Goal: Task Accomplishment & Management: Use online tool/utility

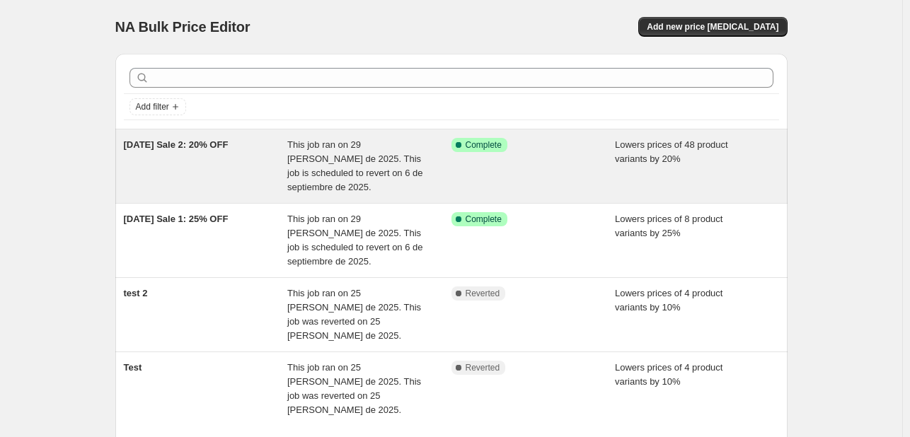
click at [598, 173] on div "Success Complete Complete" at bounding box center [534, 166] width 164 height 57
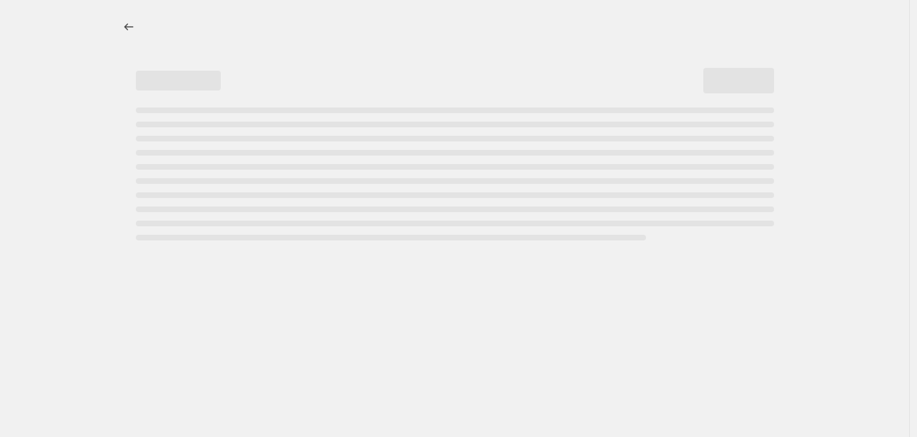
select select "percentage"
select select "tag"
select select "not_equal"
select select "tag"
select select "not_equal"
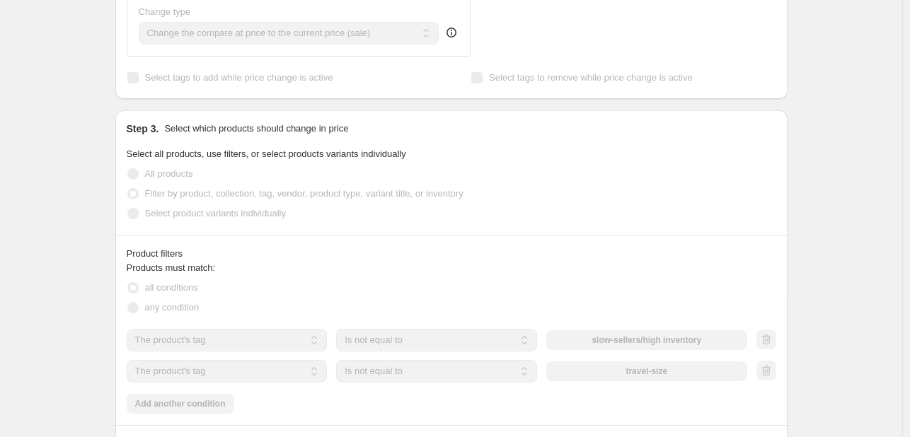
scroll to position [708, 0]
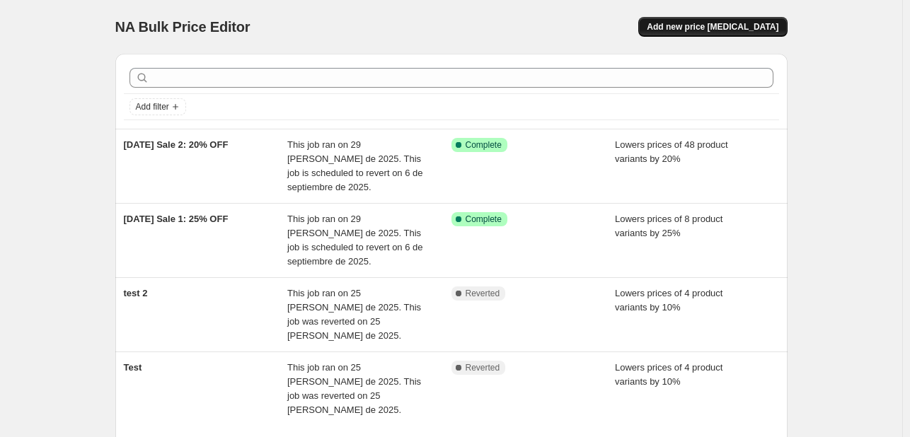
click at [702, 31] on span "Add new price change job" at bounding box center [713, 26] width 132 height 11
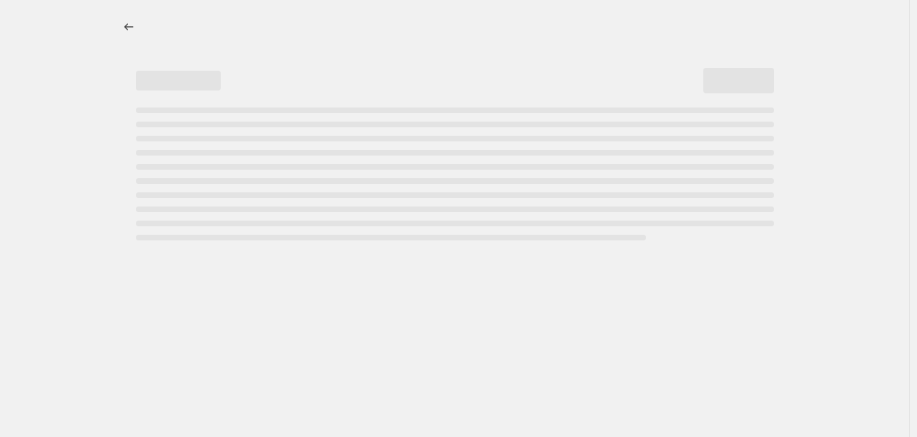
select select "percentage"
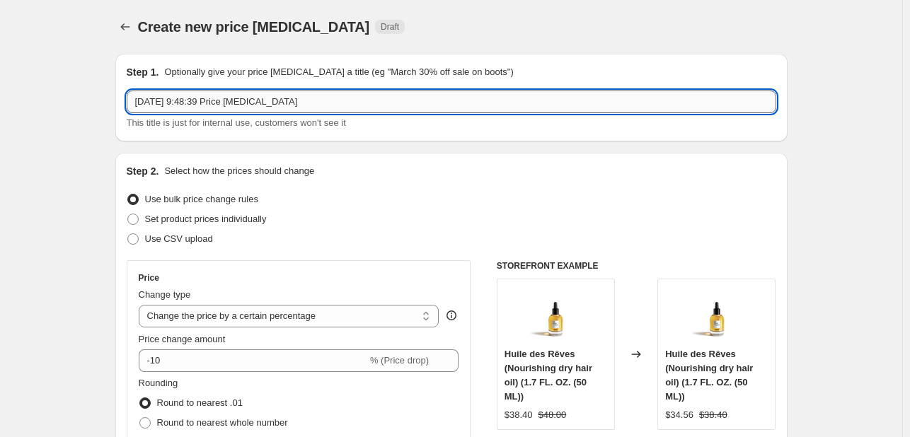
drag, startPoint x: 322, startPoint y: 104, endPoint x: 136, endPoint y: 108, distance: 186.2
click at [136, 108] on input "3 sept 2025, 9:48:39 Price change job" at bounding box center [452, 102] width 650 height 23
paste input "Extended [DATE] Sale – 15% OFF"
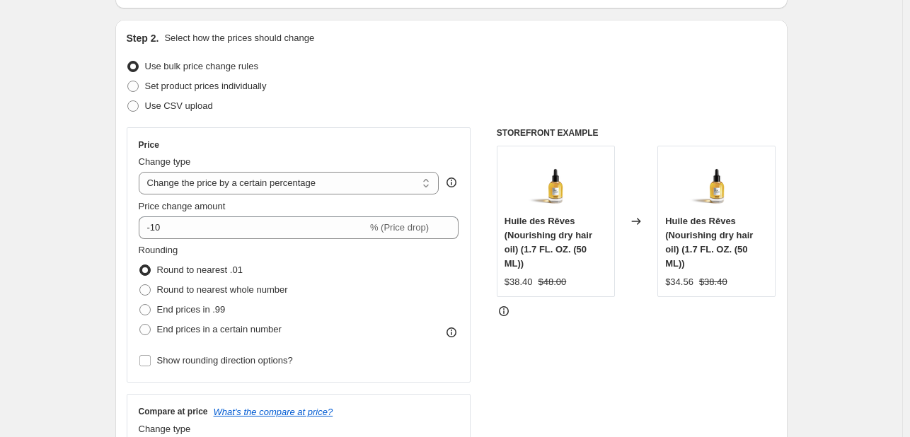
scroll to position [142, 0]
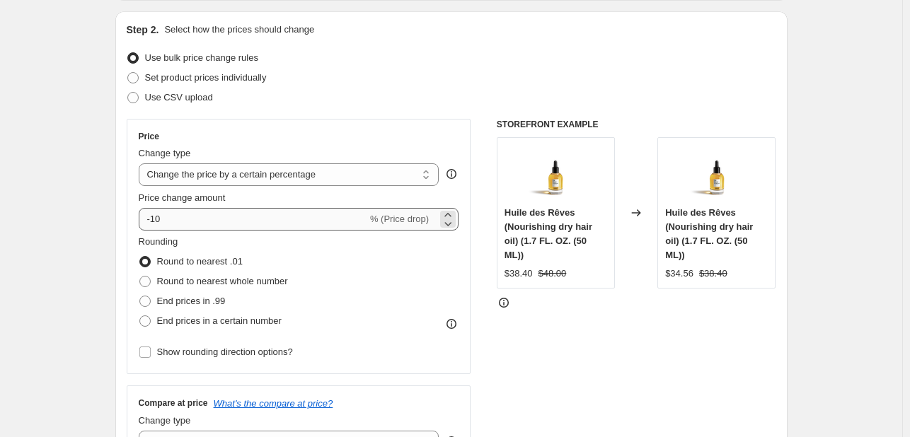
type input "Extended [DATE] Sale – 15% OFF"
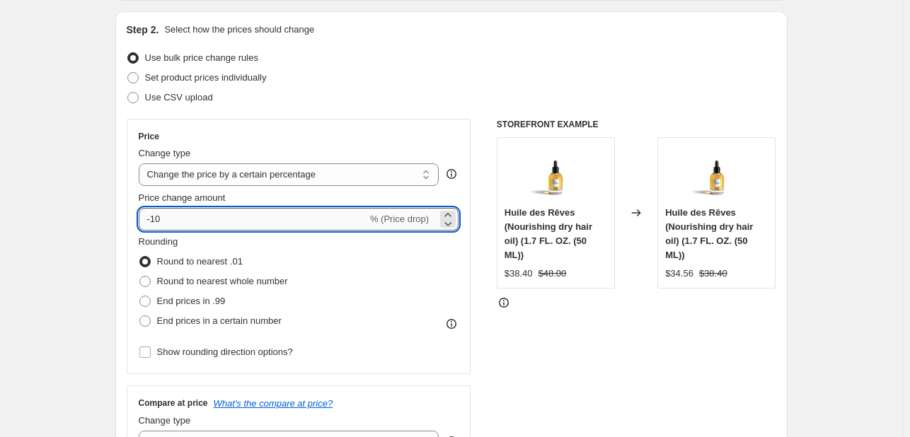
click at [207, 224] on input "-10" at bounding box center [253, 219] width 229 height 23
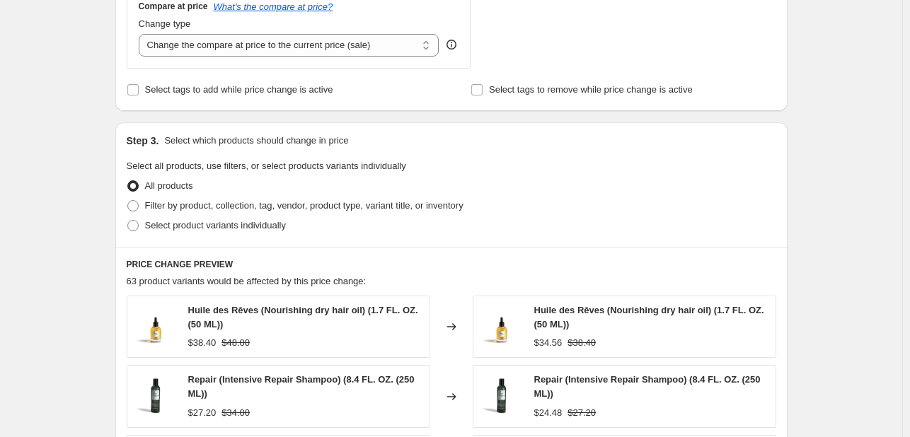
scroll to position [566, 0]
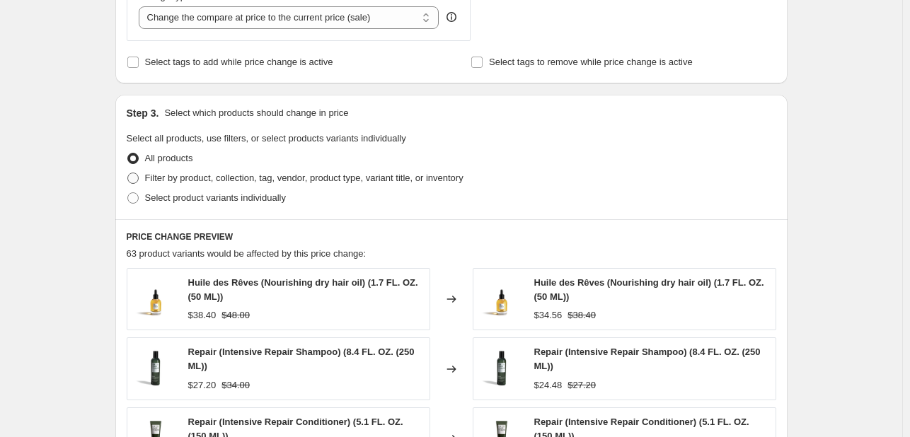
type input "-15"
click at [137, 176] on span at bounding box center [132, 178] width 11 height 11
click at [128, 173] on input "Filter by product, collection, tag, vendor, product type, variant title, or inv…" at bounding box center [127, 173] width 1 height 1
radio input "true"
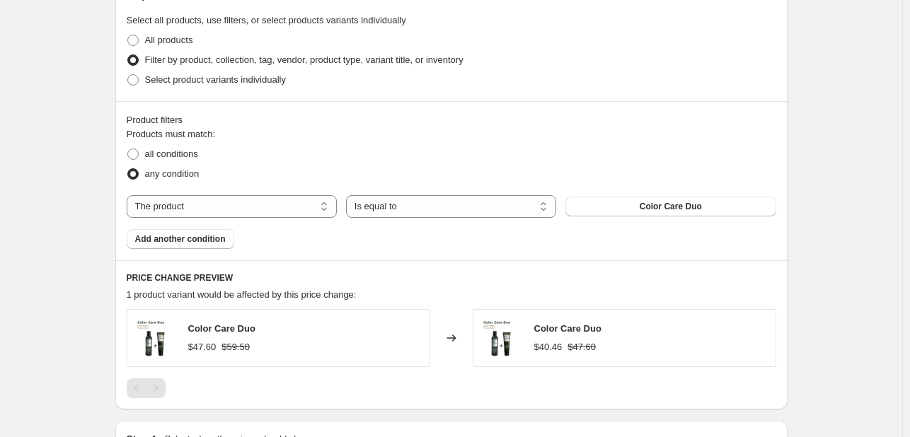
scroll to position [708, 0]
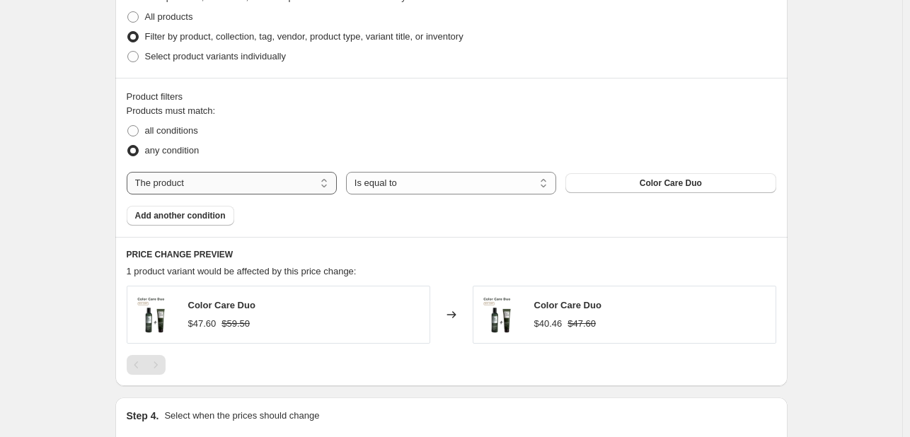
click at [300, 180] on select "The product The product's collection The product's tag The product's vendor The…" at bounding box center [232, 183] width 210 height 23
select select "tag"
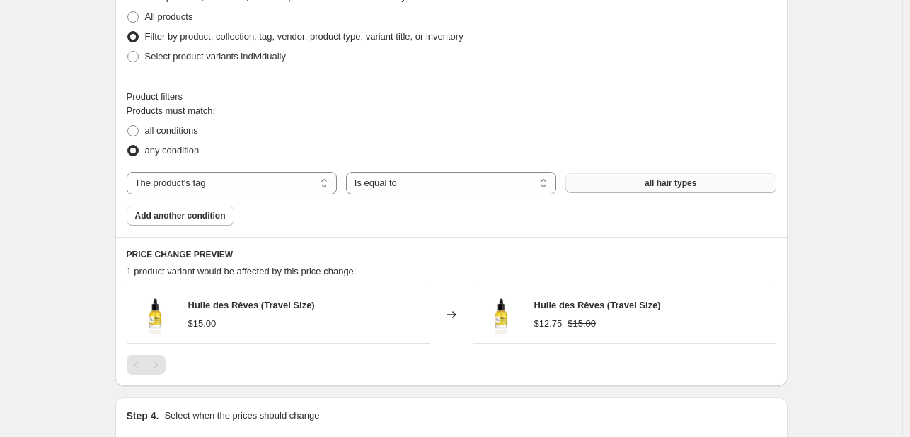
click at [612, 184] on button "all hair types" at bounding box center [671, 183] width 210 height 20
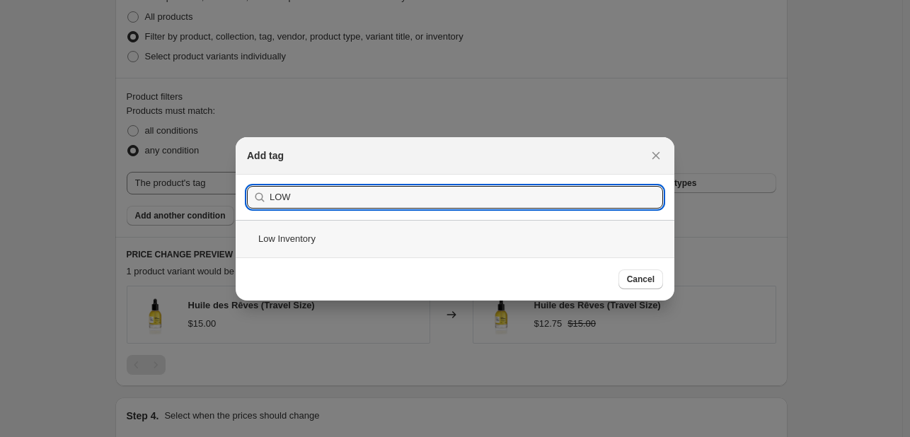
type input "LOW"
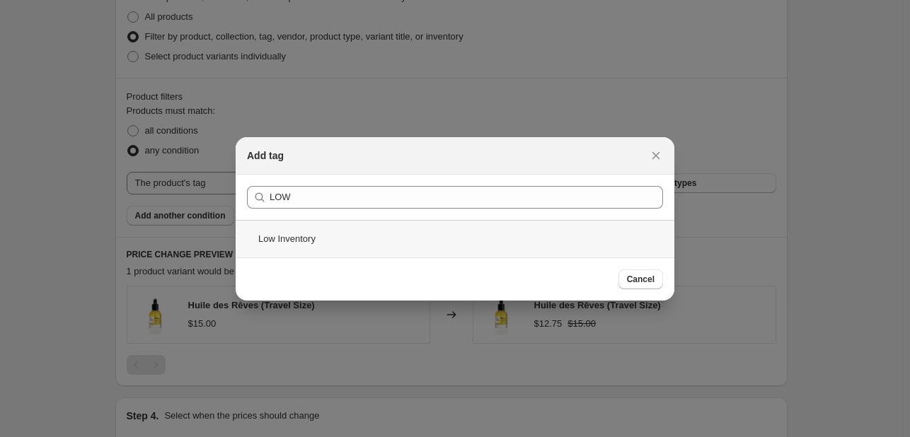
click at [338, 239] on div "Low Inventory" at bounding box center [455, 239] width 439 height 38
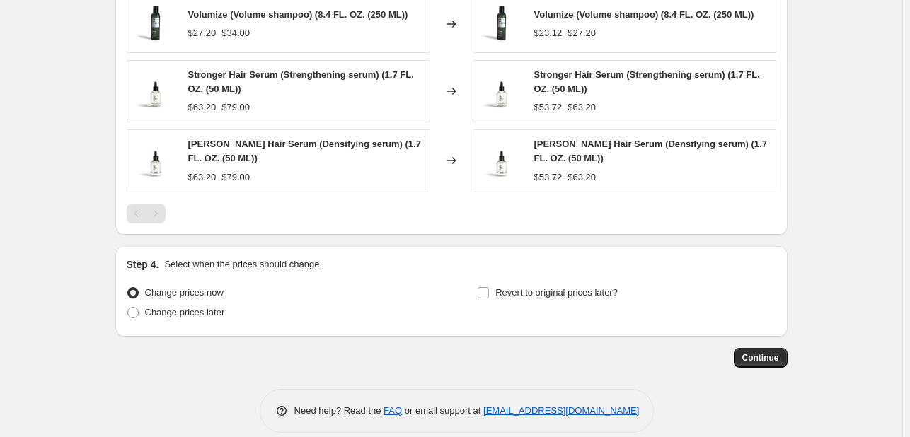
scroll to position [1152, 0]
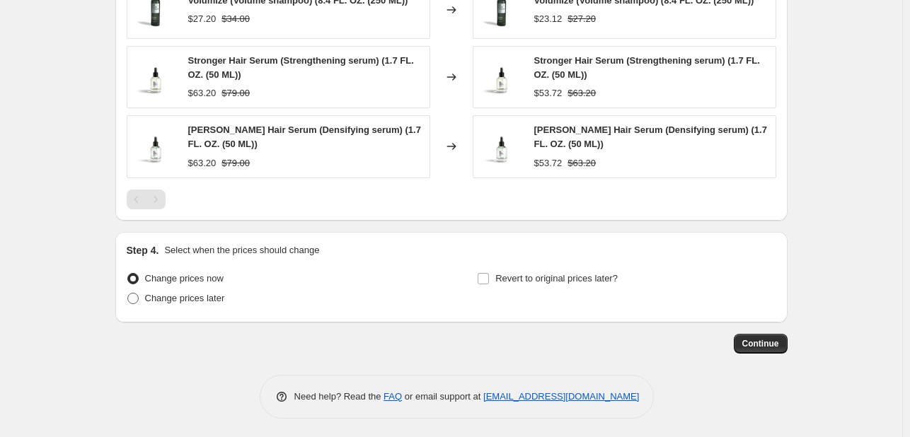
click at [136, 294] on span at bounding box center [132, 298] width 11 height 11
click at [128, 294] on input "Change prices later" at bounding box center [127, 293] width 1 height 1
radio input "true"
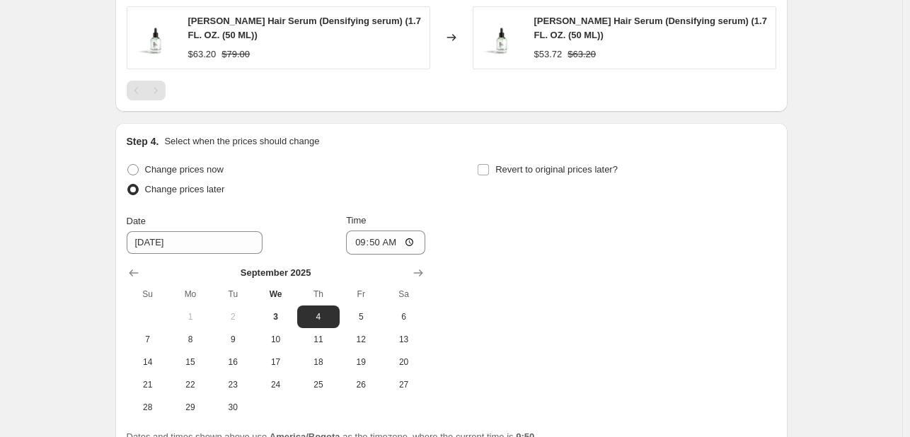
scroll to position [1294, 0]
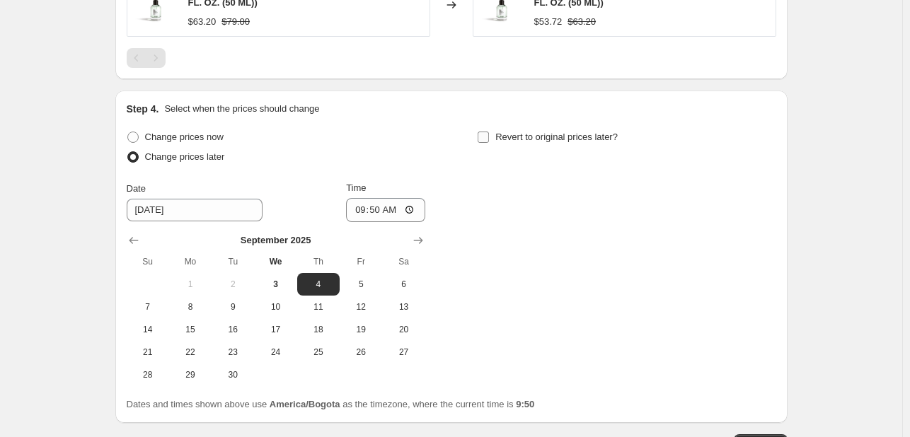
click at [487, 132] on input "Revert to original prices later?" at bounding box center [483, 137] width 11 height 11
checkbox input "true"
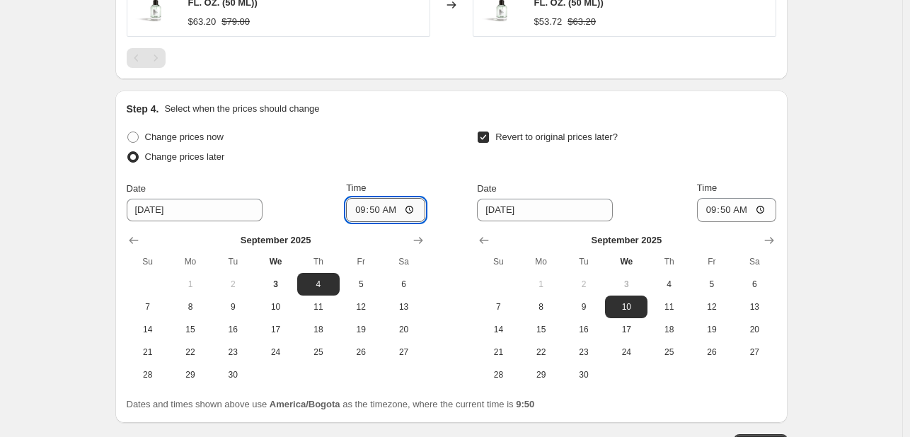
click at [372, 207] on input "09:50" at bounding box center [385, 210] width 79 height 24
type input "09:58"
click at [754, 286] on span "6" at bounding box center [754, 284] width 31 height 11
type input "9/6/2025"
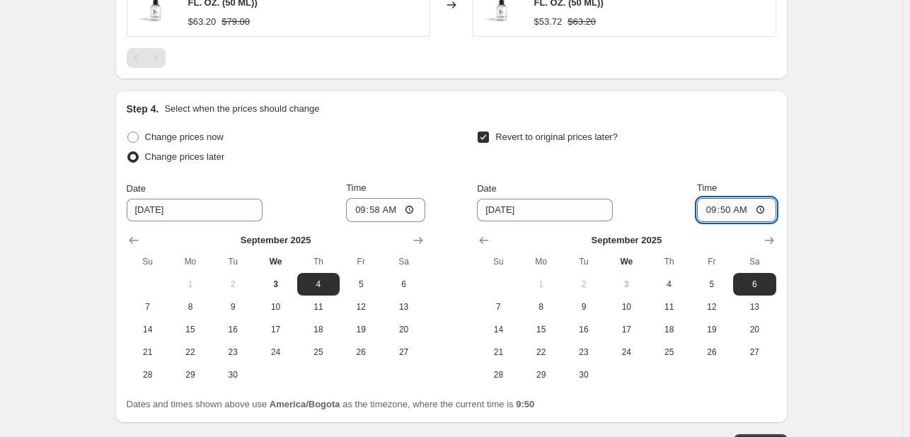
click at [716, 206] on input "09:50" at bounding box center [736, 210] width 79 height 24
click at [699, 212] on input "09:50" at bounding box center [736, 210] width 79 height 24
type input "08:15"
click at [754, 153] on div "Revert to original prices later?" at bounding box center [626, 148] width 299 height 42
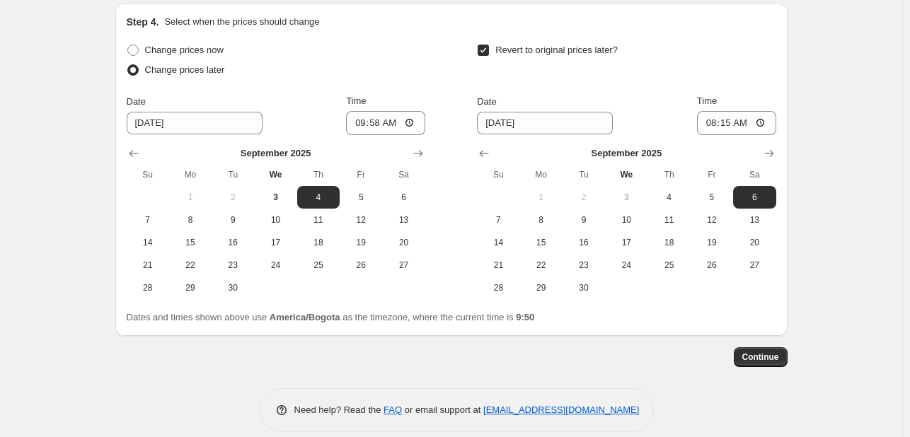
scroll to position [1394, 0]
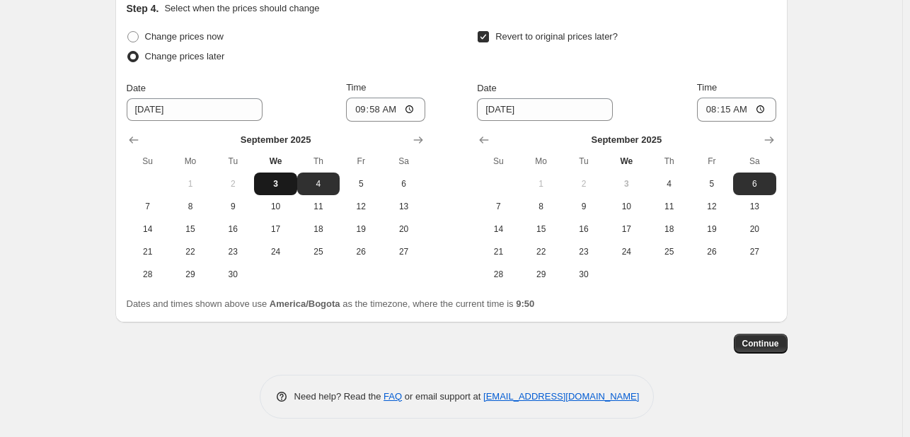
click at [277, 182] on span "3" at bounding box center [275, 183] width 31 height 11
type input "9/3/2025"
click at [784, 344] on button "Continue" at bounding box center [761, 344] width 54 height 20
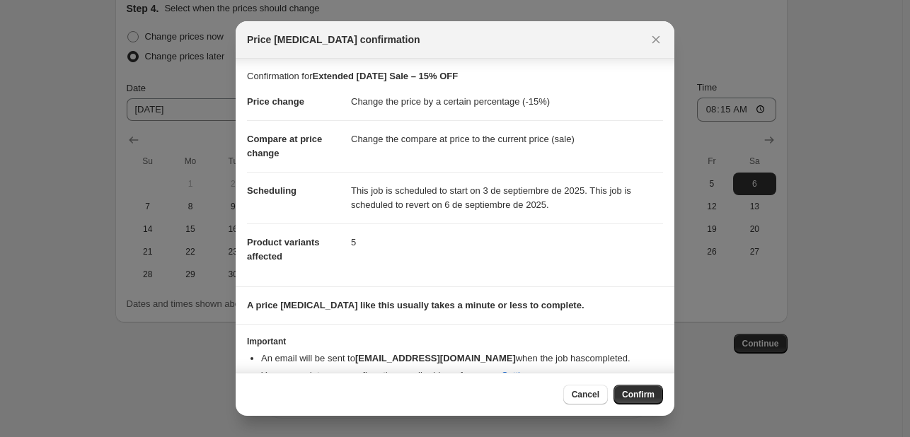
scroll to position [0, 0]
click at [643, 394] on span "Confirm" at bounding box center [638, 394] width 33 height 11
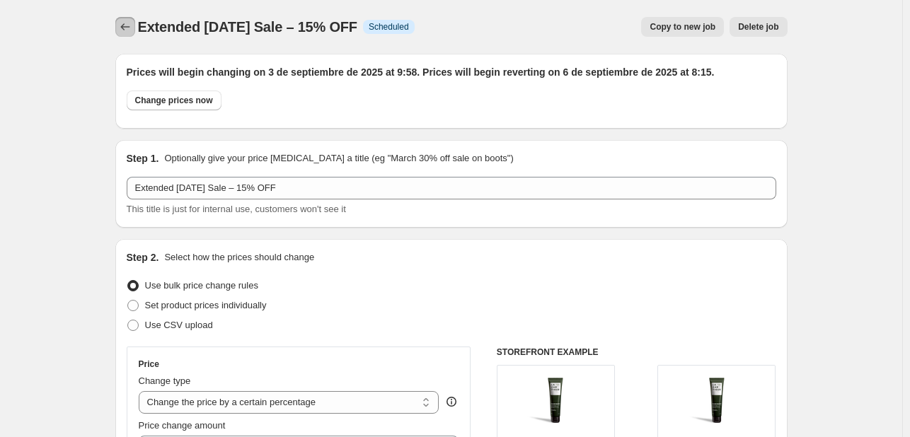
click at [122, 30] on icon "Price change jobs" at bounding box center [125, 27] width 14 height 14
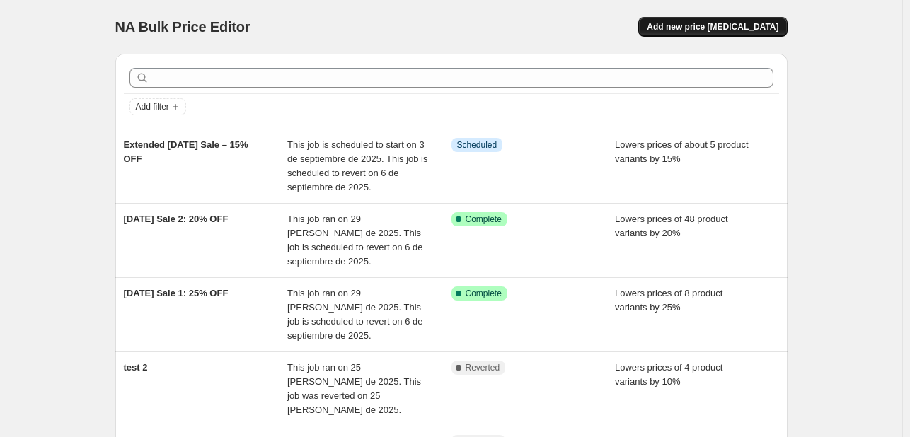
click at [730, 27] on span "Add new price change job" at bounding box center [713, 26] width 132 height 11
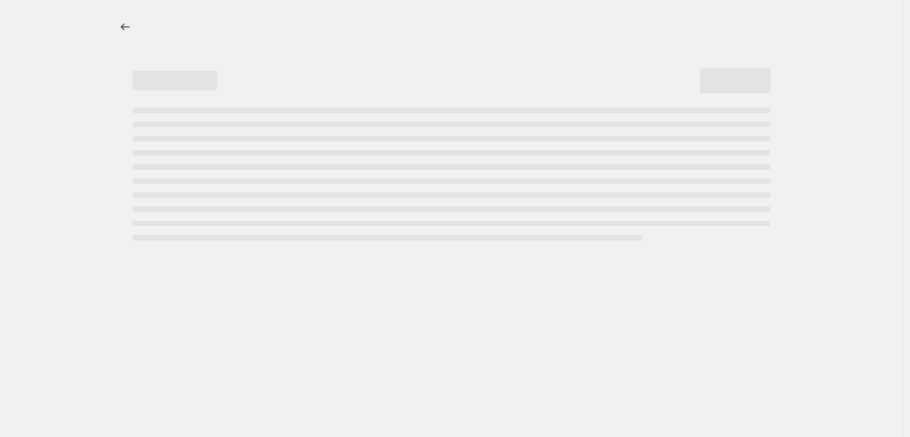
select select "percentage"
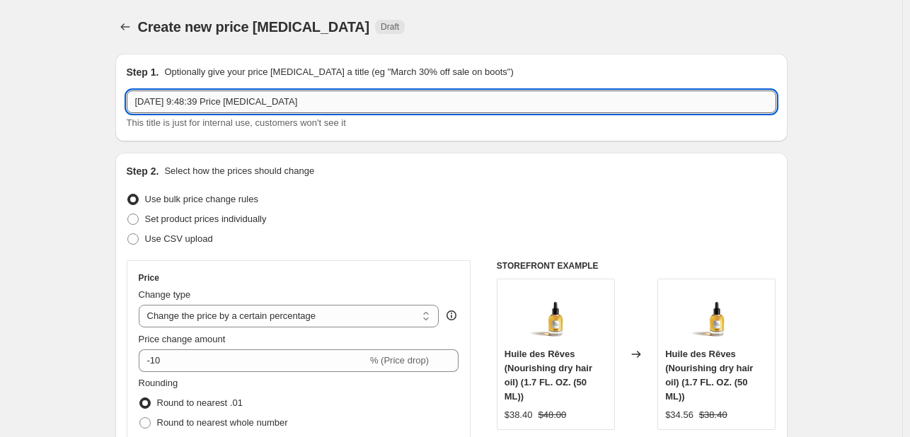
click at [197, 113] on input "3 sept 2025, 9:48:39 Price change job" at bounding box center [452, 102] width 650 height 23
paste input "Extended Labor Day Sale – 15% OFF"
drag, startPoint x: 197, startPoint y: 103, endPoint x: 113, endPoint y: 96, distance: 85.2
click at [266, 102] on input "Extended Labor Day Sale – 15% OFF9:48:39 Price change job" at bounding box center [452, 102] width 650 height 23
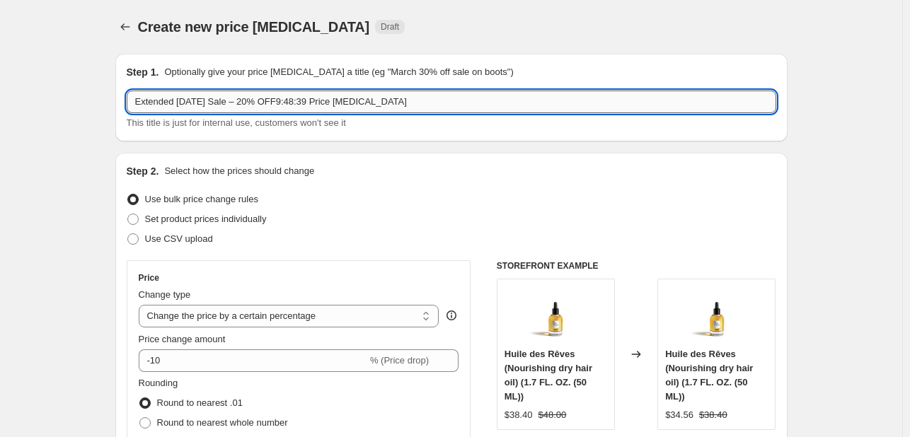
drag, startPoint x: 431, startPoint y: 103, endPoint x: 296, endPoint y: 104, distance: 135.2
click at [296, 104] on input "Extended Labor Day Sale – 20% OFF9:48:39 Price change job" at bounding box center [452, 102] width 650 height 23
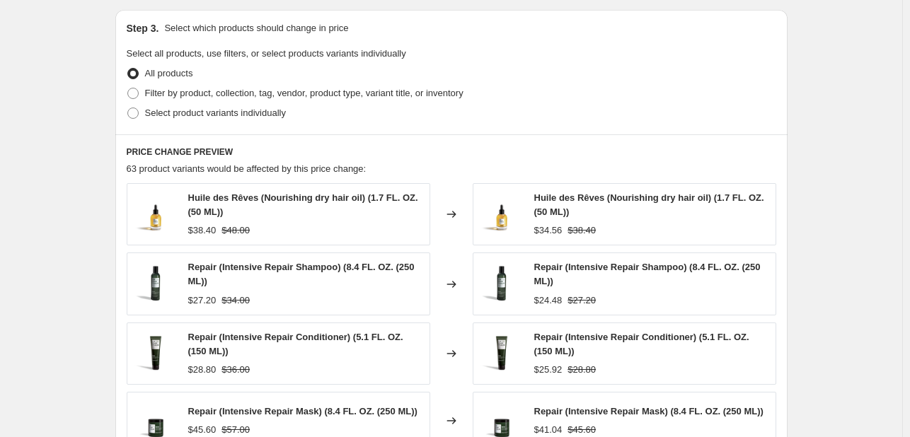
scroll to position [637, 0]
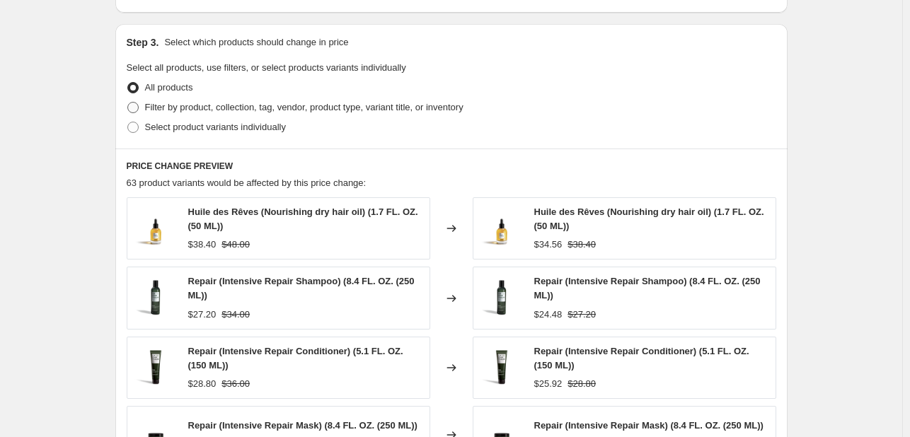
type input "Extended Labor Day Sale – 20% OFF"
click at [151, 108] on span "Filter by product, collection, tag, vendor, product type, variant title, or inv…" at bounding box center [304, 107] width 318 height 11
click at [128, 103] on input "Filter by product, collection, tag, vendor, product type, variant title, or inv…" at bounding box center [127, 102] width 1 height 1
radio input "true"
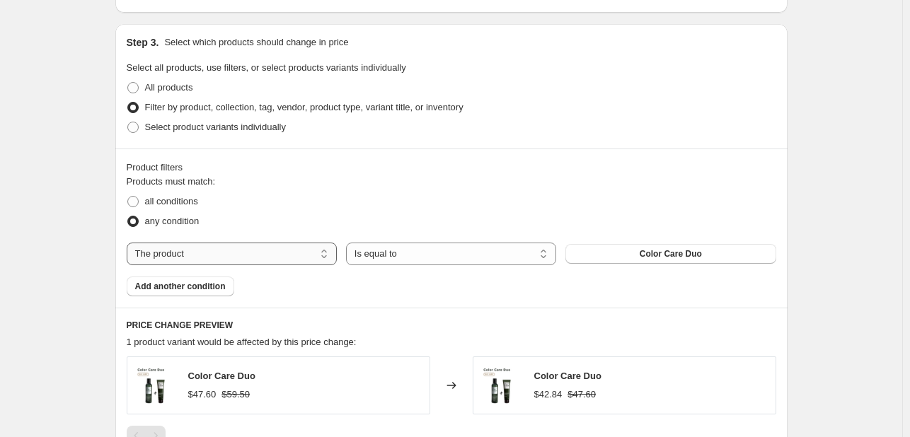
click at [285, 258] on select "The product The product's collection The product's tag The product's vendor The…" at bounding box center [232, 254] width 210 height 23
select select "tag"
click at [456, 253] on select "Is equal to Is not equal to" at bounding box center [451, 254] width 210 height 23
select select "not_equal"
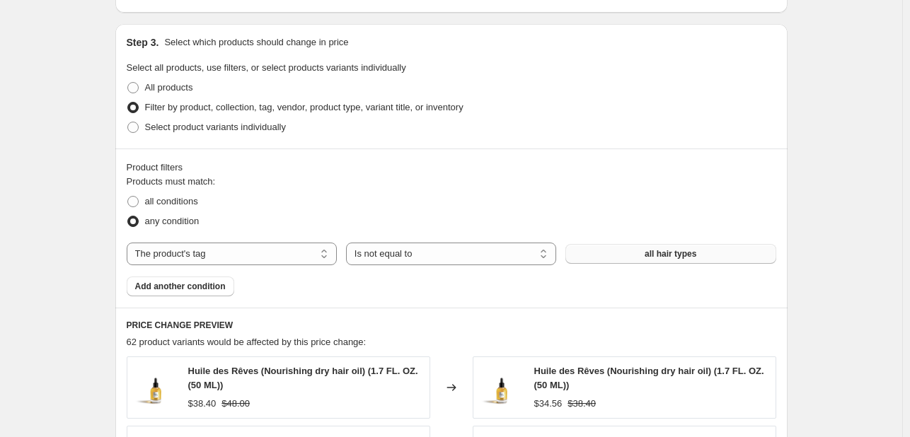
click at [682, 252] on span "all hair types" at bounding box center [671, 253] width 52 height 11
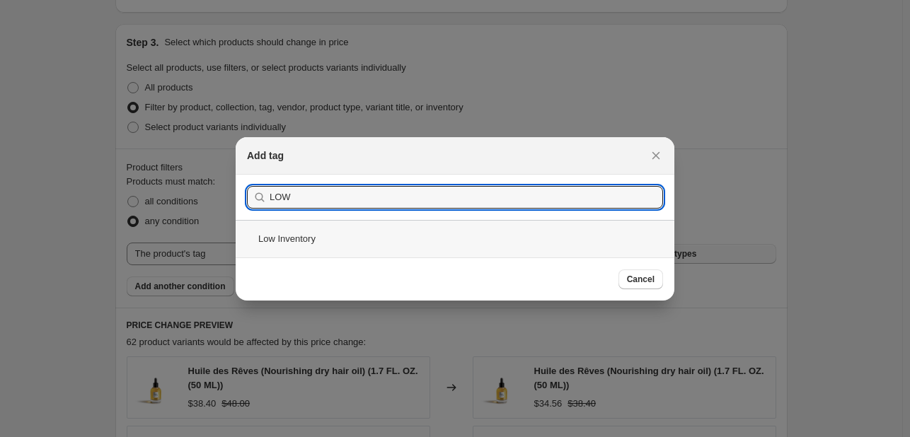
type input "LOW"
click at [310, 243] on div "Low Inventory" at bounding box center [455, 239] width 439 height 38
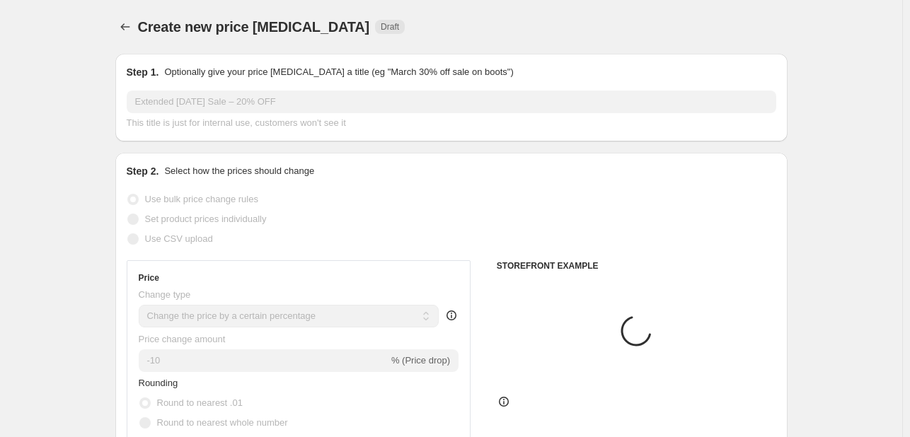
scroll to position [637, 0]
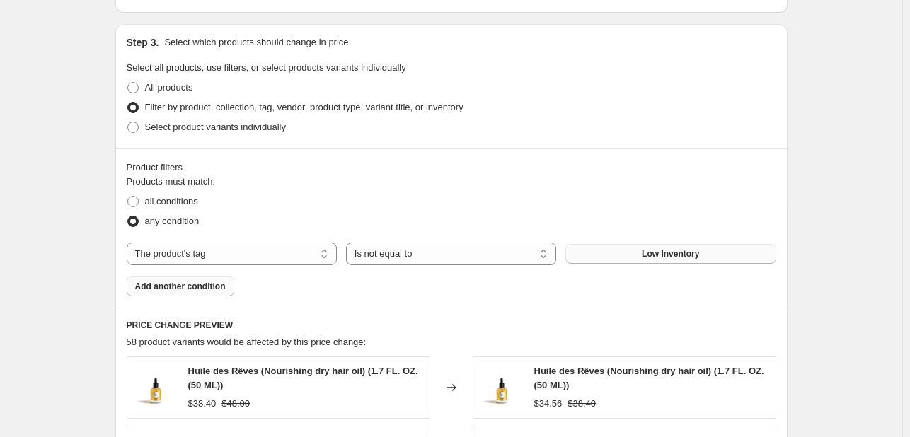
click at [214, 289] on span "Add another condition" at bounding box center [180, 286] width 91 height 11
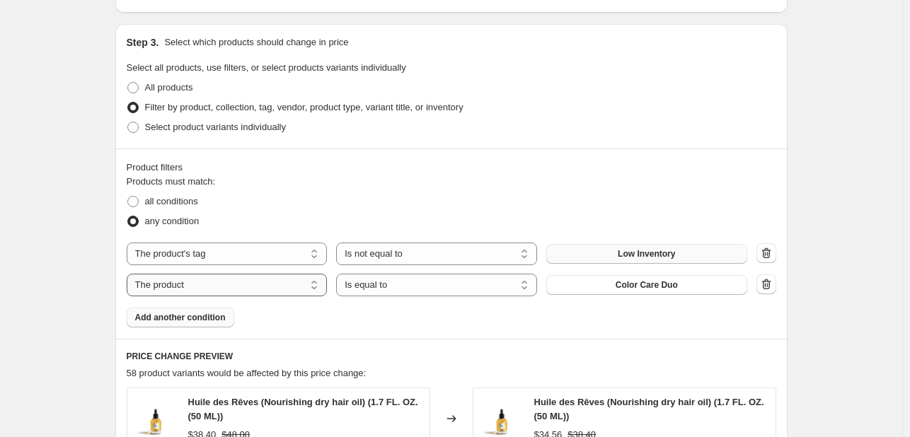
click at [270, 287] on select "The product The product's collection The product's tag The product's vendor The…" at bounding box center [227, 285] width 201 height 23
select select "tag"
click at [454, 287] on select "Is equal to Is not equal to" at bounding box center [436, 285] width 201 height 23
select select "not_equal"
click at [665, 285] on span "all hair types" at bounding box center [647, 285] width 52 height 11
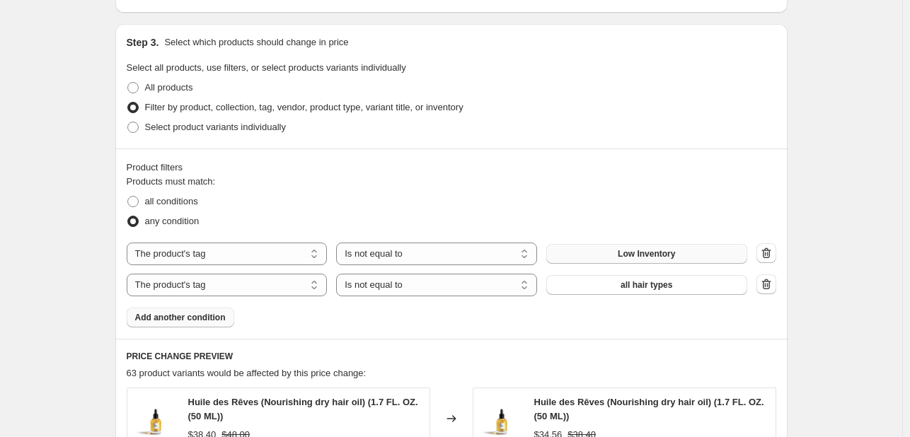
scroll to position [0, 0]
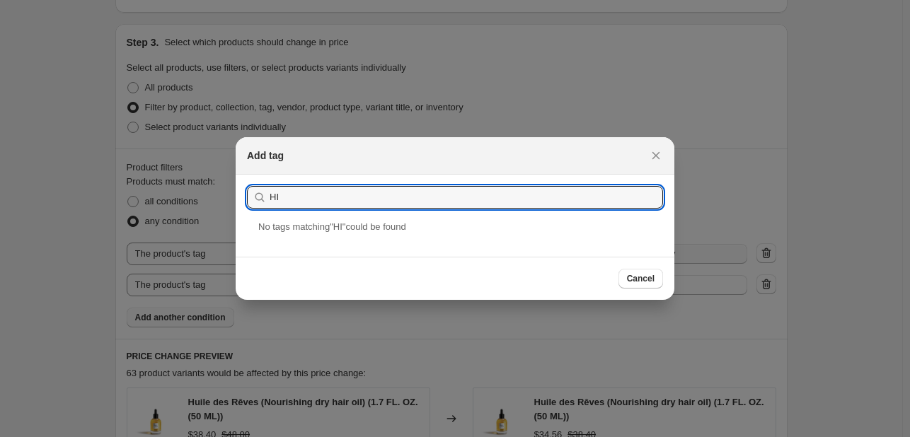
type input "H"
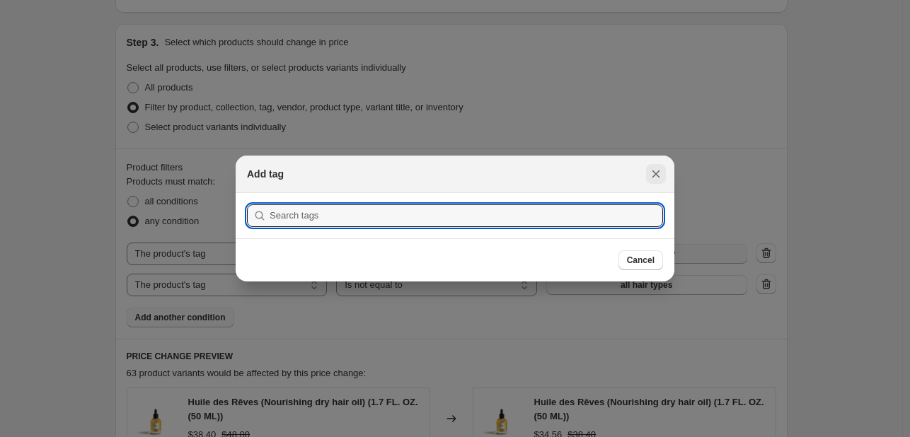
click at [656, 175] on icon "Close" at bounding box center [657, 175] width 8 height 8
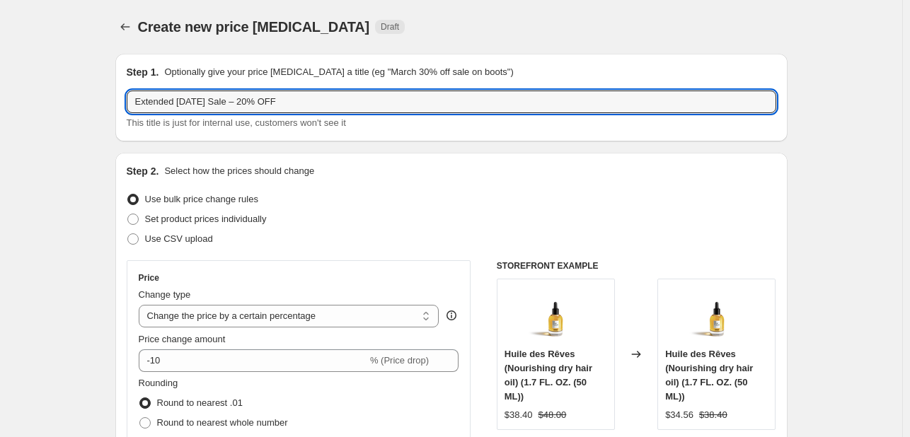
drag, startPoint x: 321, startPoint y: 105, endPoint x: 120, endPoint y: 103, distance: 201.7
click at [125, 103] on div "Step 1. Optionally give your price change job a title (eg "March 30% off sale o…" at bounding box center [451, 98] width 672 height 88
click at [130, 30] on icon "Price change jobs" at bounding box center [125, 27] width 14 height 14
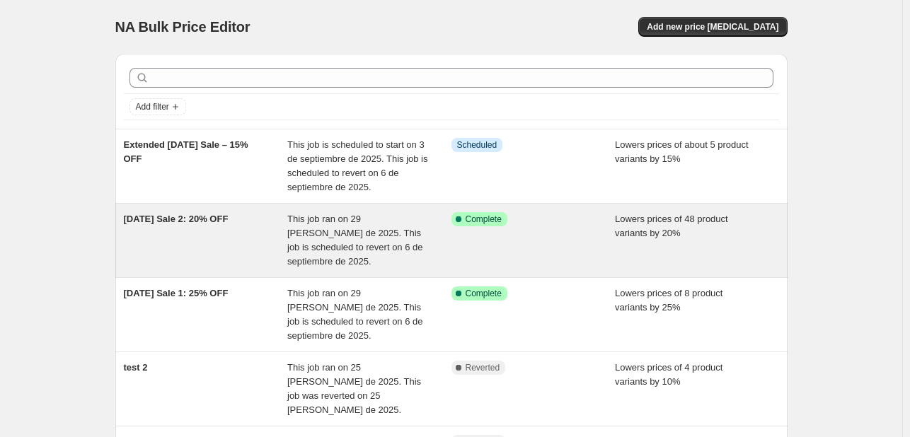
click at [207, 240] on div "Labor Day Sale 2: 20% OFF" at bounding box center [206, 240] width 164 height 57
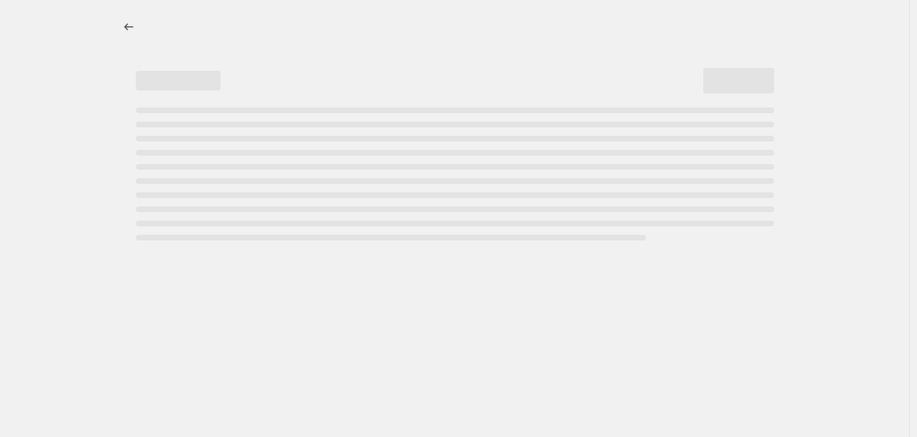
select select "percentage"
select select "tag"
select select "not_equal"
select select "tag"
select select "not_equal"
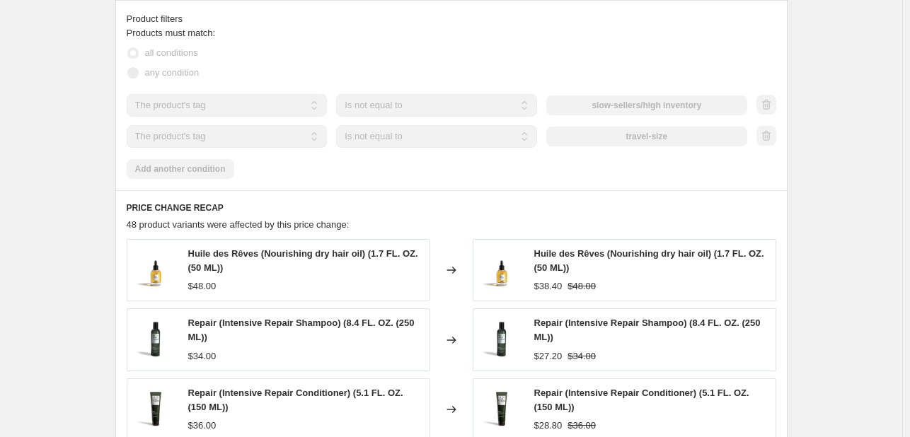
scroll to position [920, 0]
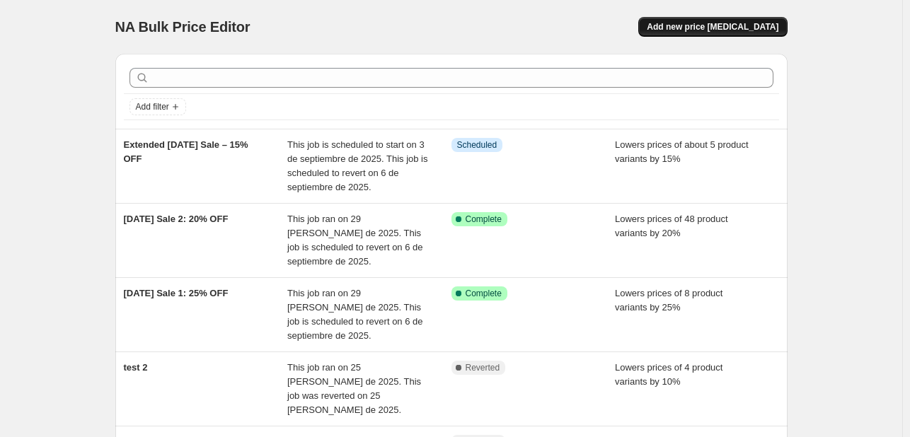
click at [730, 25] on span "Add new price change job" at bounding box center [713, 26] width 132 height 11
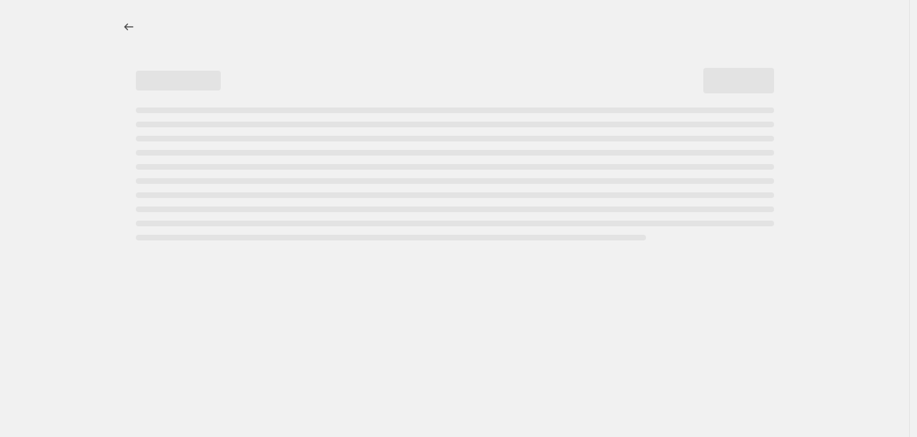
select select "percentage"
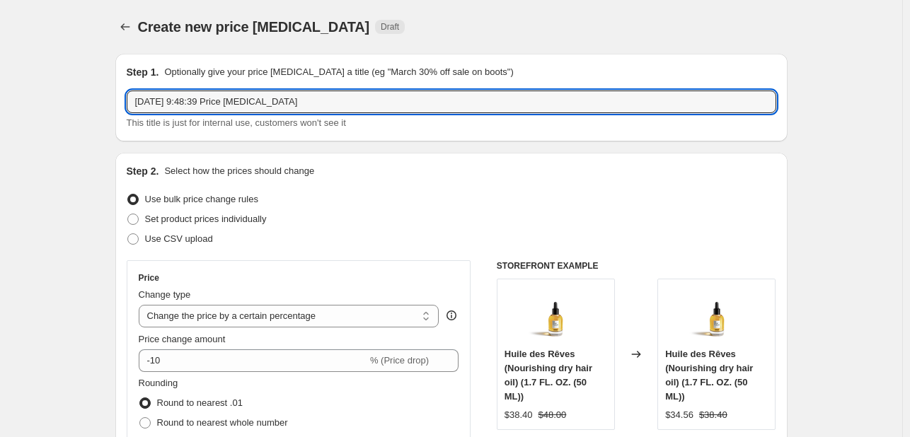
drag, startPoint x: 328, startPoint y: 100, endPoint x: 98, endPoint y: 83, distance: 229.9
paste input "Extended Labor Day Sale – 15% OFF"
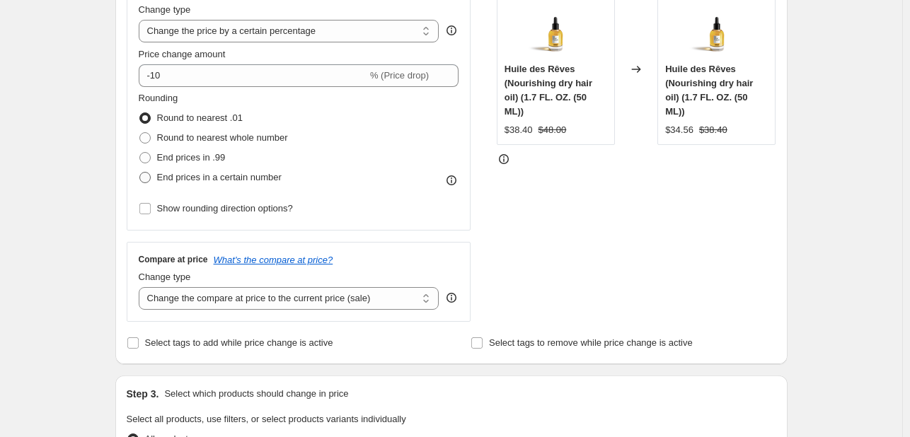
scroll to position [283, 0]
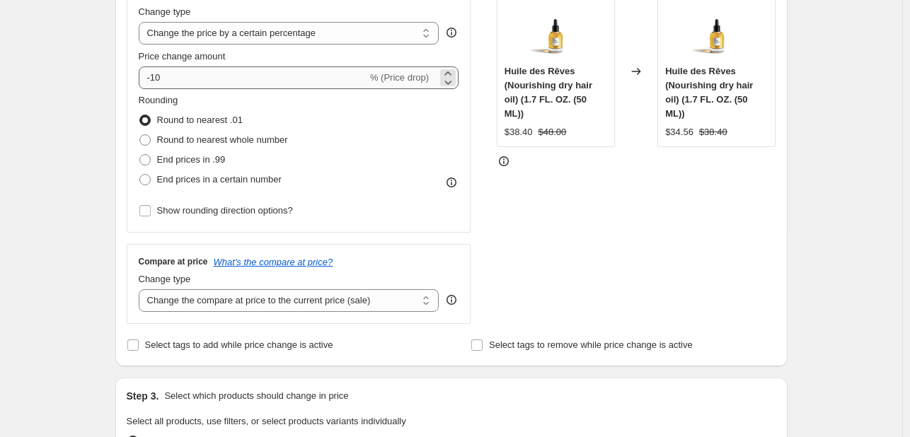
type input "Extended Labor Day Sale – 15% OFF"
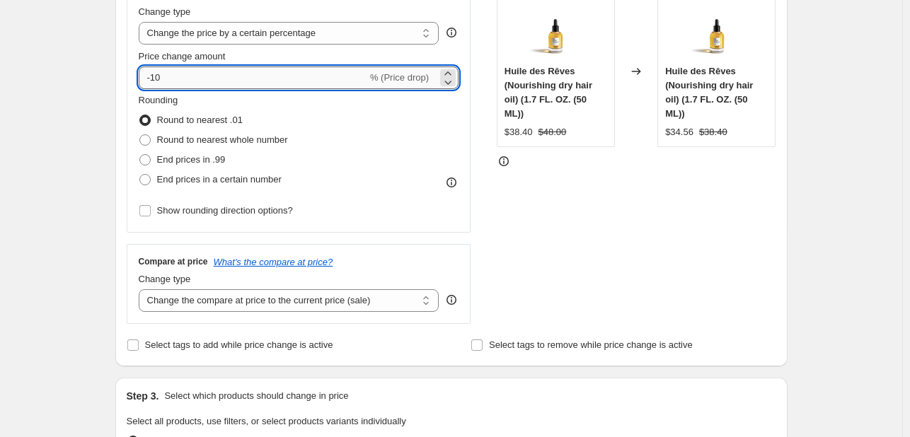
click at [172, 80] on input "-10" at bounding box center [253, 78] width 229 height 23
type input "-1"
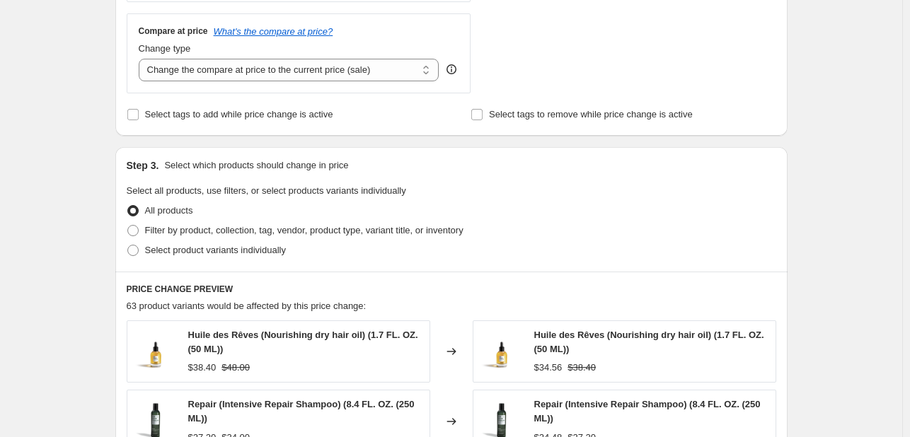
scroll to position [637, 0]
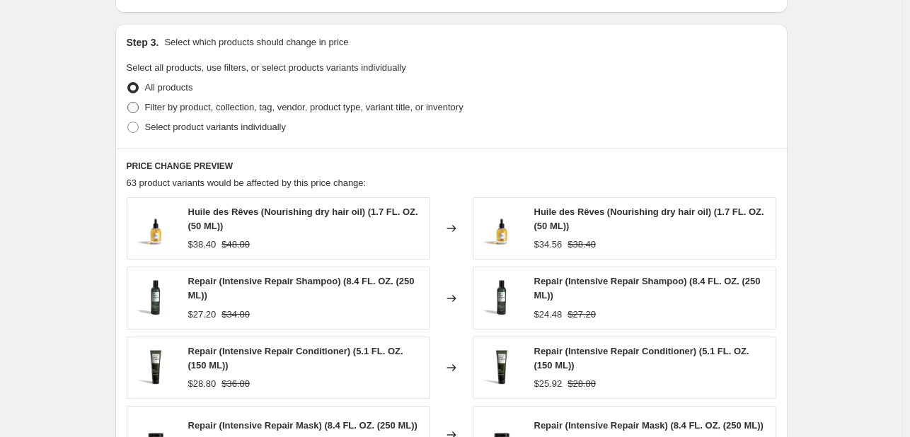
type input "-20"
click at [147, 105] on label "Filter by product, collection, tag, vendor, product type, variant title, or inv…" at bounding box center [295, 108] width 337 height 20
click at [128, 103] on input "Filter by product, collection, tag, vendor, product type, variant title, or inv…" at bounding box center [127, 102] width 1 height 1
radio input "true"
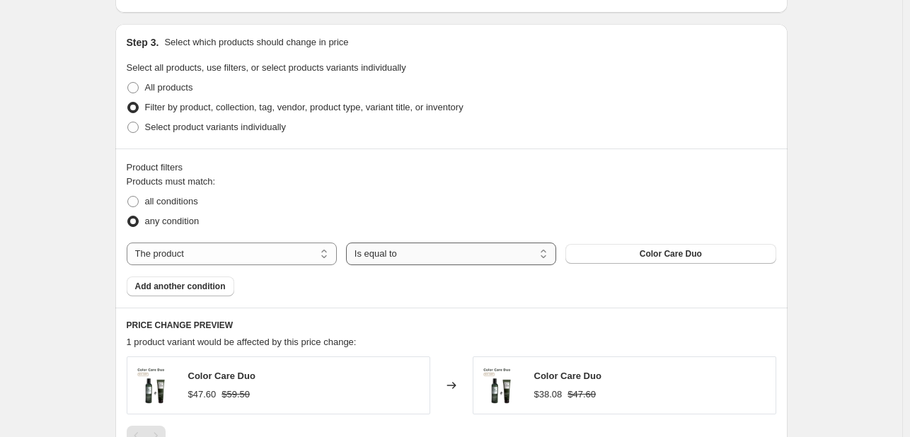
click at [416, 251] on select "Is equal to Is not equal to" at bounding box center [451, 254] width 210 height 23
select select "not_equal"
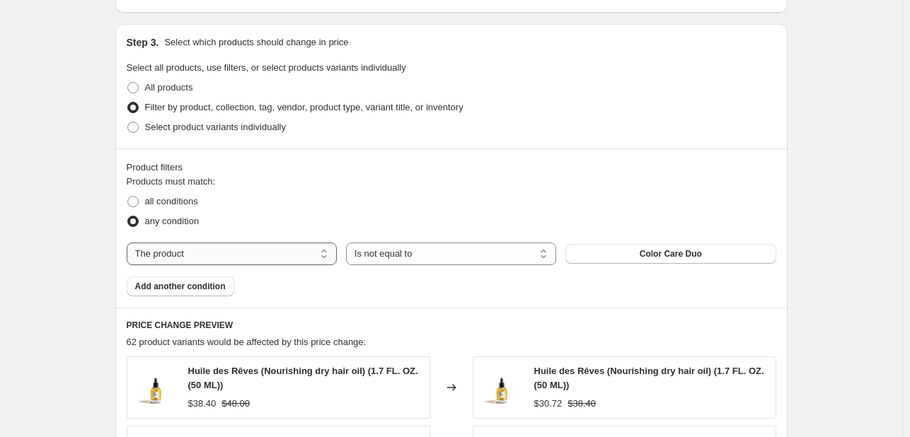
click at [263, 241] on div "Products must match: all conditions any condition The product The product's col…" at bounding box center [452, 236] width 650 height 122
click at [261, 248] on select "The product The product's collection The product's tag The product's vendor The…" at bounding box center [232, 254] width 210 height 23
select select "tag"
click at [668, 256] on span "all hair types" at bounding box center [671, 253] width 52 height 11
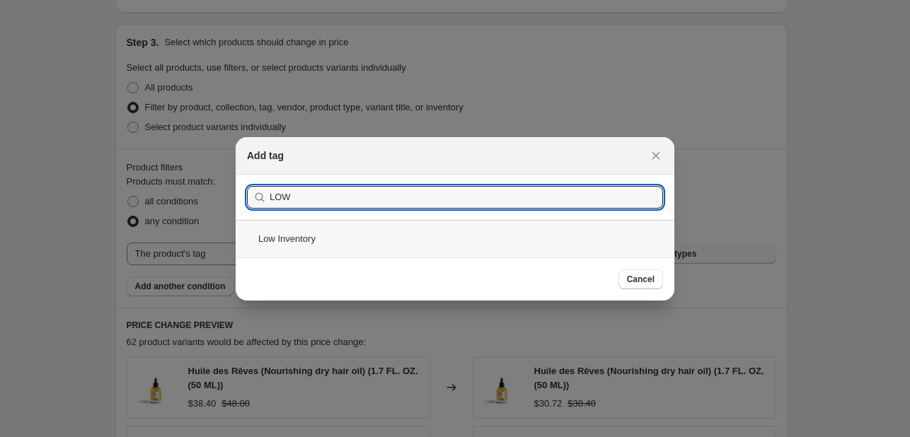
type input "LOW"
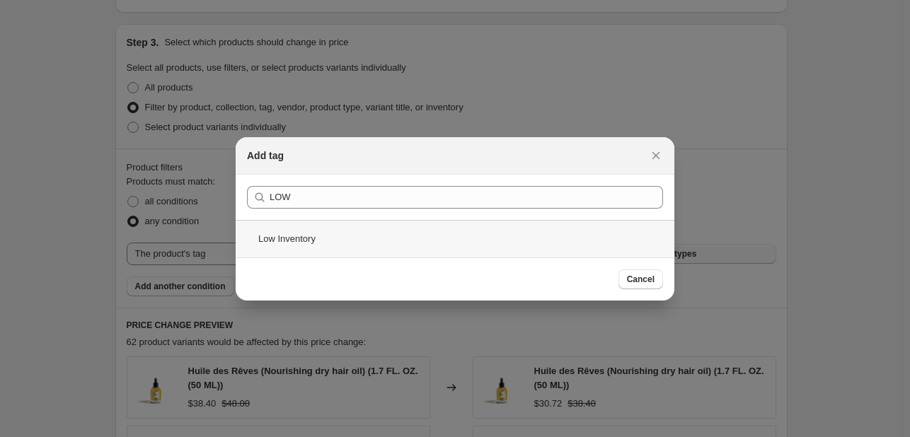
click at [307, 236] on div "Low Inventory" at bounding box center [455, 239] width 439 height 38
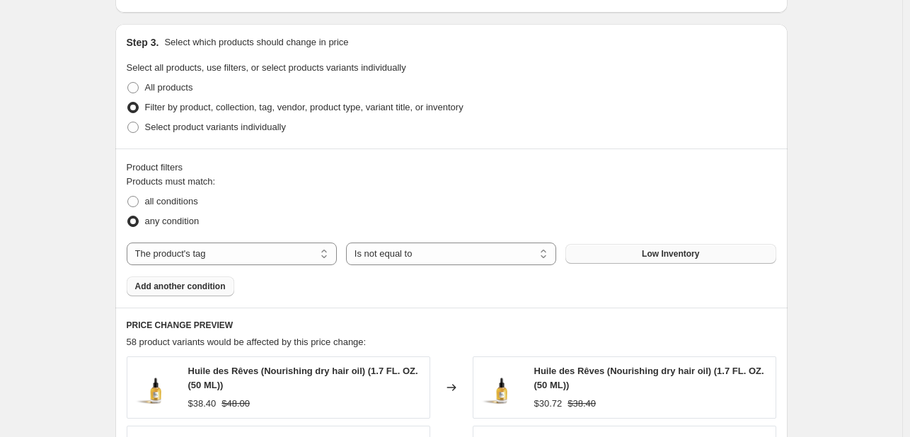
click at [201, 287] on span "Add another condition" at bounding box center [180, 286] width 91 height 11
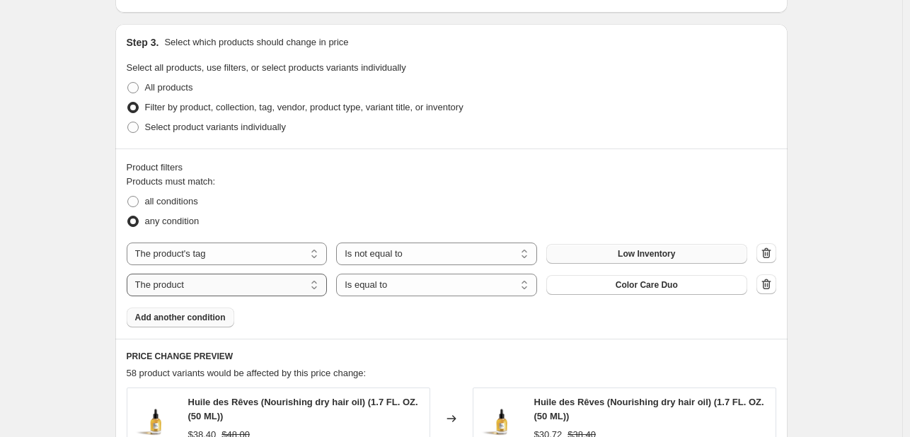
click at [224, 281] on select "The product The product's collection The product's tag The product's vendor The…" at bounding box center [227, 285] width 201 height 23
select select "tag"
click at [400, 288] on select "Is equal to Is not equal to" at bounding box center [436, 285] width 201 height 23
select select "not_equal"
click at [659, 285] on span "all hair types" at bounding box center [647, 285] width 52 height 11
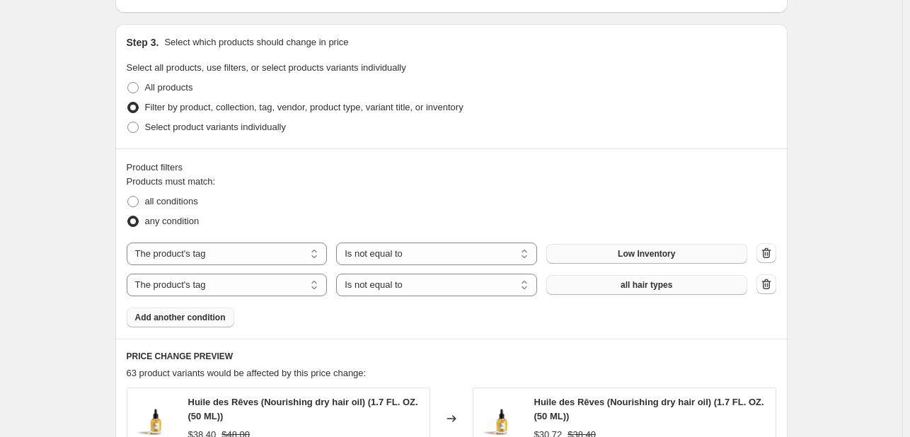
scroll to position [0, 0]
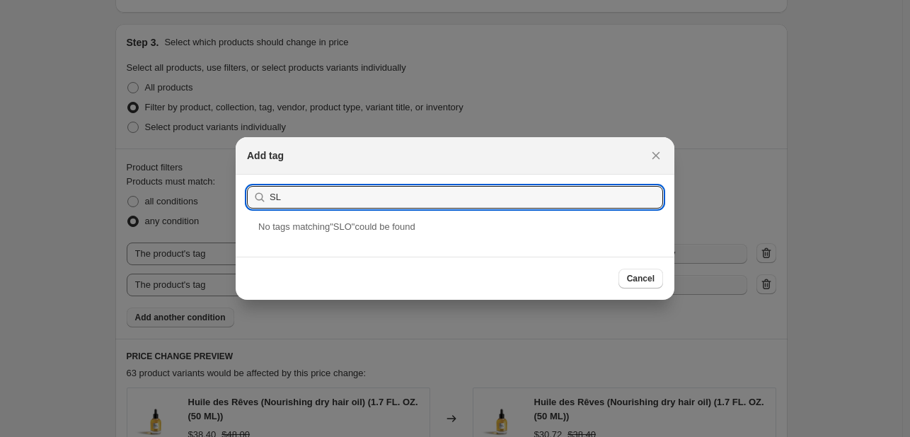
type input "S"
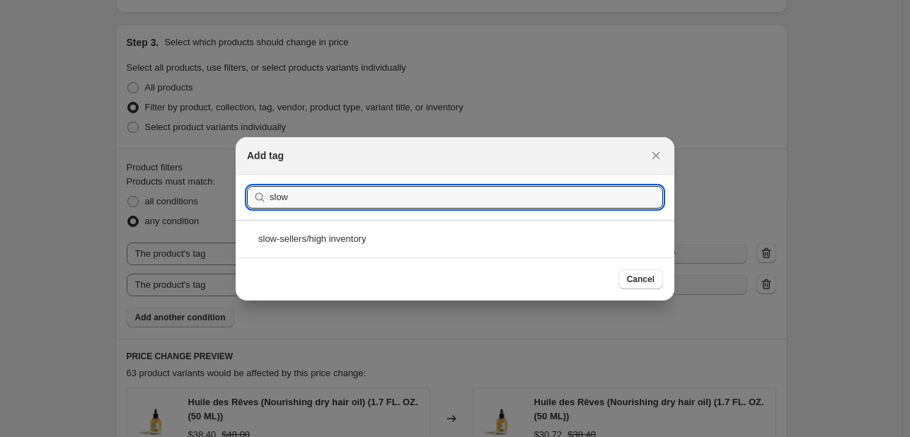
type input "slow"
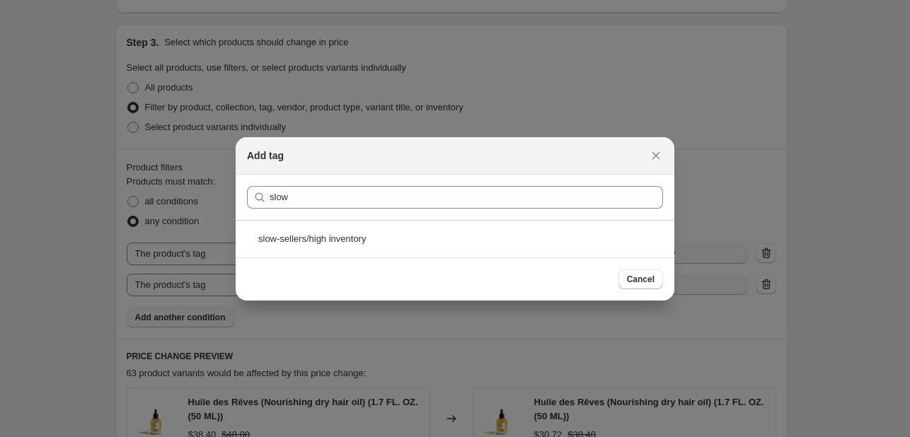
click at [497, 251] on div "slow-sellers/high inventory" at bounding box center [455, 239] width 439 height 38
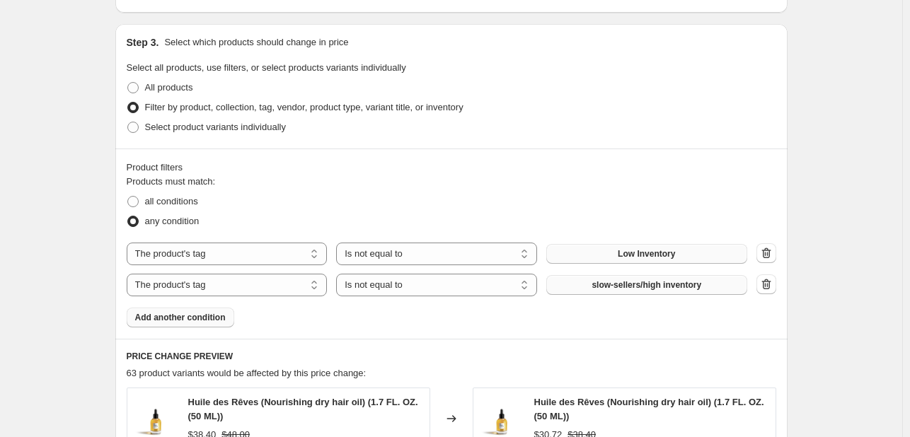
click at [154, 318] on span "Add another condition" at bounding box center [180, 317] width 91 height 11
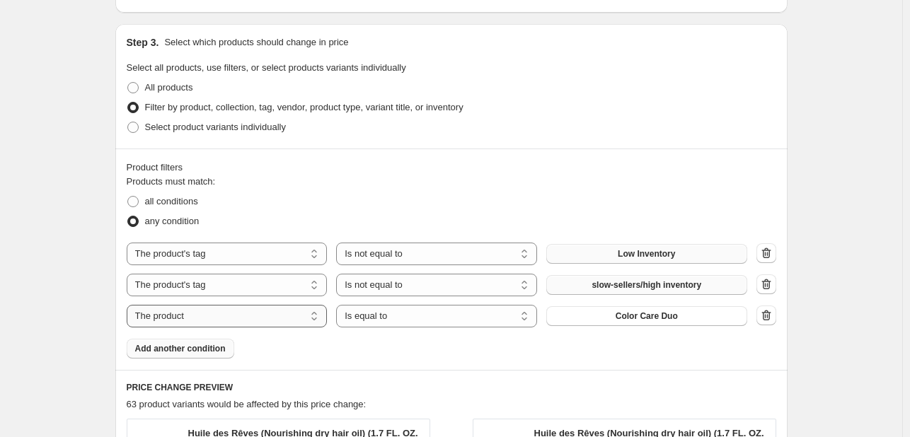
click at [240, 315] on select "The product The product's collection The product's tag The product's vendor The…" at bounding box center [227, 316] width 201 height 23
select select "tag"
click at [401, 318] on select "Is equal to Is not equal to" at bounding box center [436, 316] width 201 height 23
select select "not_equal"
click at [665, 316] on span "all hair types" at bounding box center [647, 316] width 52 height 11
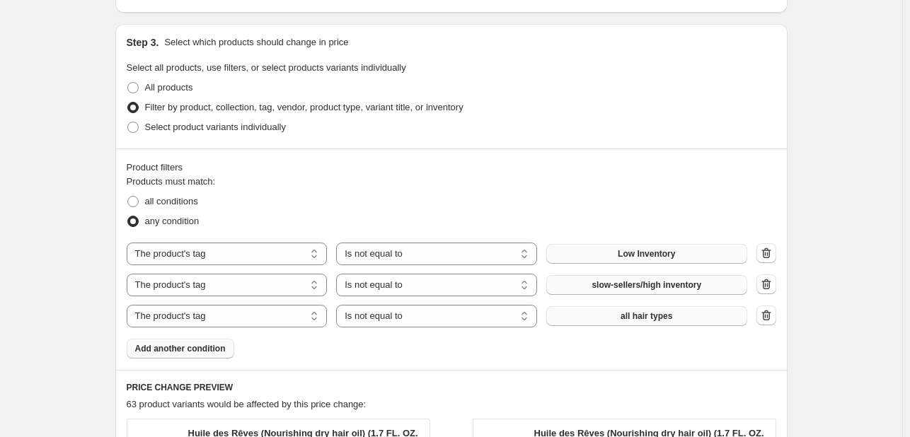
scroll to position [0, 0]
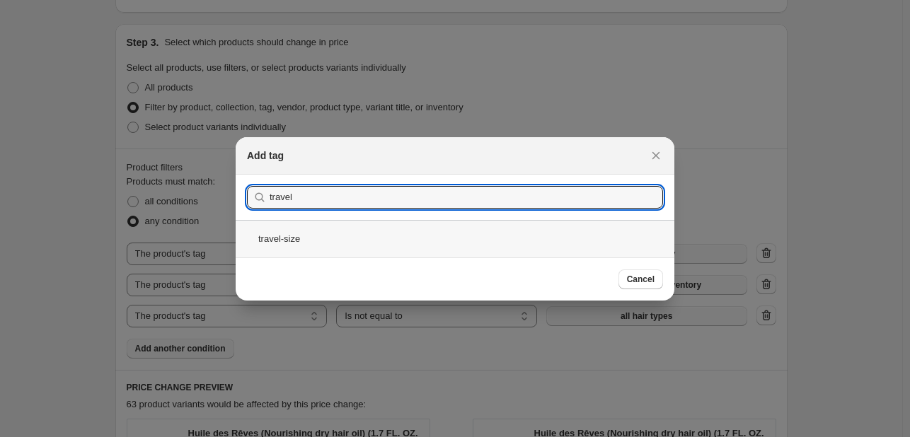
type input "travel"
click at [475, 243] on div "travel-size" at bounding box center [455, 239] width 439 height 38
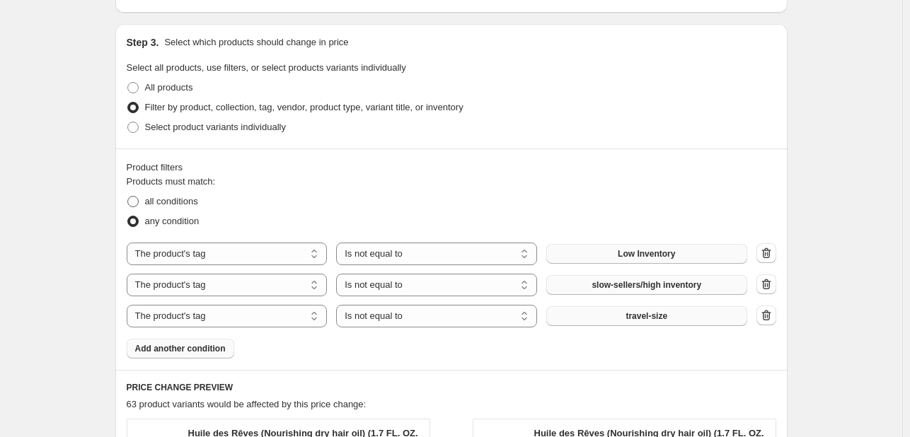
click at [137, 200] on span at bounding box center [132, 201] width 11 height 11
click at [128, 197] on input "all conditions" at bounding box center [127, 196] width 1 height 1
radio input "true"
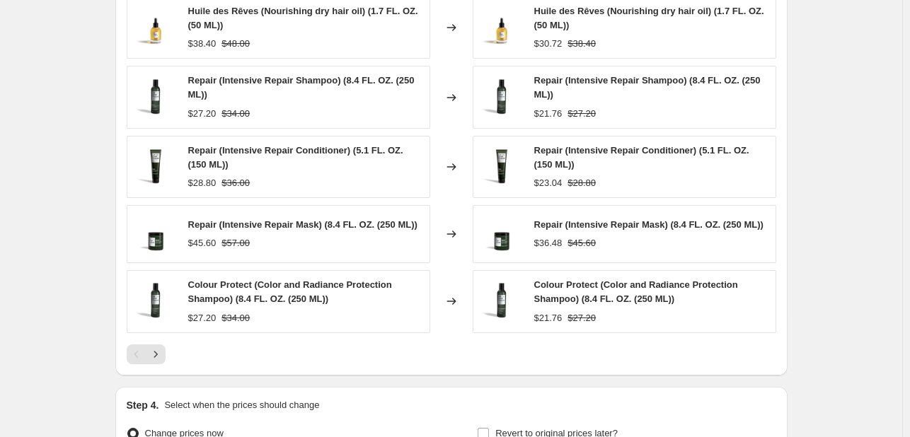
scroll to position [1062, 0]
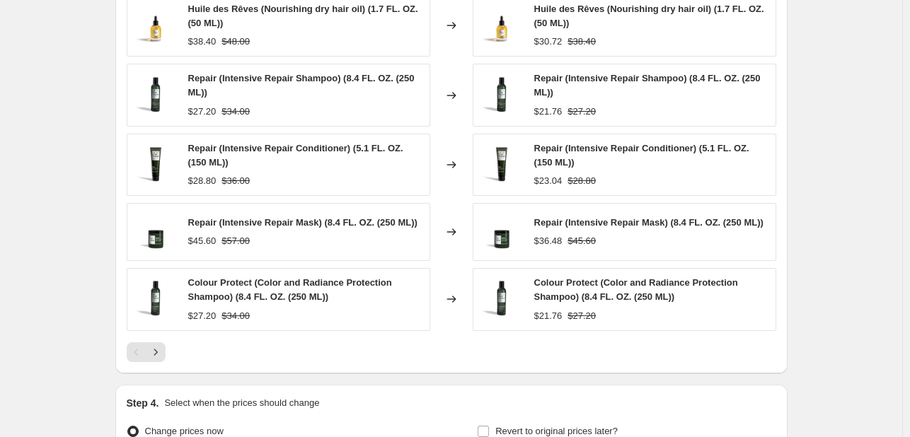
click at [161, 357] on icon "Next" at bounding box center [156, 352] width 14 height 14
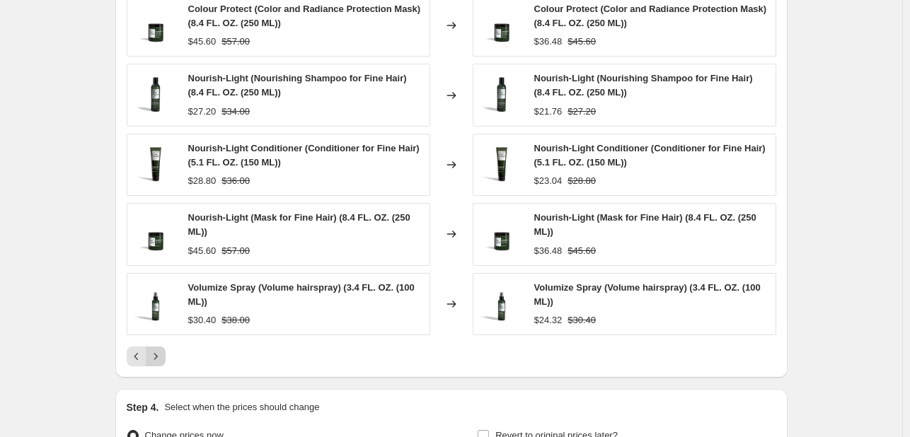
click at [161, 357] on icon "Next" at bounding box center [156, 357] width 14 height 14
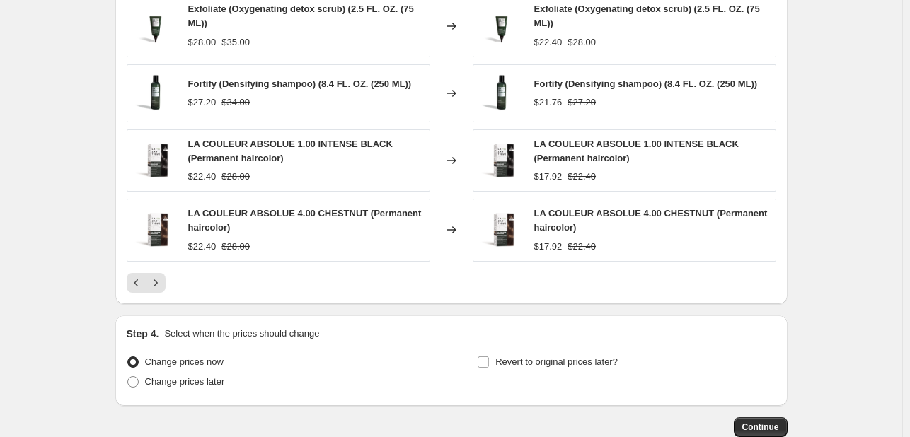
scroll to position [1132, 0]
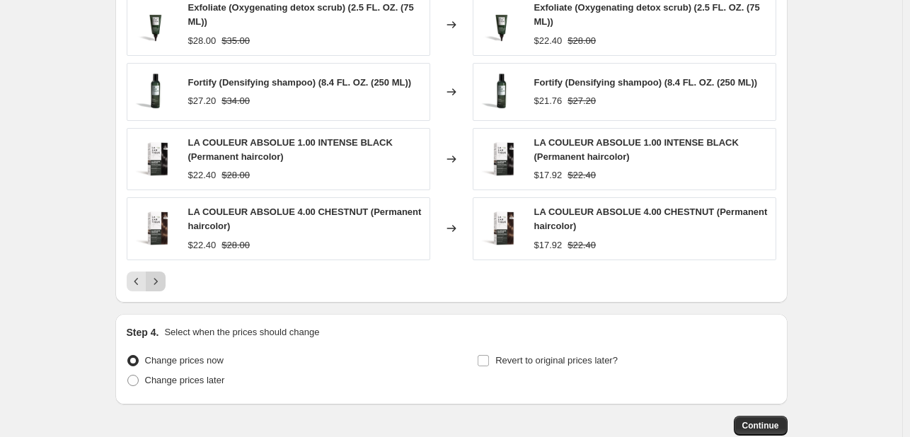
click at [158, 283] on icon "Next" at bounding box center [156, 282] width 14 height 14
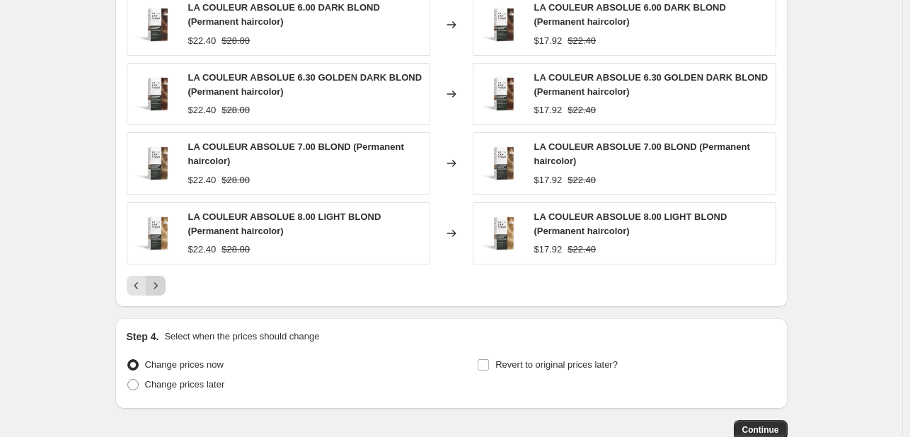
click at [161, 289] on icon "Next" at bounding box center [156, 286] width 14 height 14
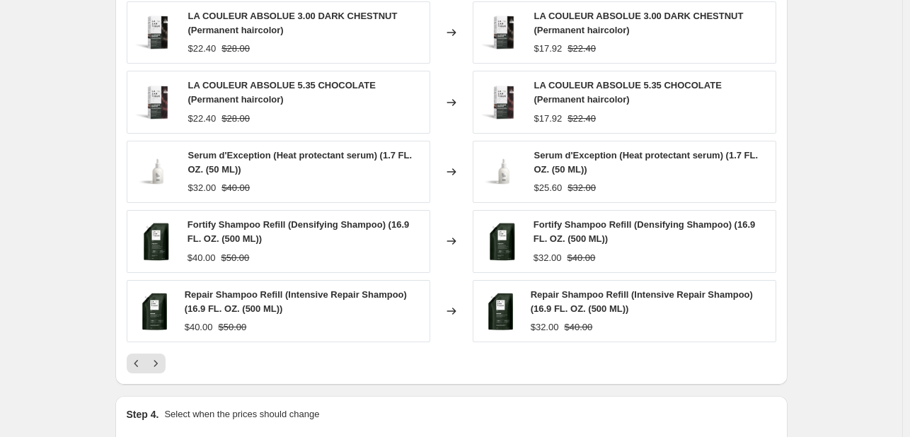
scroll to position [1062, 0]
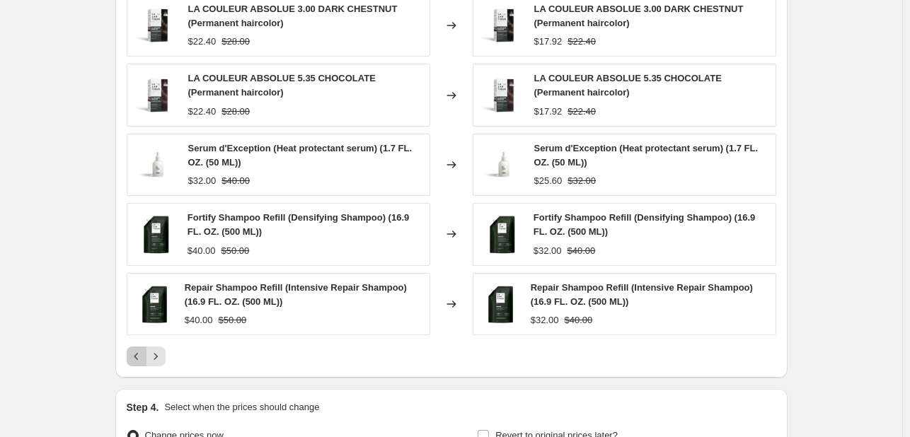
click at [139, 354] on icon "Previous" at bounding box center [137, 357] width 14 height 14
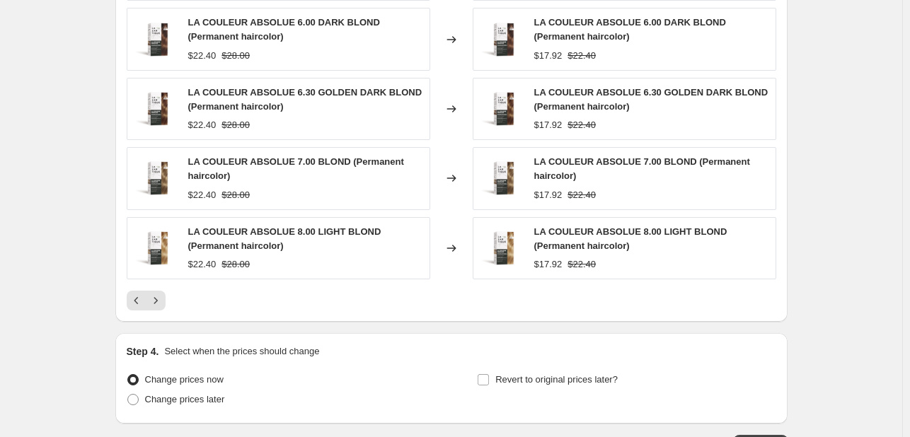
scroll to position [1132, 0]
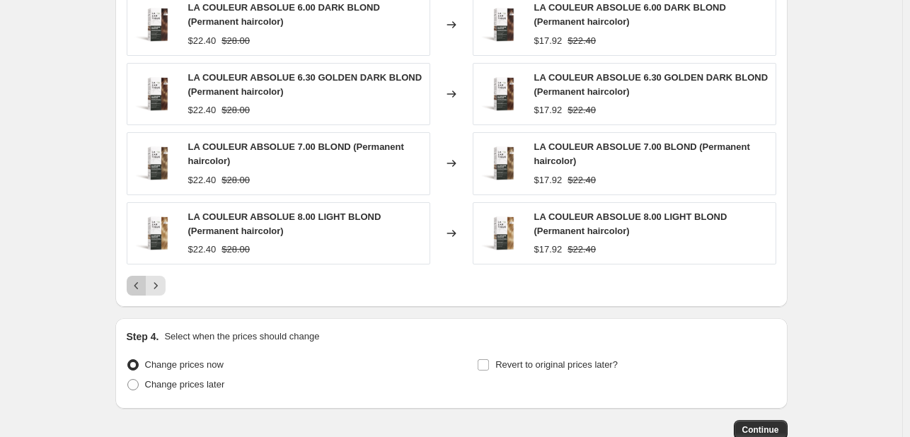
click at [140, 288] on icon "Previous" at bounding box center [137, 286] width 14 height 14
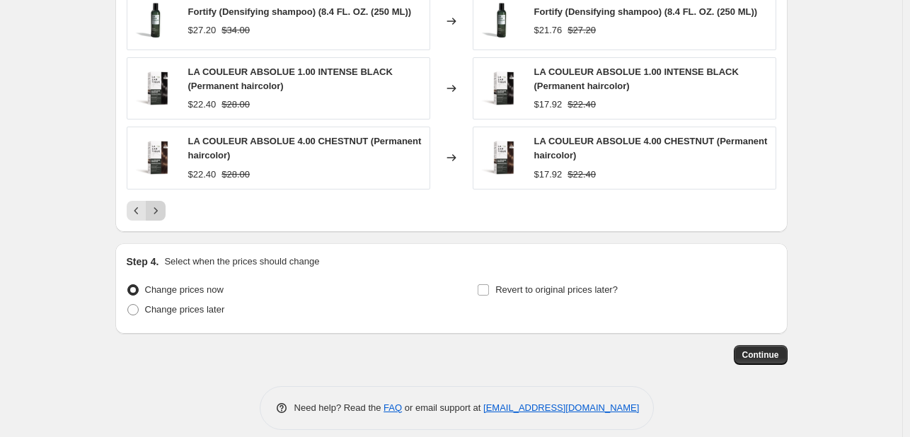
click at [163, 205] on icon "Next" at bounding box center [156, 211] width 14 height 14
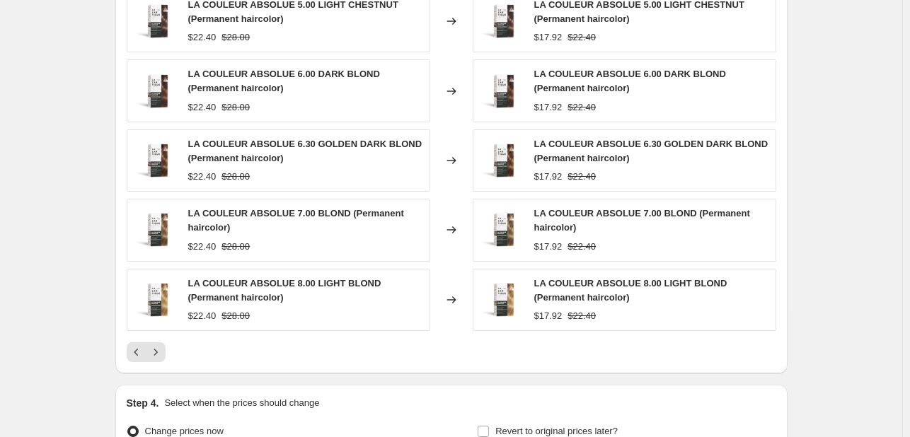
scroll to position [1062, 0]
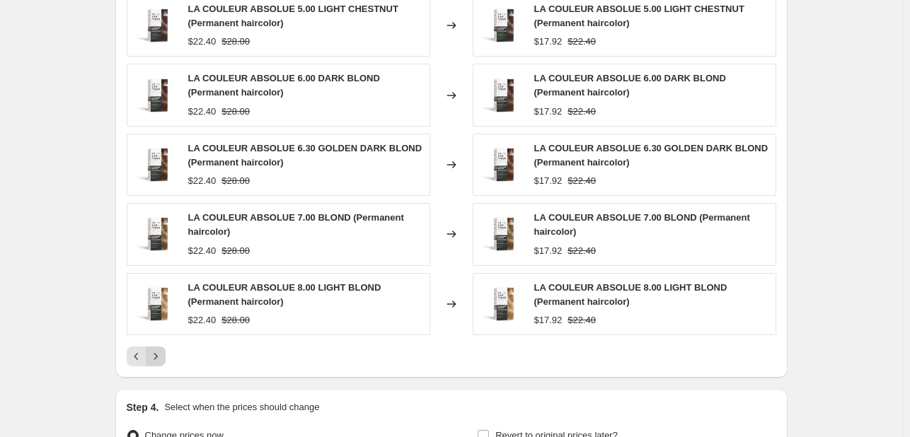
click at [161, 354] on icon "Next" at bounding box center [156, 357] width 14 height 14
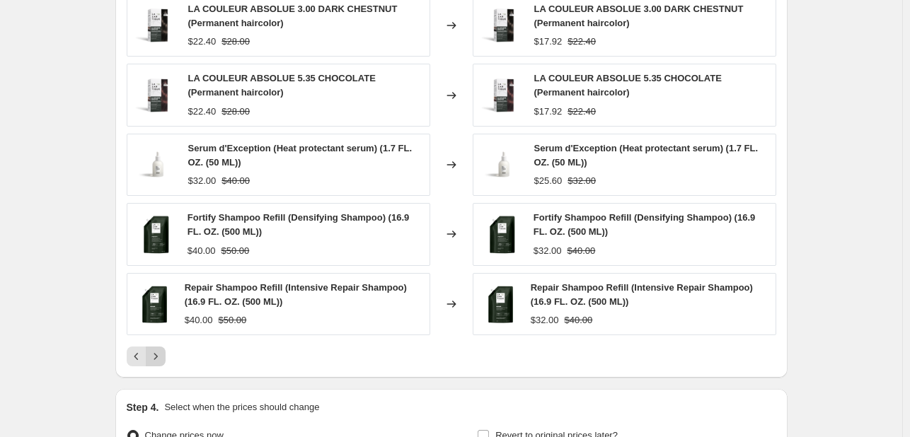
click at [157, 355] on icon "Next" at bounding box center [156, 356] width 4 height 6
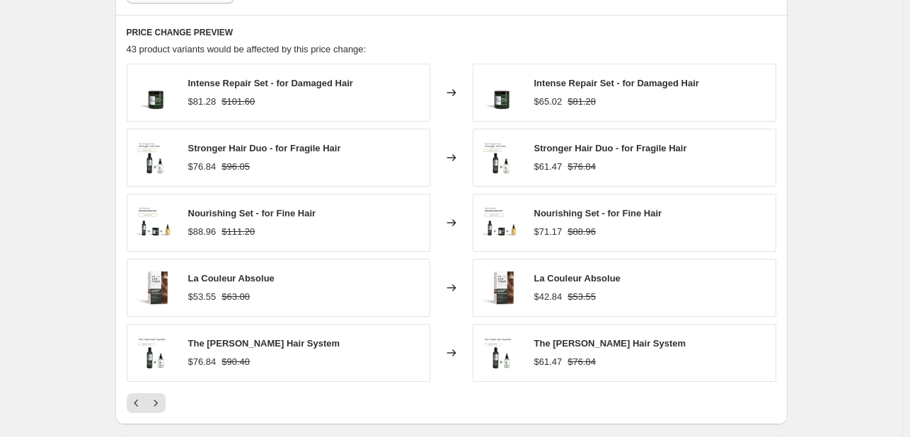
scroll to position [991, 0]
click at [161, 403] on icon "Next" at bounding box center [156, 405] width 14 height 14
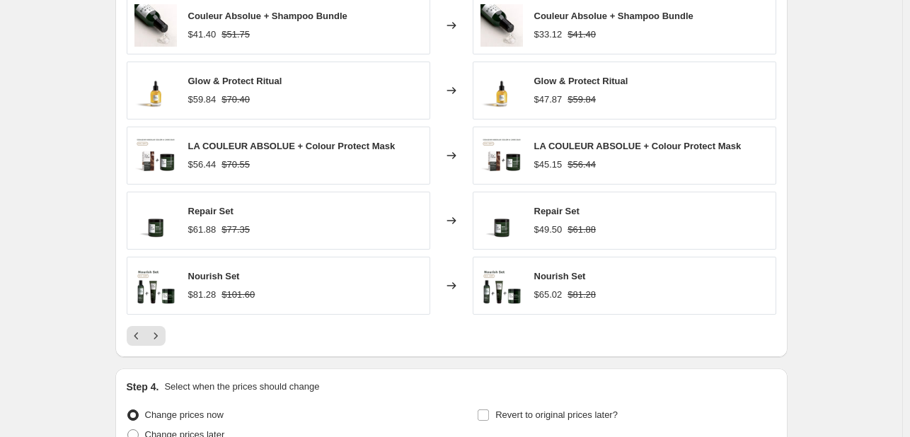
scroll to position [1062, 0]
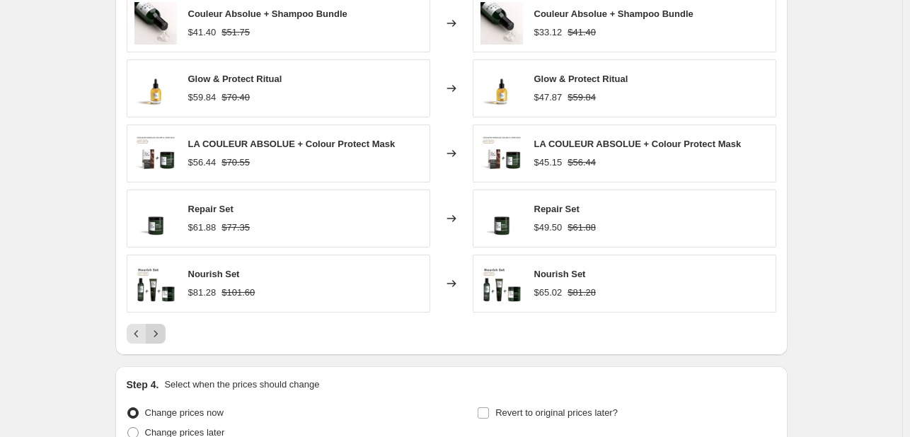
click at [163, 333] on icon "Next" at bounding box center [156, 334] width 14 height 14
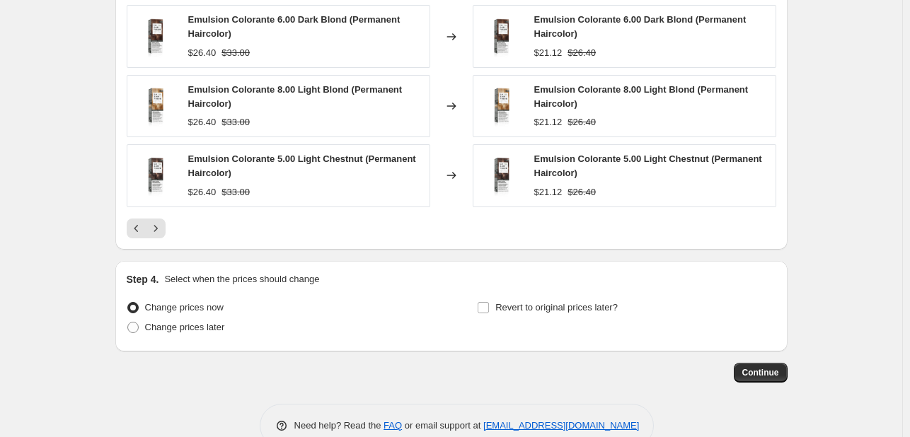
scroll to position [1203, 0]
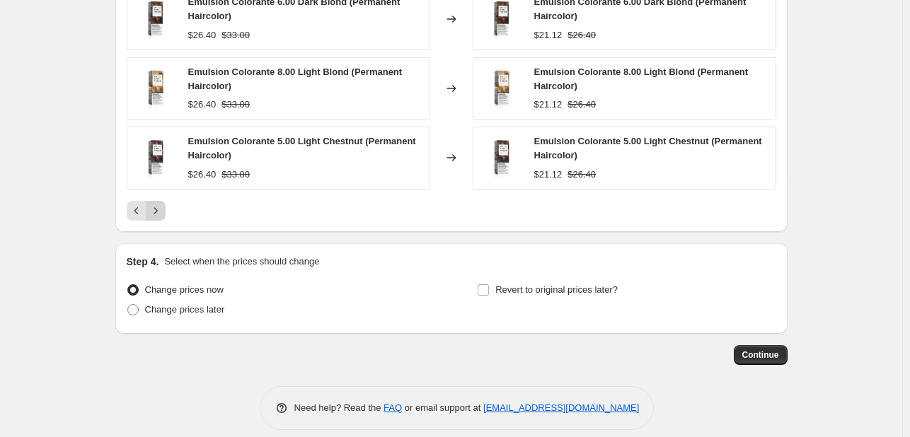
click at [163, 210] on icon "Next" at bounding box center [156, 211] width 14 height 14
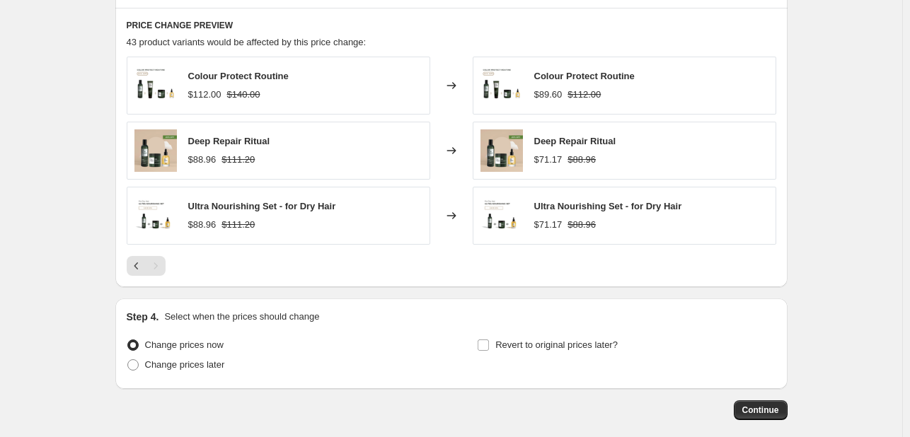
scroll to position [997, 0]
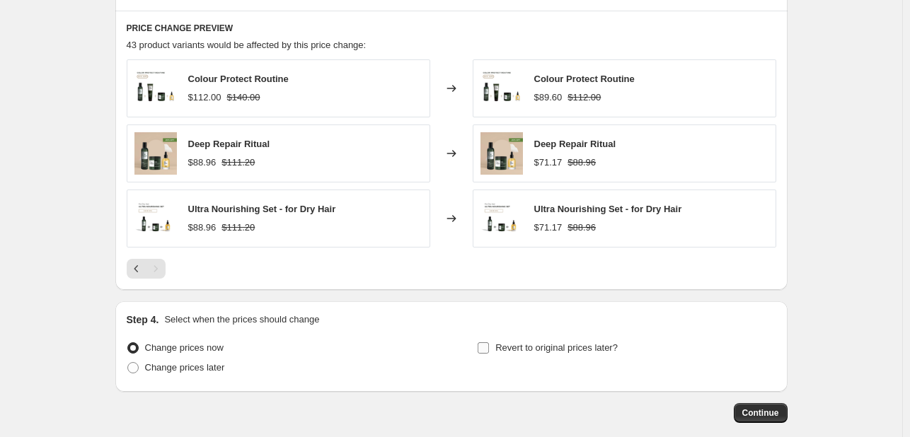
click at [495, 344] on label "Revert to original prices later?" at bounding box center [547, 348] width 141 height 20
click at [489, 344] on input "Revert to original prices later?" at bounding box center [483, 348] width 11 height 11
checkbox input "true"
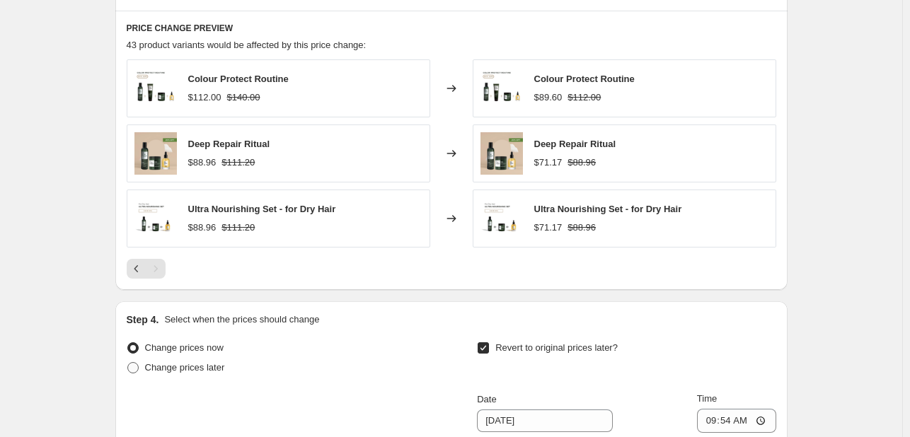
click at [136, 362] on span at bounding box center [132, 367] width 11 height 11
click at [128, 362] on input "Change prices later" at bounding box center [127, 362] width 1 height 1
radio input "true"
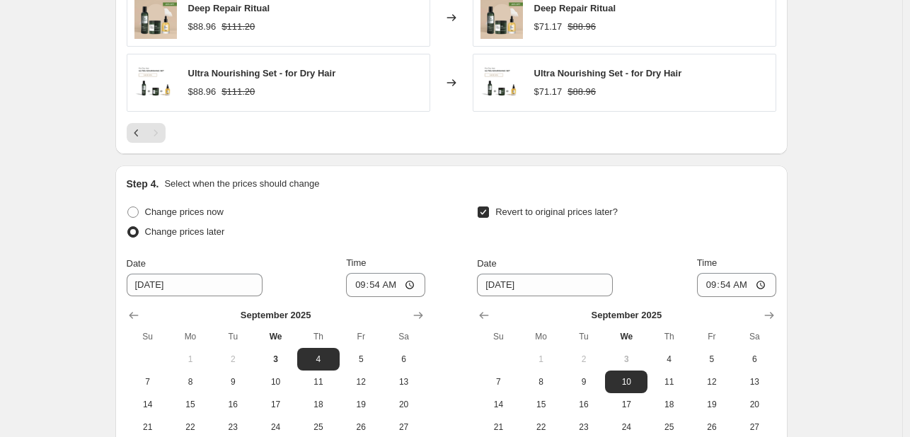
scroll to position [1138, 0]
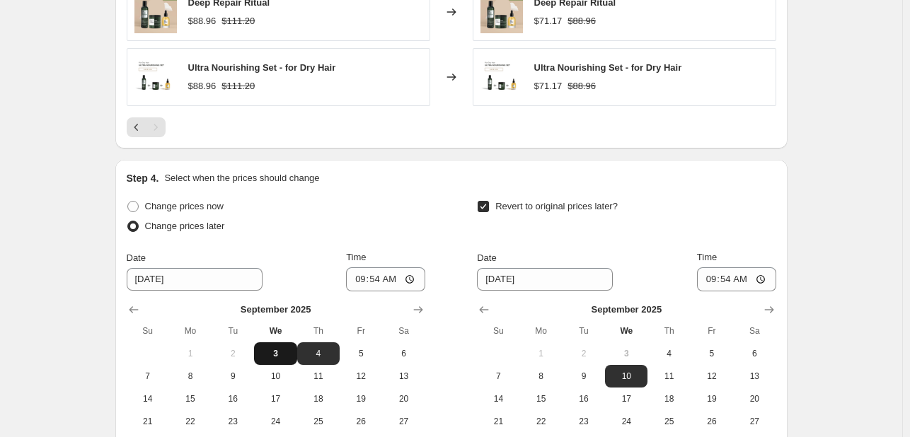
click at [285, 357] on button "3" at bounding box center [275, 354] width 42 height 23
type input "9/3/2025"
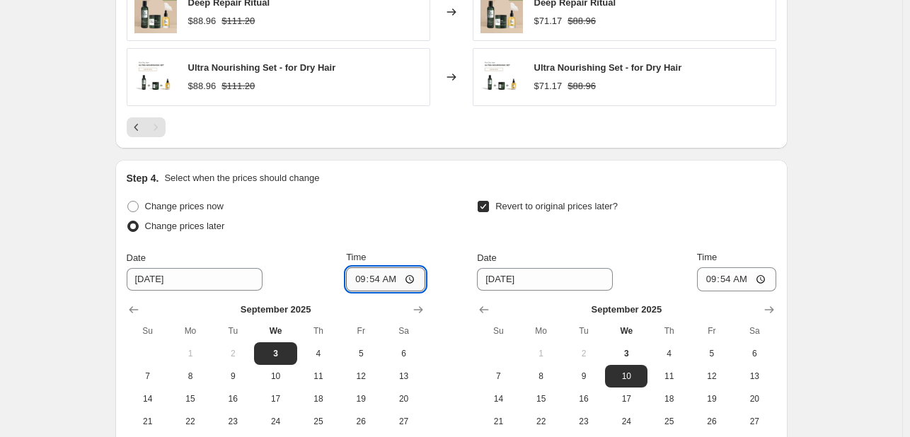
click at [371, 280] on input "09:54" at bounding box center [385, 280] width 79 height 24
type input "09:58"
click at [752, 358] on button "6" at bounding box center [754, 354] width 42 height 23
type input "9/6/2025"
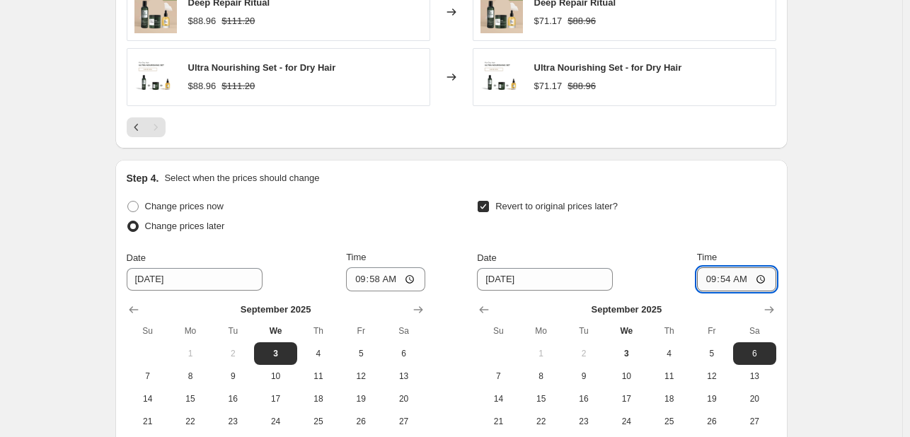
click at [713, 282] on input "09:54" at bounding box center [736, 280] width 79 height 24
click at [699, 280] on input "09:54" at bounding box center [736, 280] width 79 height 24
type input "08:15"
click at [728, 209] on div "Revert to original prices later?" at bounding box center [626, 218] width 299 height 42
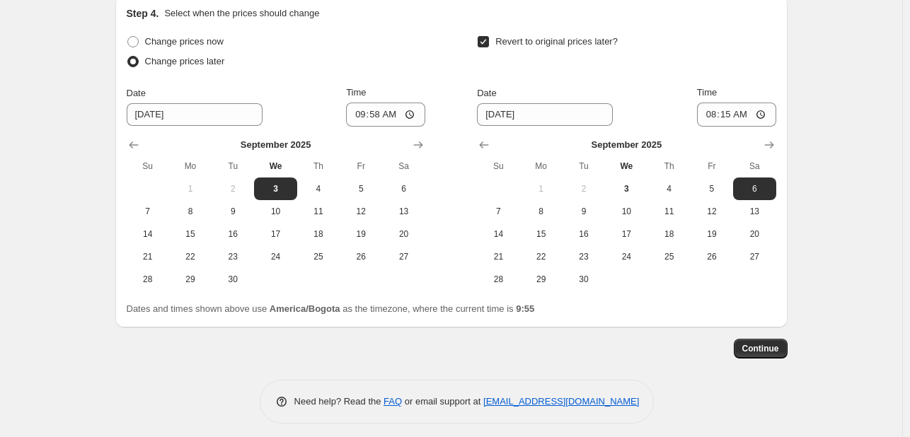
scroll to position [1309, 0]
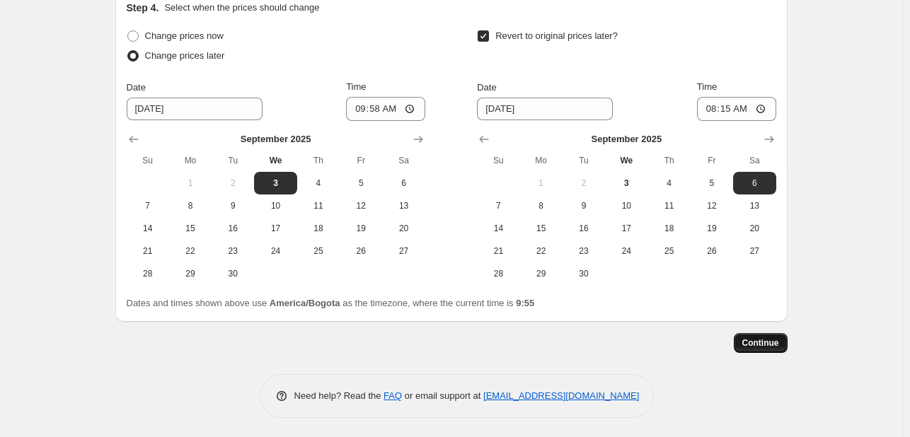
click at [776, 345] on span "Continue" at bounding box center [760, 343] width 37 height 11
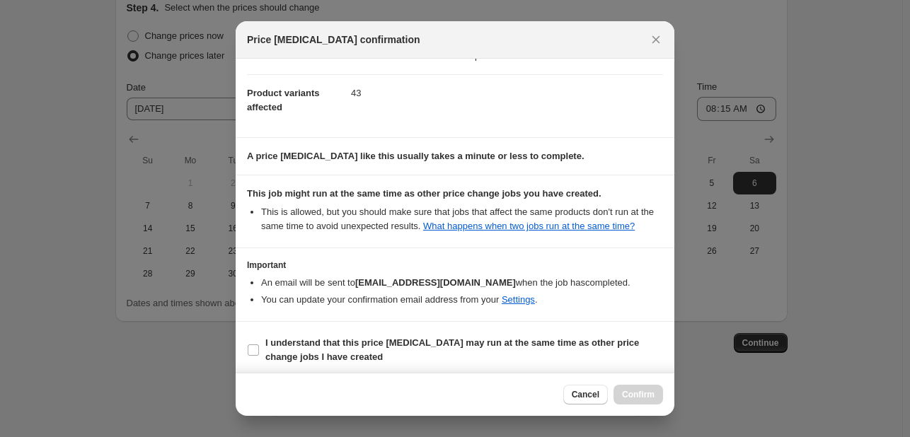
scroll to position [168, 0]
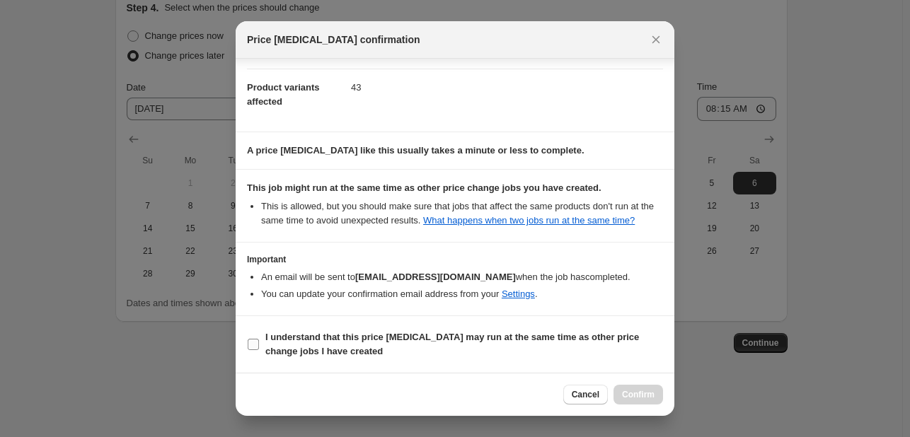
click at [257, 345] on input "I understand that this price change job may run at the same time as other price…" at bounding box center [253, 344] width 11 height 11
checkbox input "true"
click at [646, 397] on span "Confirm" at bounding box center [638, 394] width 33 height 11
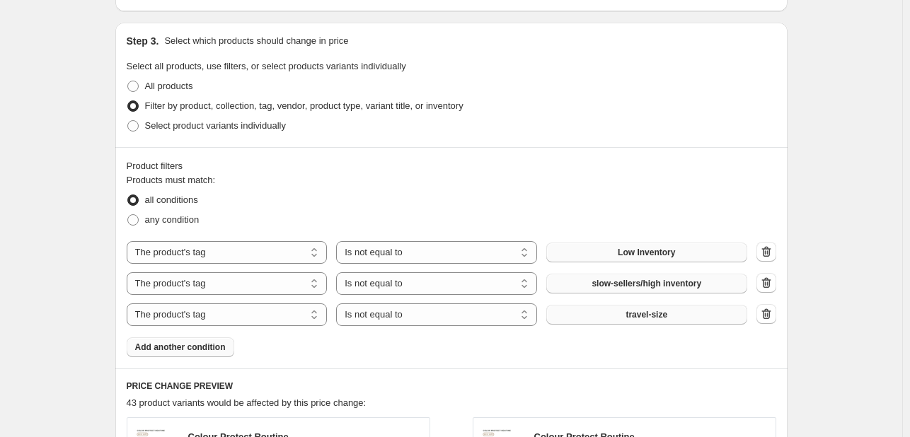
scroll to position [530, 0]
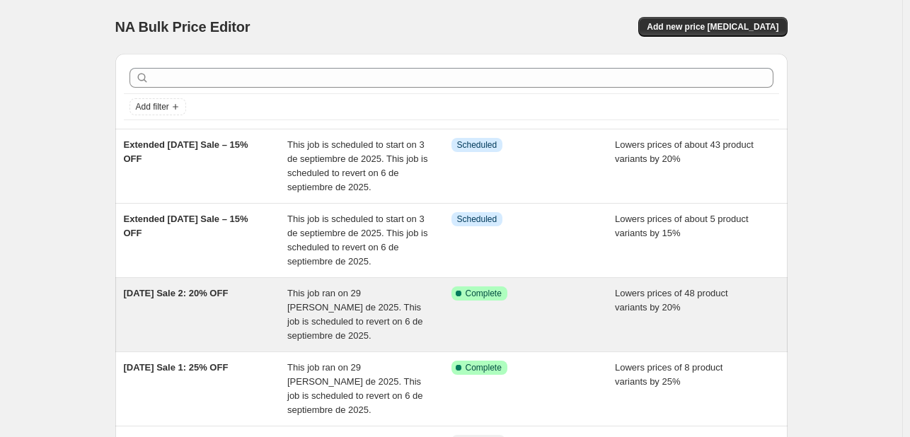
click at [291, 316] on span "This job ran on 29 de agosto de 2025. This job is scheduled to revert on 6 de s…" at bounding box center [355, 314] width 136 height 53
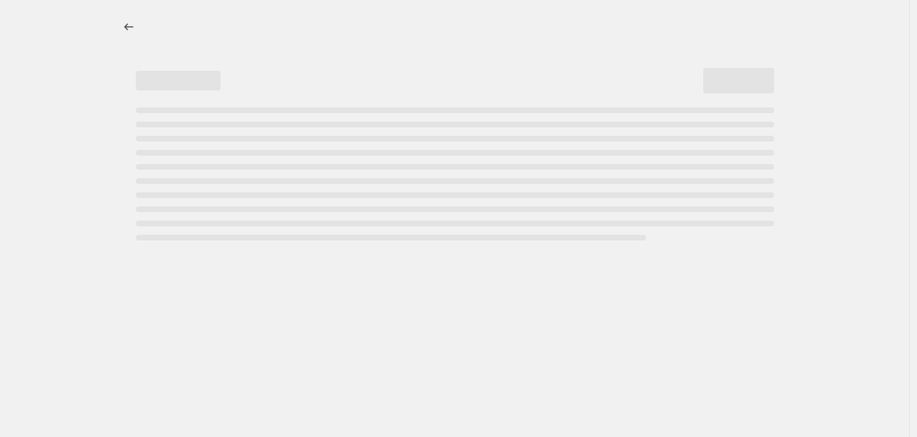
select select "percentage"
select select "tag"
select select "not_equal"
select select "tag"
select select "not_equal"
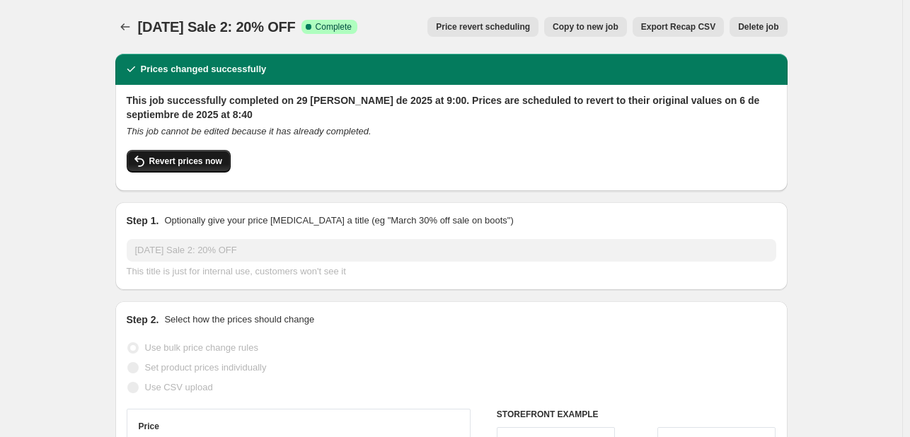
click at [193, 165] on span "Revert prices now" at bounding box center [185, 161] width 73 height 11
checkbox input "false"
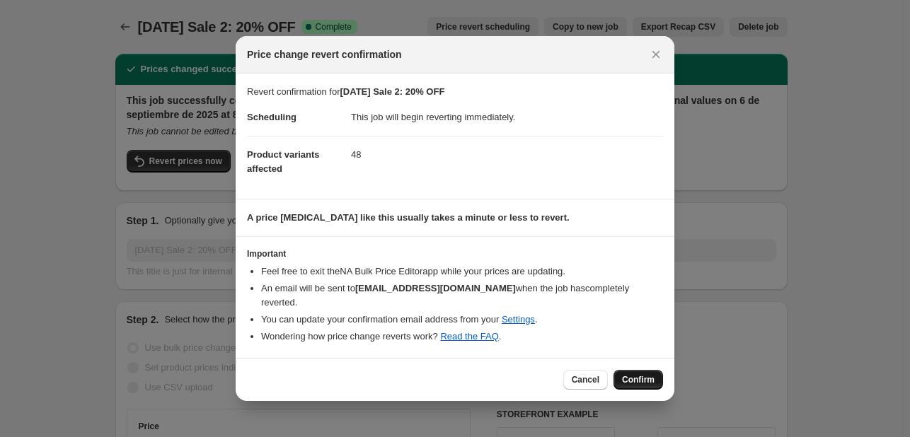
click at [631, 377] on span "Confirm" at bounding box center [638, 379] width 33 height 11
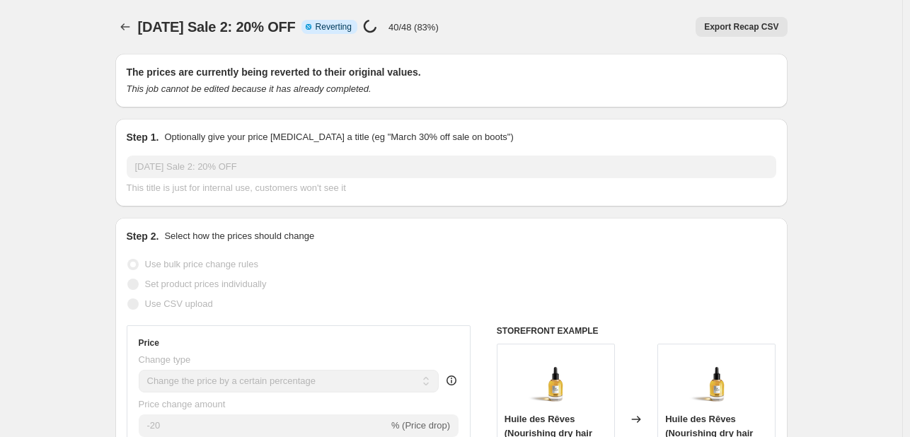
select select "percentage"
select select "tag"
select select "not_equal"
select select "tag"
select select "not_equal"
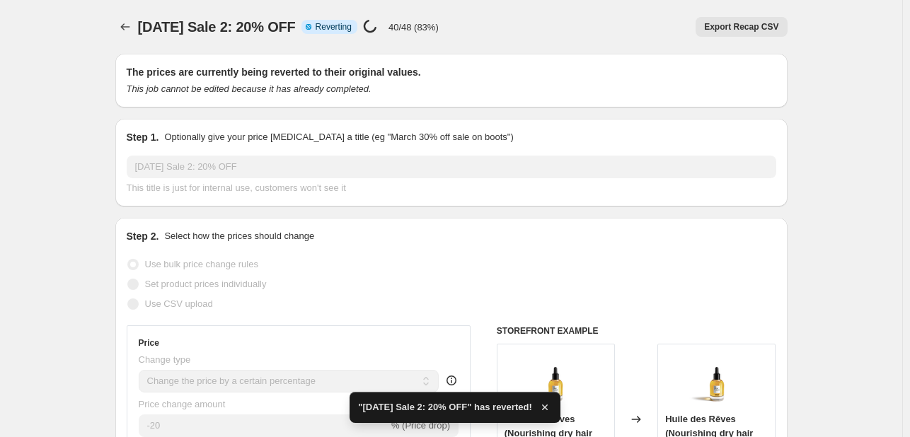
checkbox input "true"
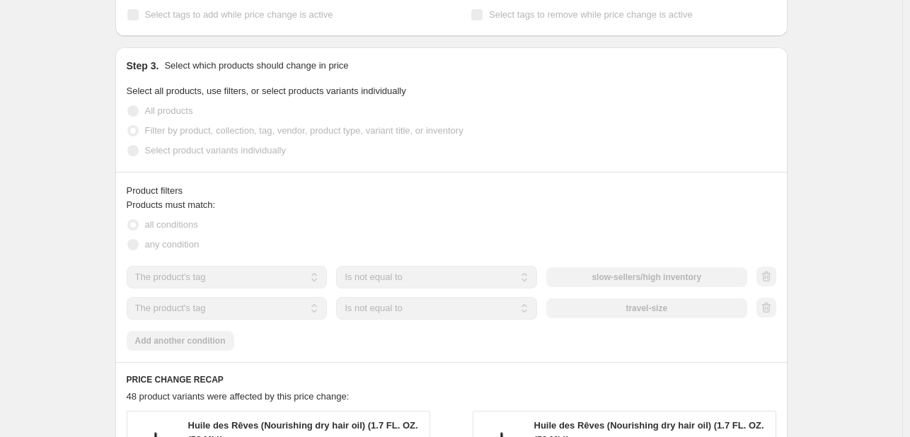
scroll to position [708, 0]
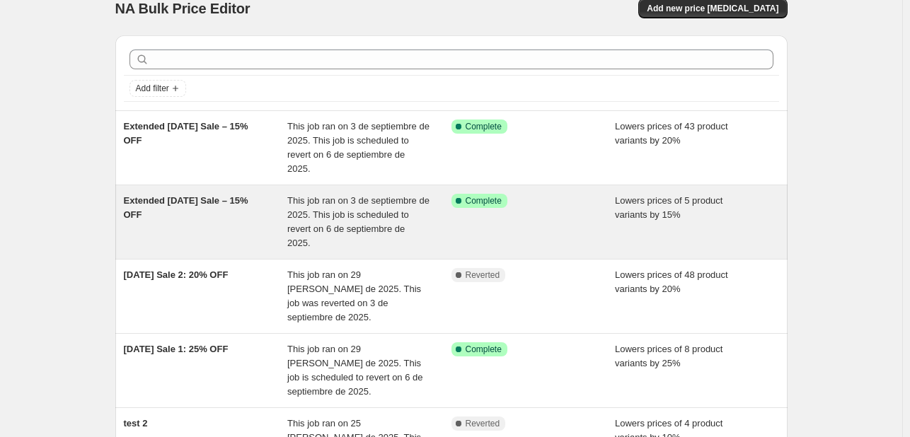
scroll to position [71, 0]
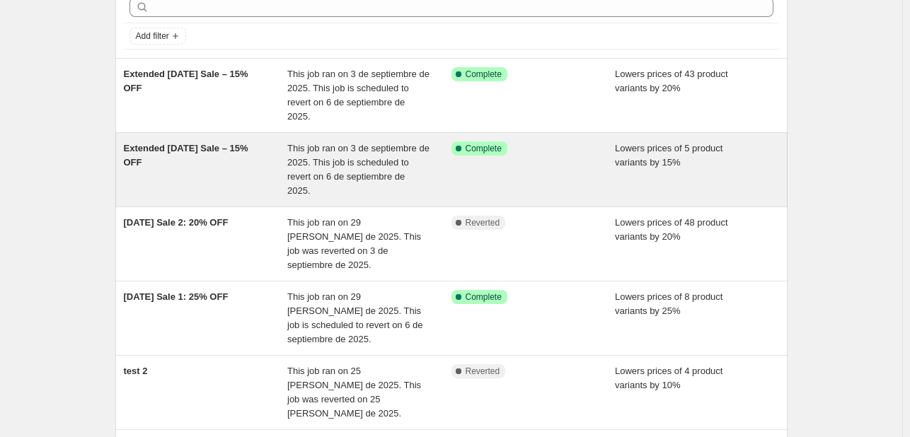
click at [490, 180] on div "Success Complete Complete" at bounding box center [534, 170] width 164 height 57
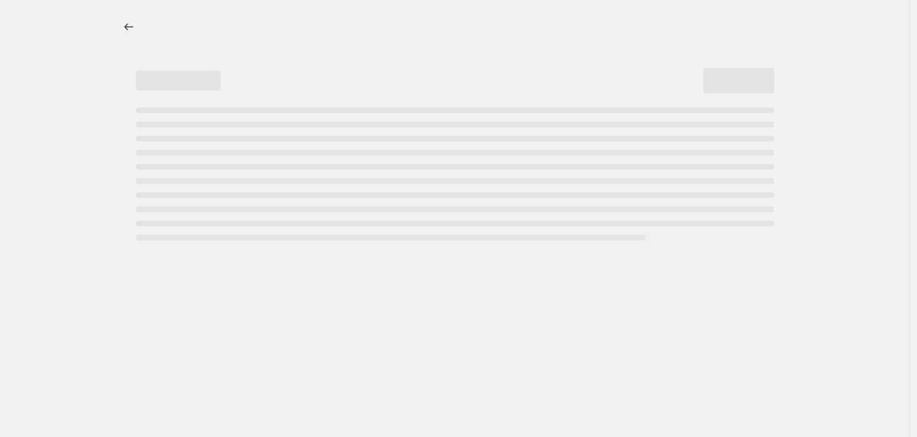
select select "percentage"
select select "tag"
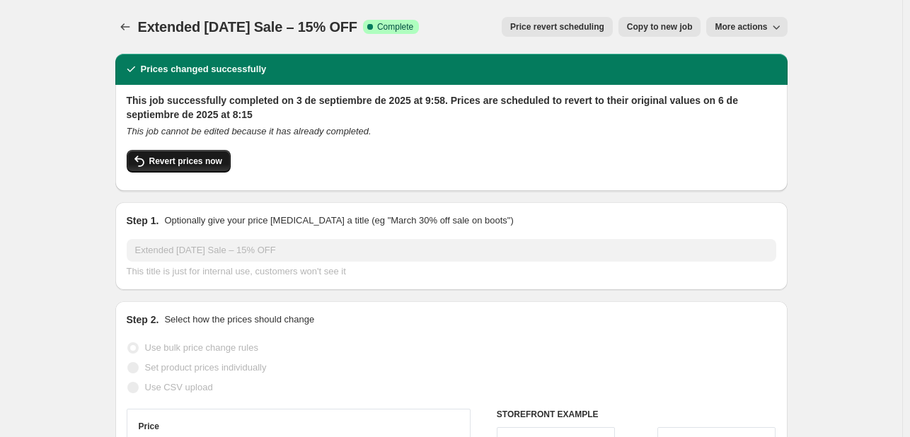
click at [188, 168] on button "Revert prices now" at bounding box center [179, 161] width 104 height 23
checkbox input "false"
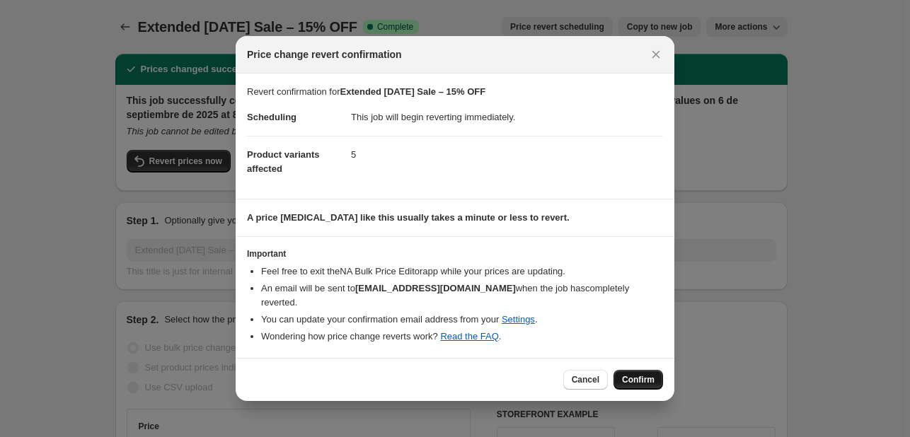
click at [637, 377] on span "Confirm" at bounding box center [638, 379] width 33 height 11
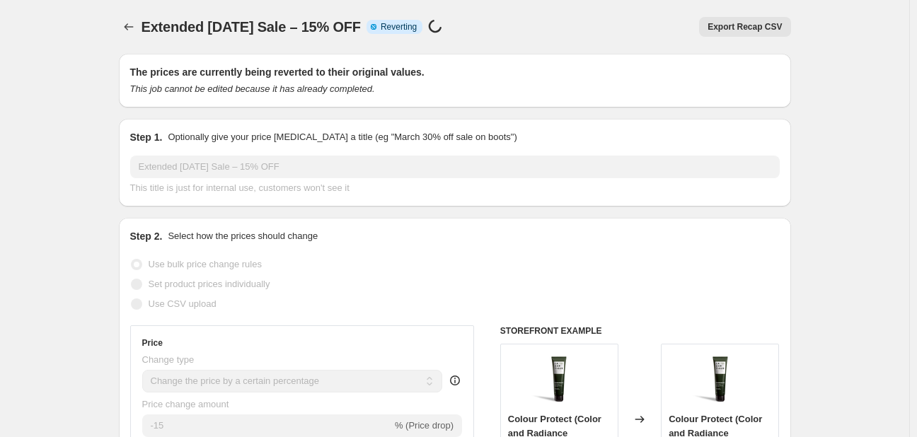
select select "percentage"
select select "tag"
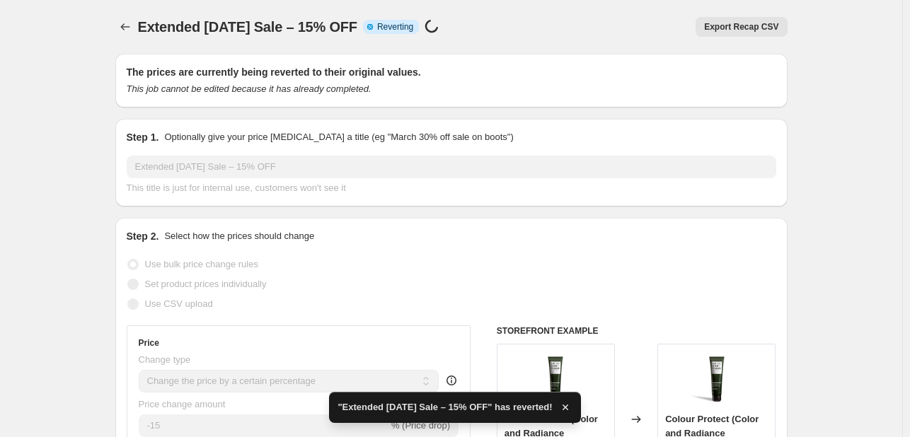
checkbox input "true"
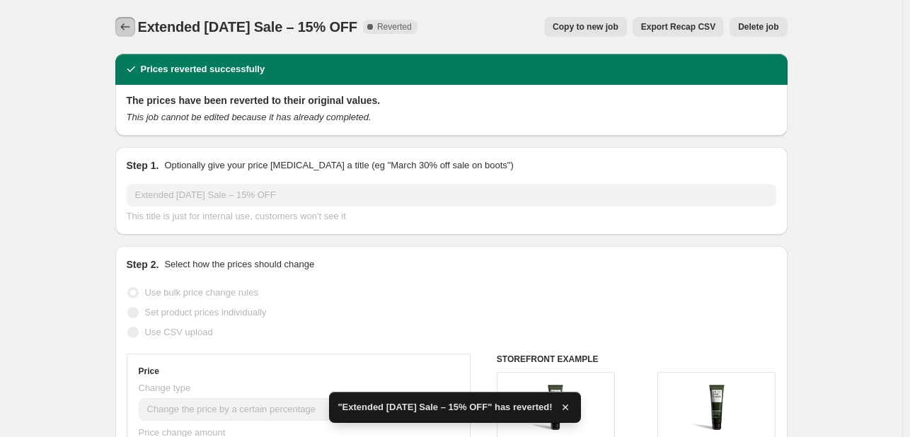
click at [132, 26] on icon "Price change jobs" at bounding box center [125, 27] width 14 height 14
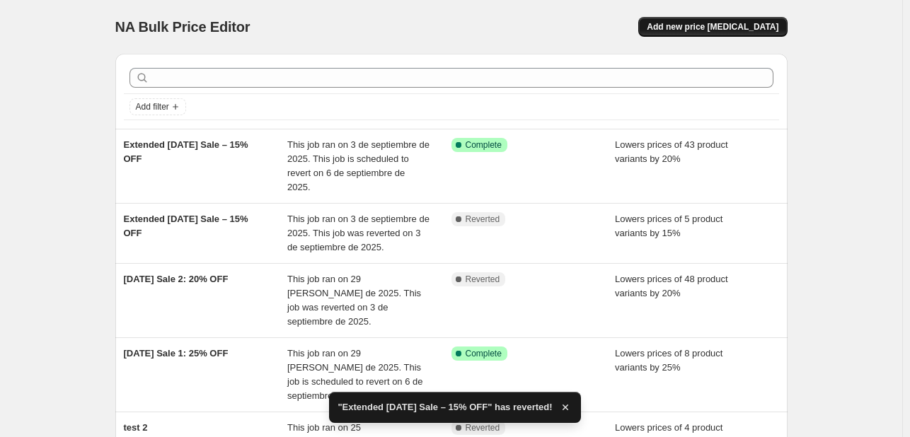
click at [730, 26] on span "Add new price change job" at bounding box center [713, 26] width 132 height 11
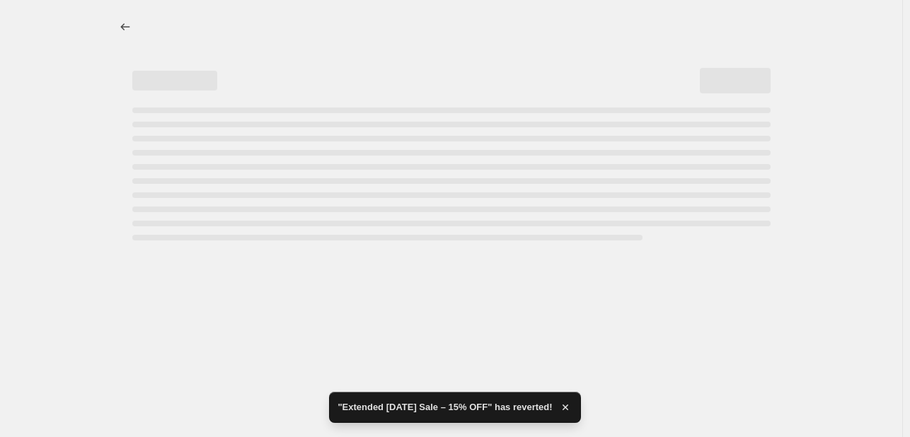
select select "percentage"
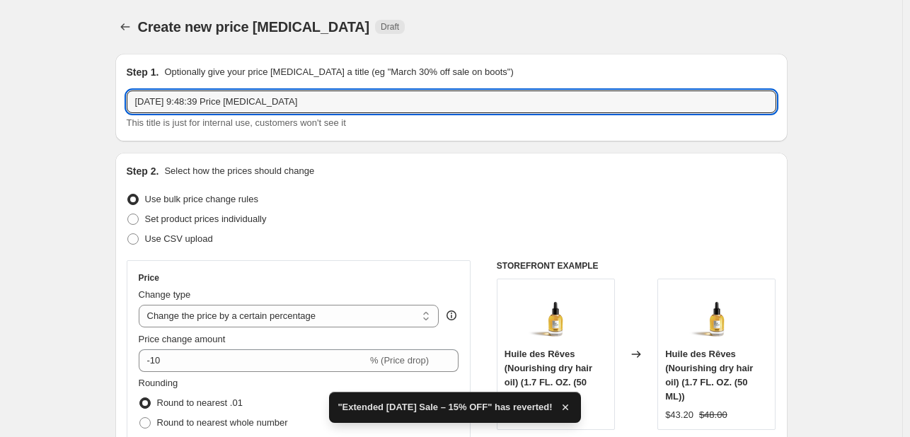
drag, startPoint x: 340, startPoint y: 96, endPoint x: 123, endPoint y: 96, distance: 217.3
click at [121, 101] on div "Step 1. Optionally give your price change job a title (eg "March 30% off sale o…" at bounding box center [451, 98] width 672 height 88
paste input "Extended Labor Day Sale – 15% OFF"
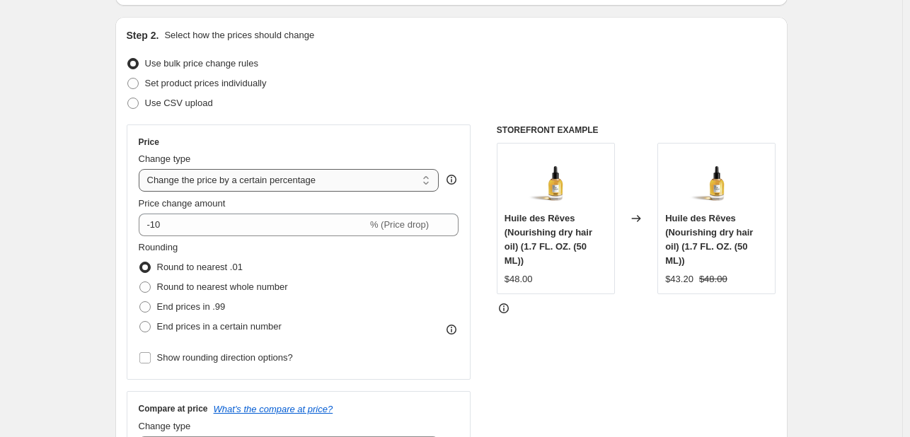
scroll to position [142, 0]
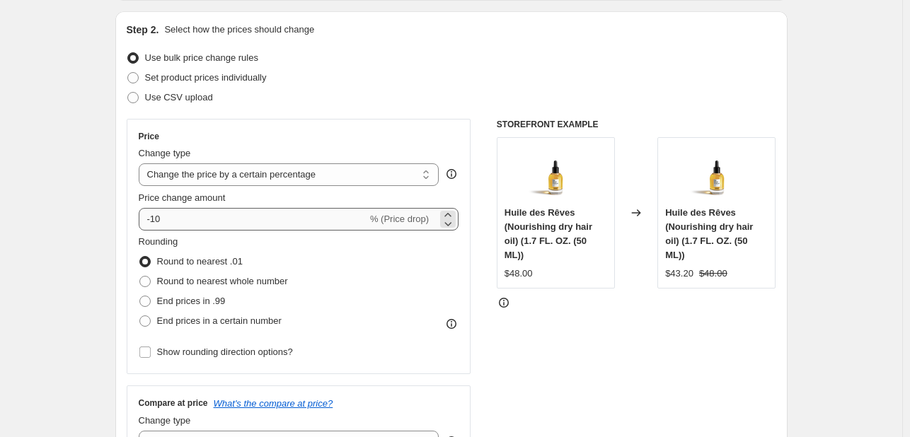
type input "Extended Labor Day Sale – 15% OFF"
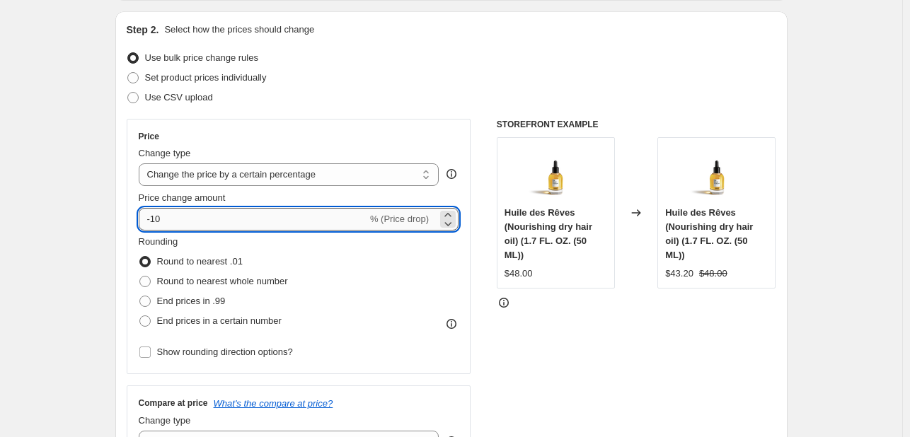
click at [187, 219] on input "-10" at bounding box center [253, 219] width 229 height 23
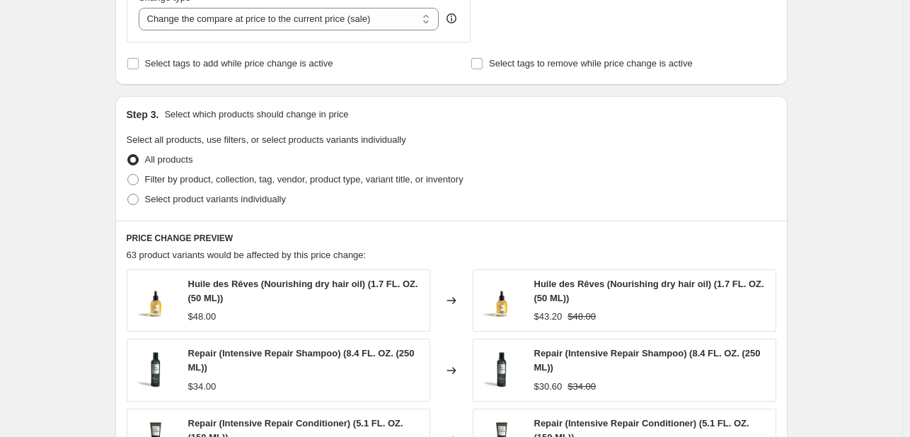
scroll to position [566, 0]
type input "-18"
click at [137, 178] on span at bounding box center [132, 178] width 11 height 11
click at [128, 173] on input "Filter by product, collection, tag, vendor, product type, variant title, or inv…" at bounding box center [127, 173] width 1 height 1
radio input "true"
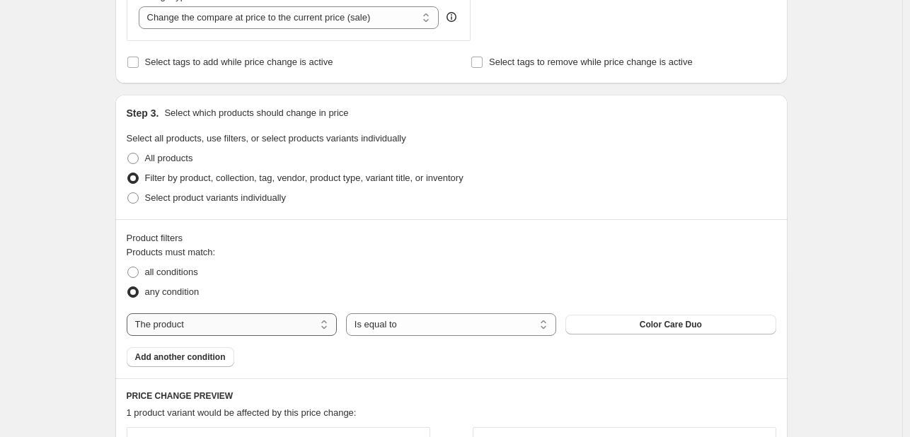
click at [269, 319] on select "The product The product's collection The product's tag The product's vendor The…" at bounding box center [232, 325] width 210 height 23
select select "tag"
click at [488, 326] on select "Is equal to Is not equal to" at bounding box center [451, 325] width 210 height 23
click at [349, 314] on select "Is equal to Is not equal to" at bounding box center [451, 325] width 210 height 23
click at [636, 327] on button "all hair types" at bounding box center [671, 325] width 210 height 20
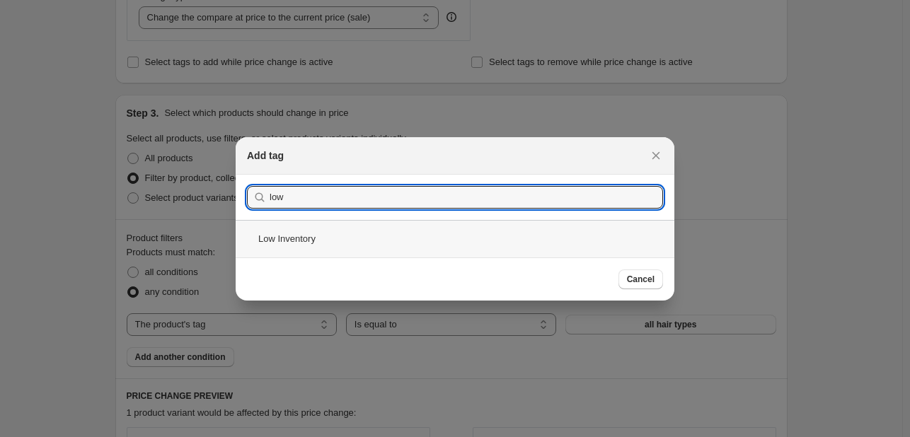
type input "low"
click at [325, 236] on div "Low Inventory" at bounding box center [455, 239] width 439 height 38
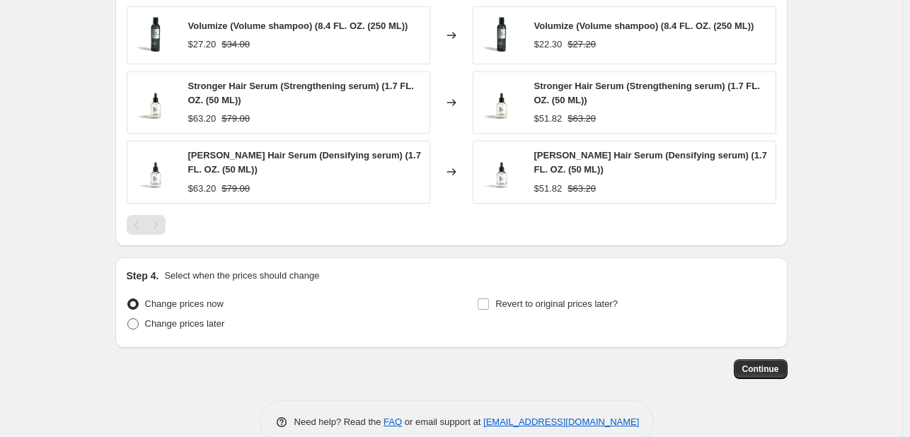
scroll to position [1132, 0]
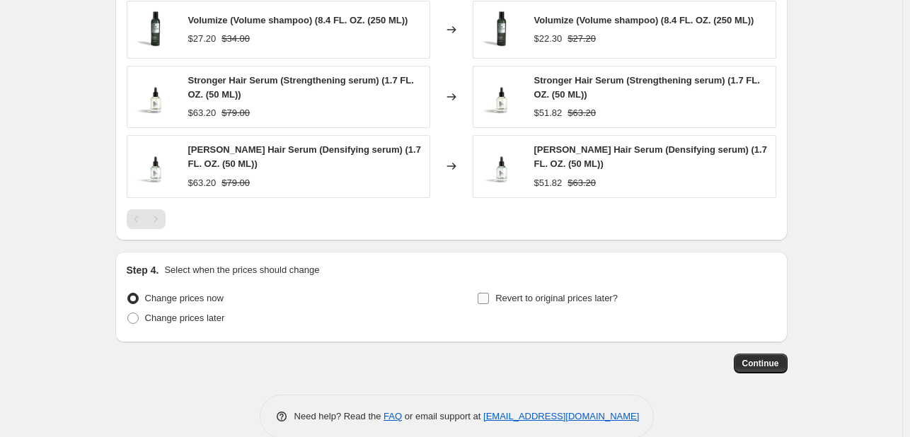
click at [487, 299] on input "Revert to original prices later?" at bounding box center [483, 298] width 11 height 11
checkbox input "true"
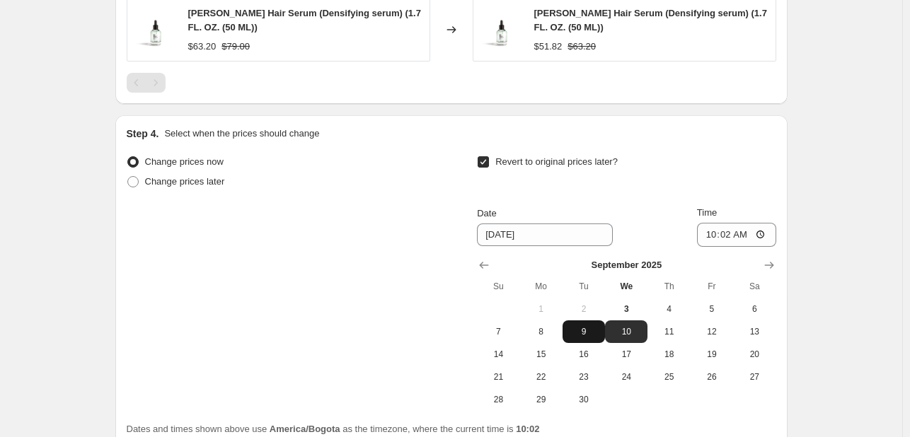
scroll to position [1274, 0]
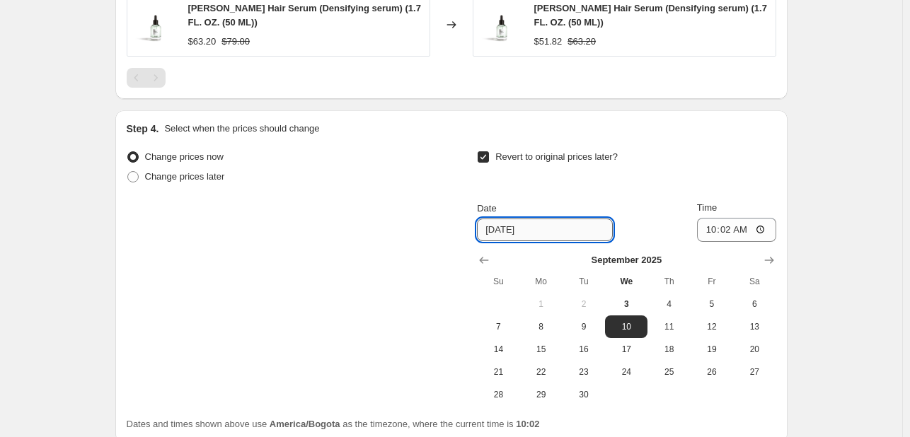
click at [533, 226] on input "9/10/2025" at bounding box center [545, 230] width 136 height 23
click at [752, 299] on span "6" at bounding box center [754, 304] width 31 height 11
type input "9/6/2025"
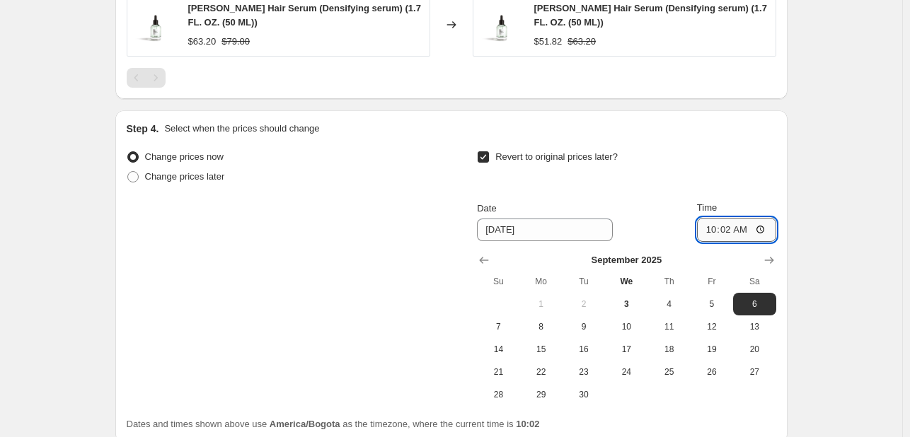
click at [708, 226] on input "10:02" at bounding box center [736, 230] width 79 height 24
type input "08:15"
click at [742, 159] on div "Revert to original prices later?" at bounding box center [626, 168] width 299 height 42
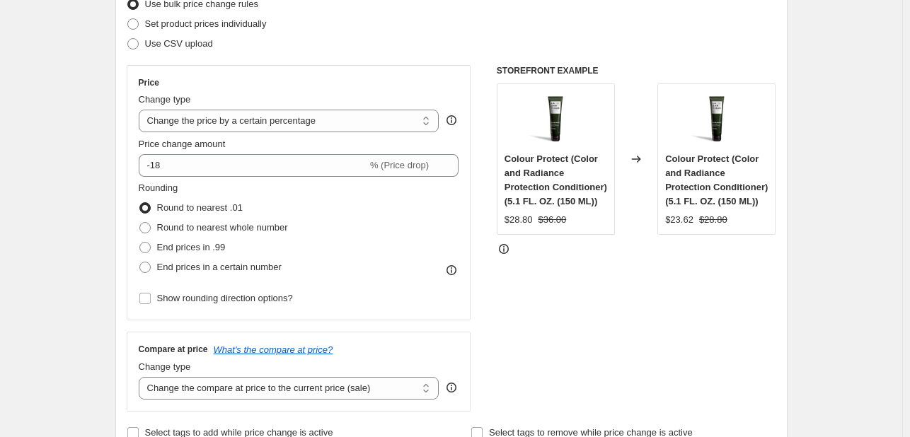
scroll to position [191, 0]
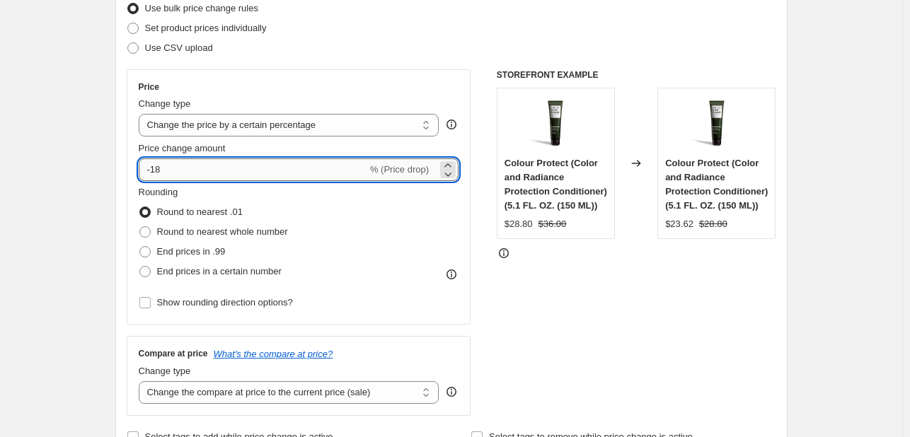
click at [200, 173] on input "-18" at bounding box center [253, 170] width 229 height 23
type input "-15"
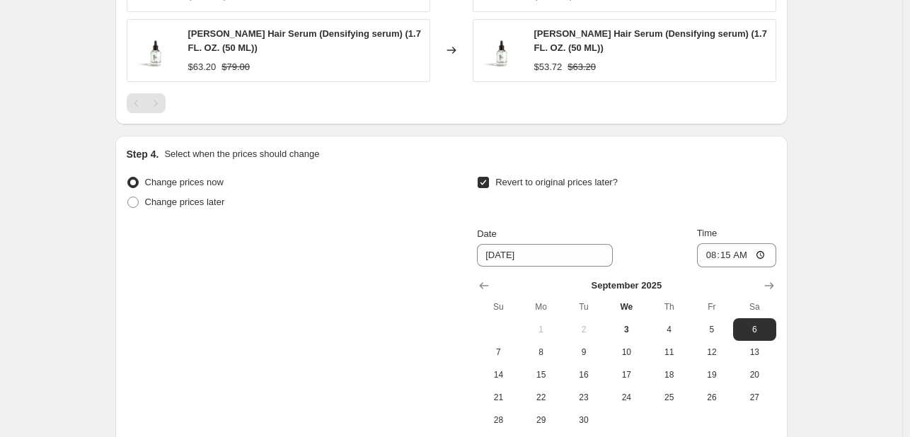
scroll to position [1394, 0]
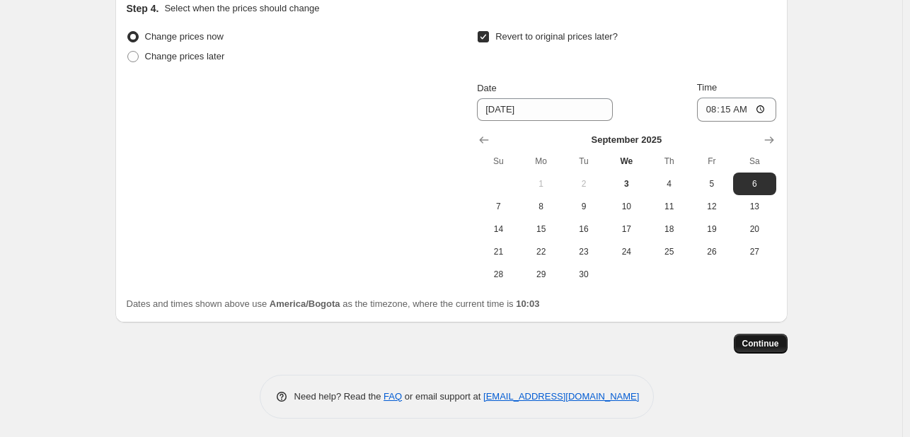
click at [756, 343] on span "Continue" at bounding box center [760, 343] width 37 height 11
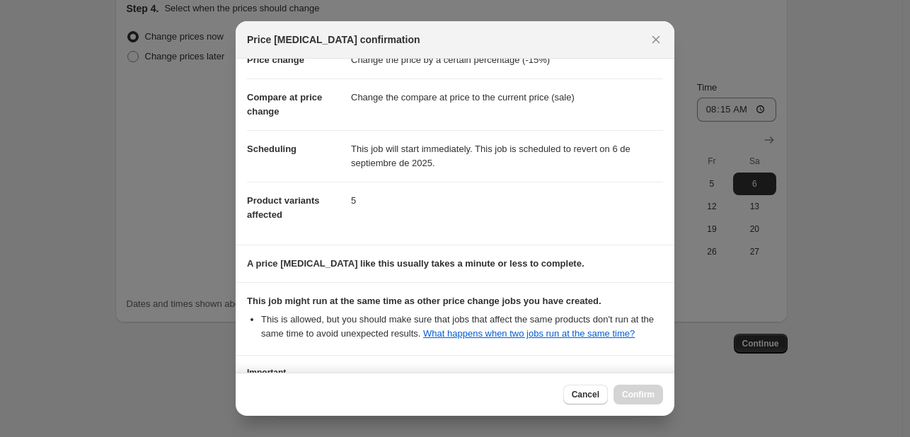
scroll to position [185, 0]
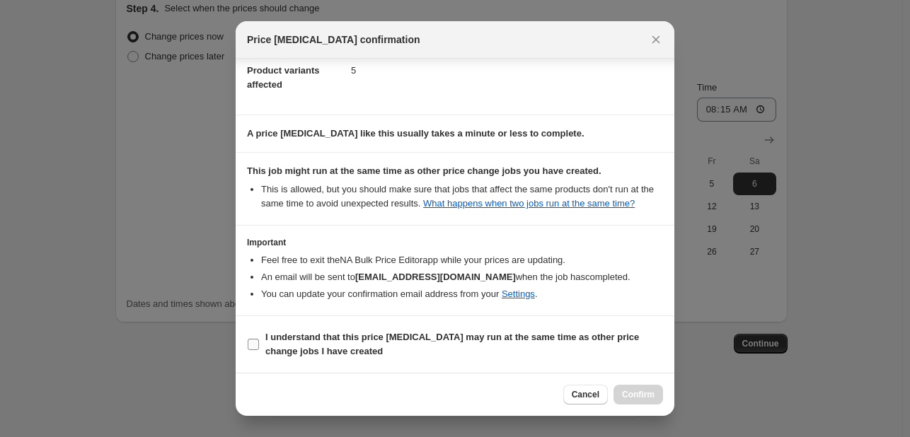
click at [253, 347] on input "I understand that this price change job may run at the same time as other price…" at bounding box center [253, 344] width 11 height 11
checkbox input "true"
click at [638, 397] on span "Confirm" at bounding box center [638, 394] width 33 height 11
type input "Extended Labor Day Sale – 15% OFF"
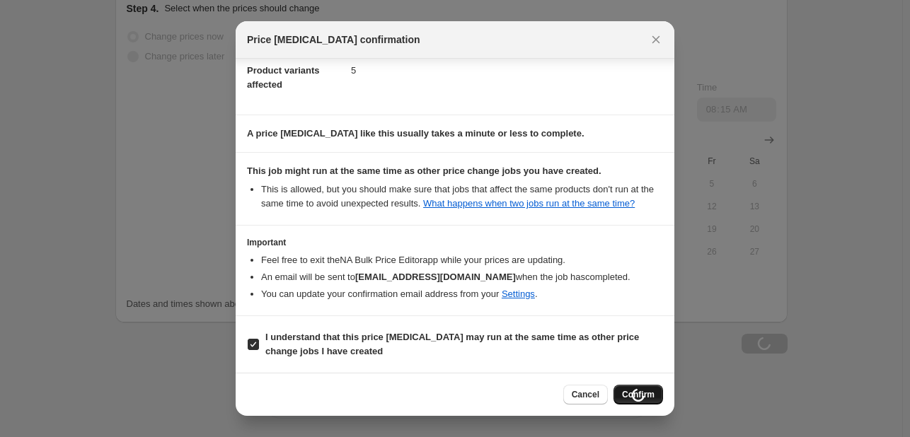
scroll to position [1394, 0]
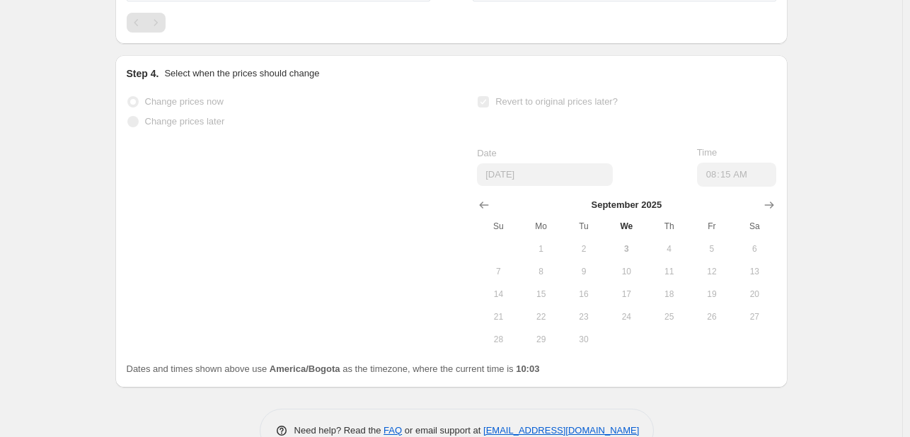
select select "percentage"
select select "tag"
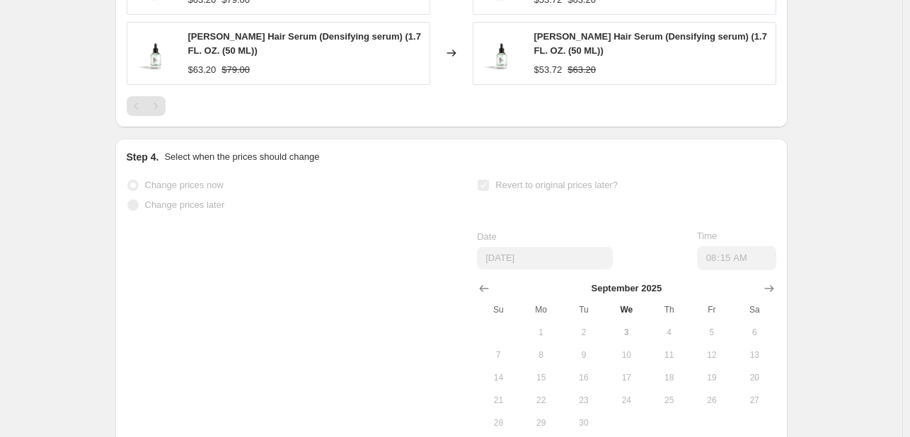
scroll to position [0, 0]
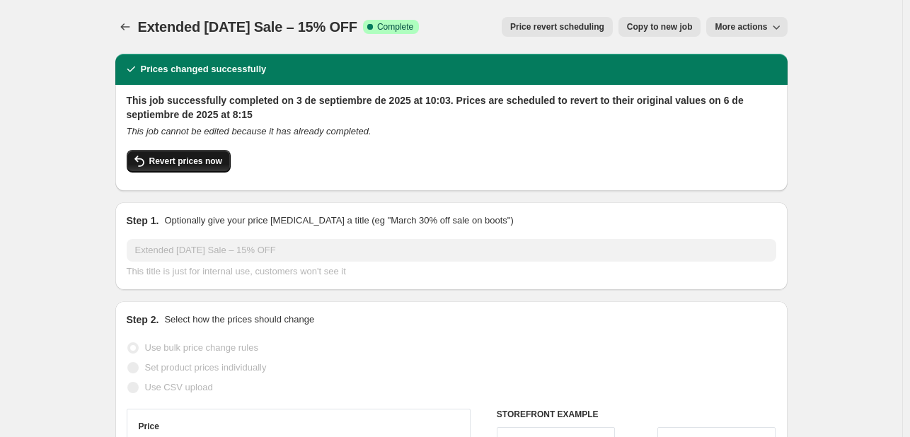
click at [167, 156] on button "Revert prices now" at bounding box center [179, 161] width 104 height 23
checkbox input "false"
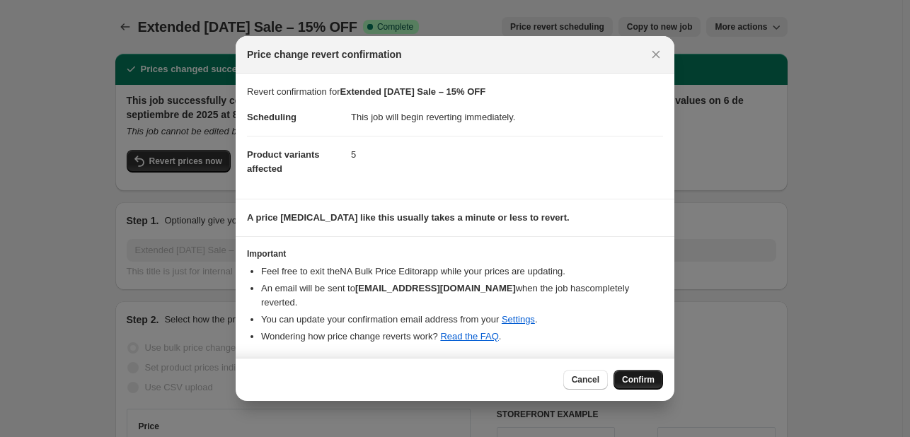
click at [644, 374] on span "Confirm" at bounding box center [638, 379] width 33 height 11
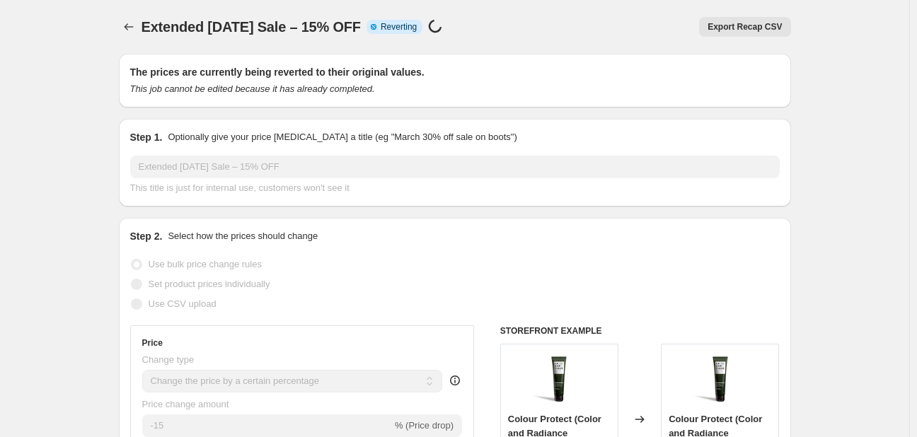
select select "percentage"
select select "tag"
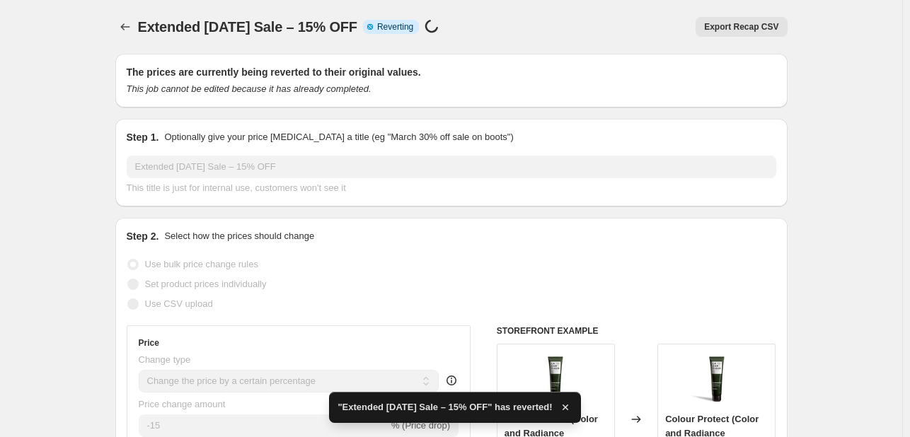
checkbox input "true"
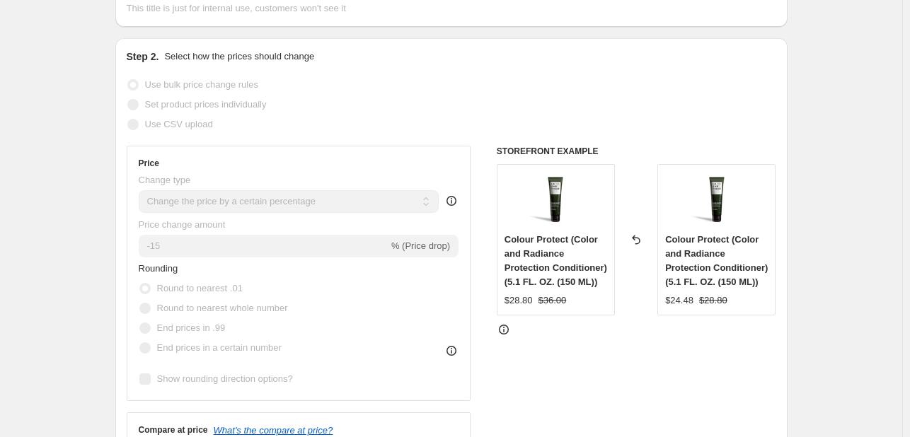
scroll to position [212, 0]
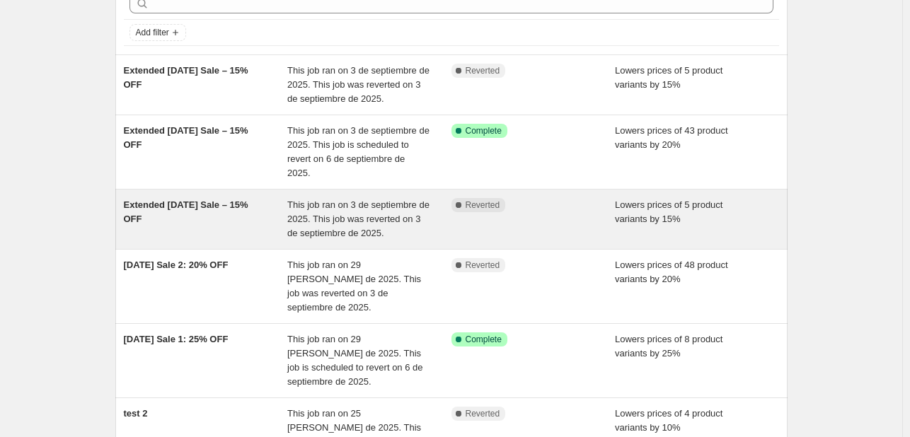
scroll to position [71, 0]
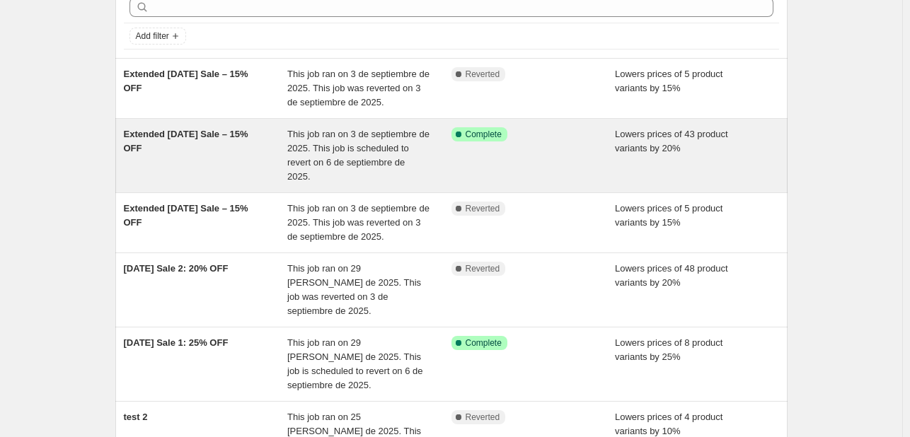
click at [573, 159] on div "Success Complete Complete" at bounding box center [534, 155] width 164 height 57
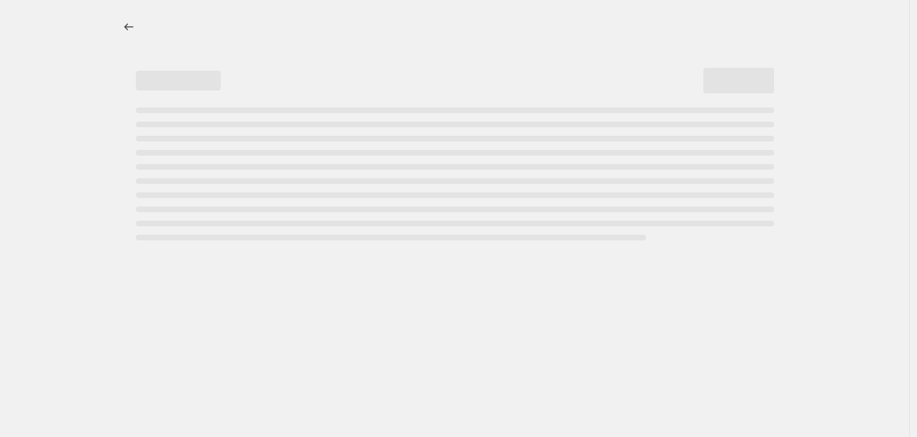
select select "percentage"
select select "tag"
select select "not_equal"
select select "tag"
select select "not_equal"
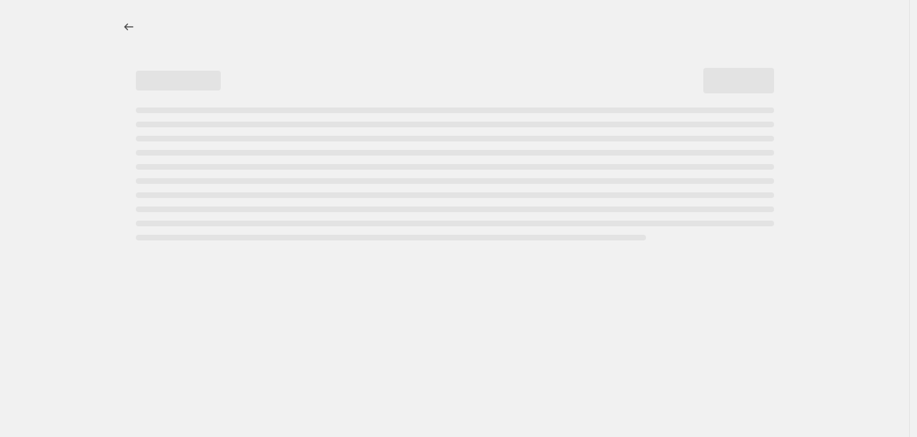
select select "tag"
select select "not_equal"
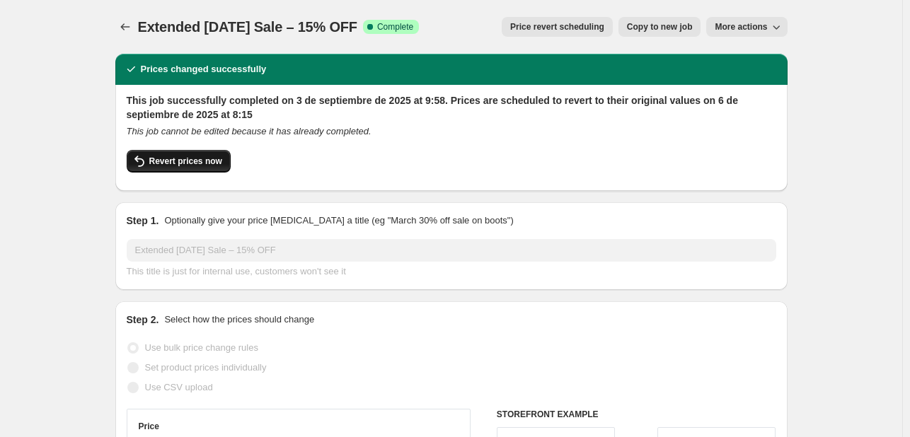
click at [196, 161] on span "Revert prices now" at bounding box center [185, 161] width 73 height 11
checkbox input "false"
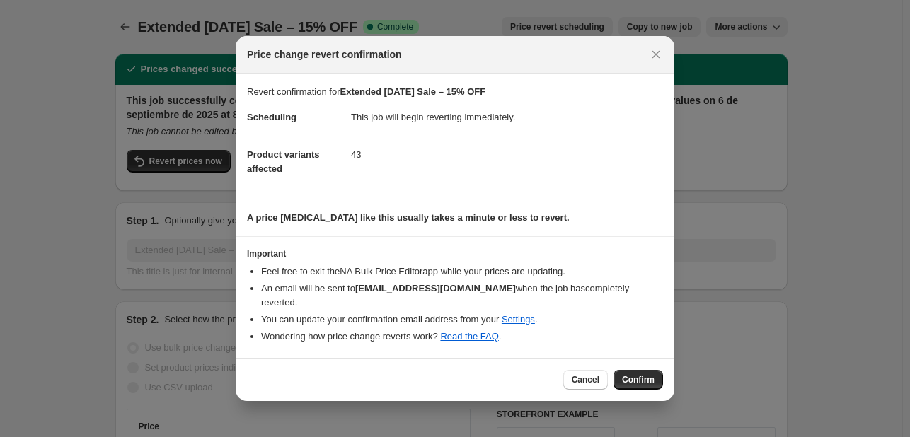
click at [642, 374] on span "Confirm" at bounding box center [638, 379] width 33 height 11
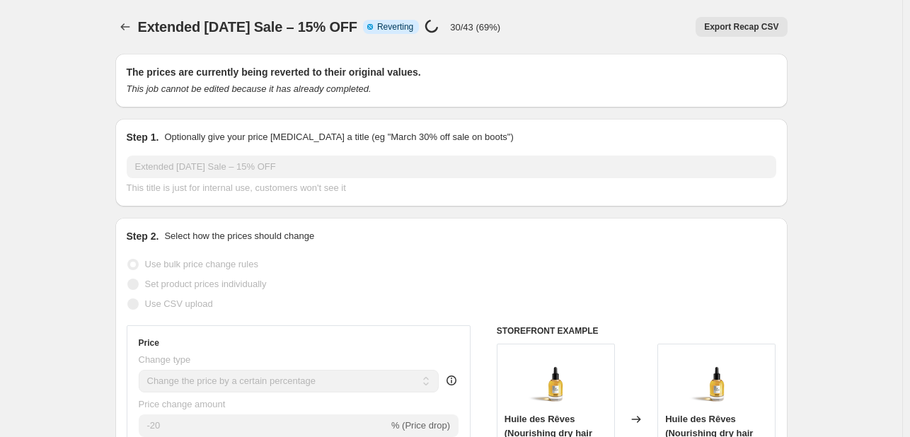
select select "percentage"
select select "tag"
select select "not_equal"
select select "tag"
select select "not_equal"
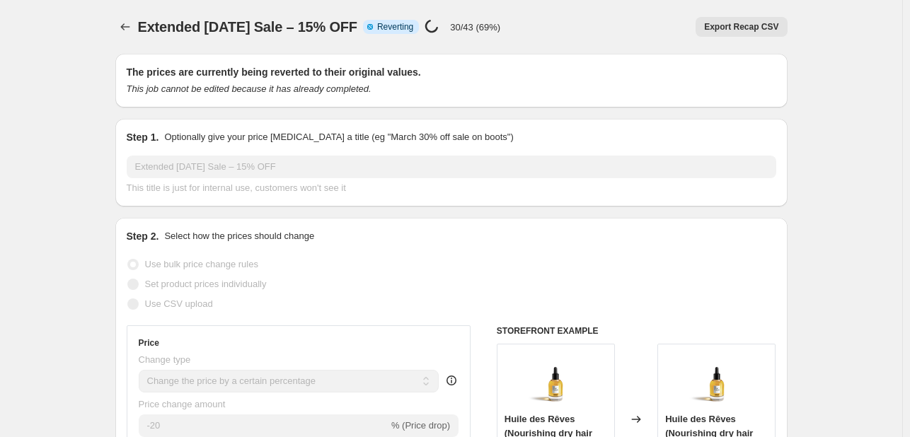
select select "tag"
select select "not_equal"
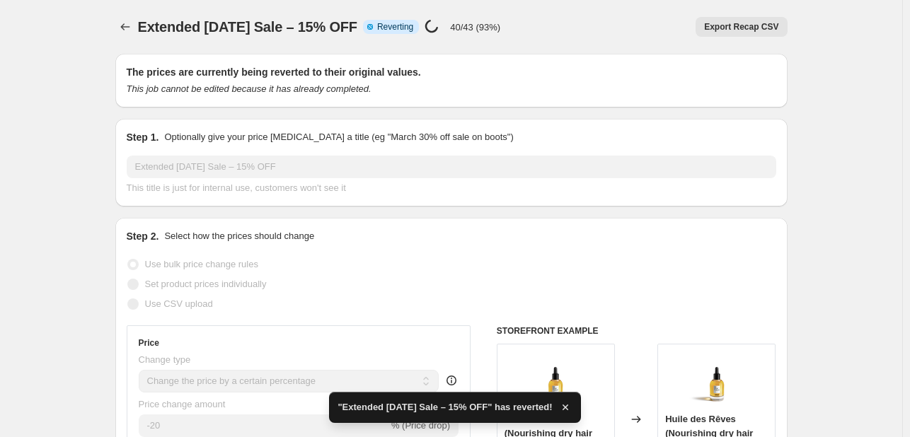
checkbox input "true"
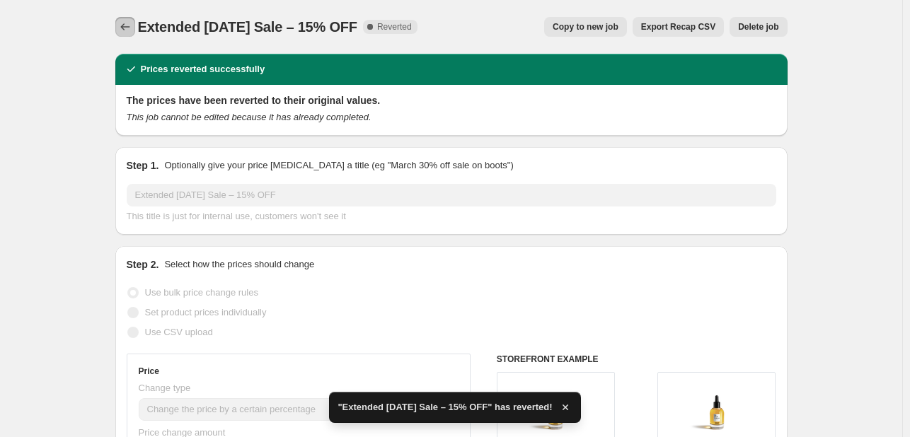
click at [125, 23] on icon "Price change jobs" at bounding box center [125, 27] width 14 height 14
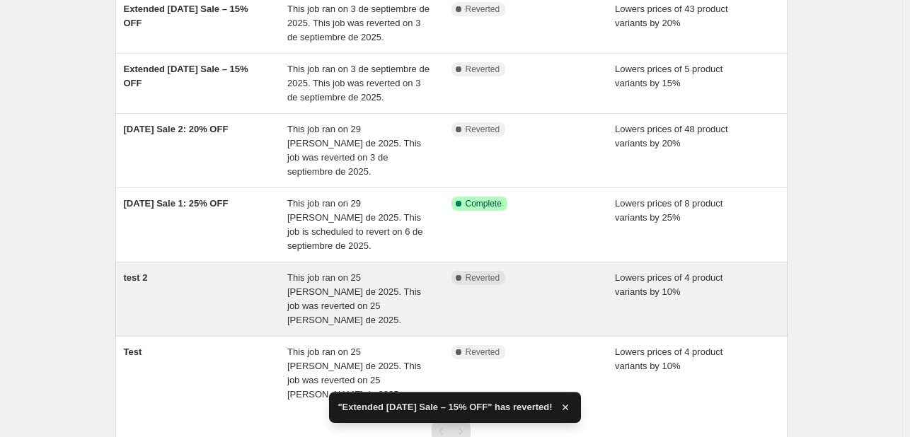
scroll to position [195, 0]
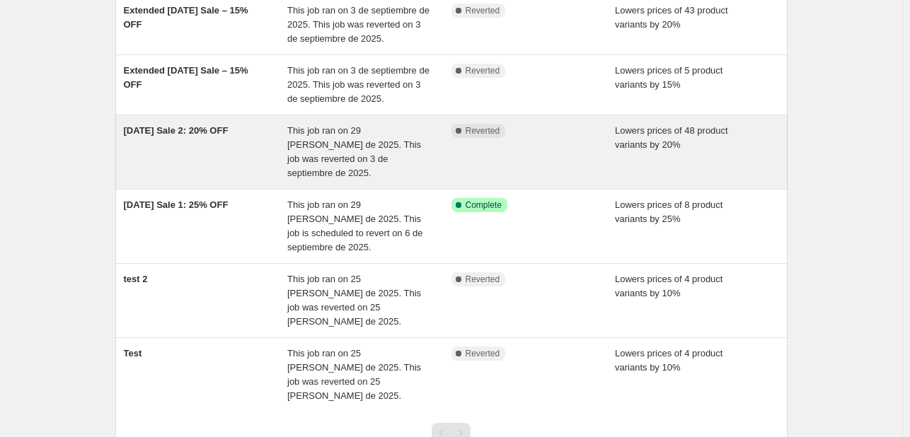
click at [564, 151] on div "Complete Reverted" at bounding box center [534, 152] width 164 height 57
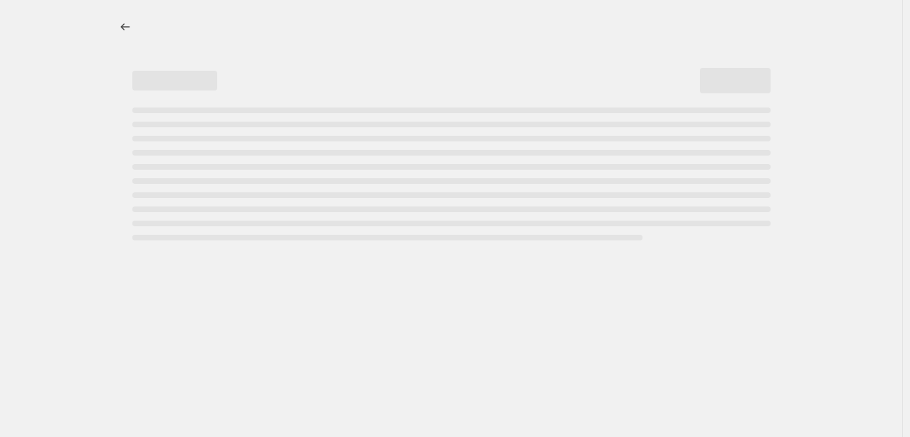
select select "percentage"
select select "tag"
select select "not_equal"
select select "tag"
select select "not_equal"
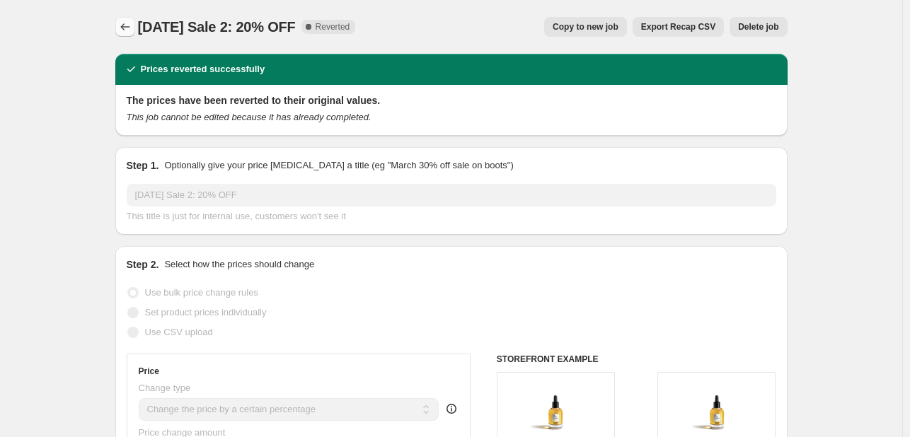
click at [119, 25] on button "Price change jobs" at bounding box center [125, 27] width 20 height 20
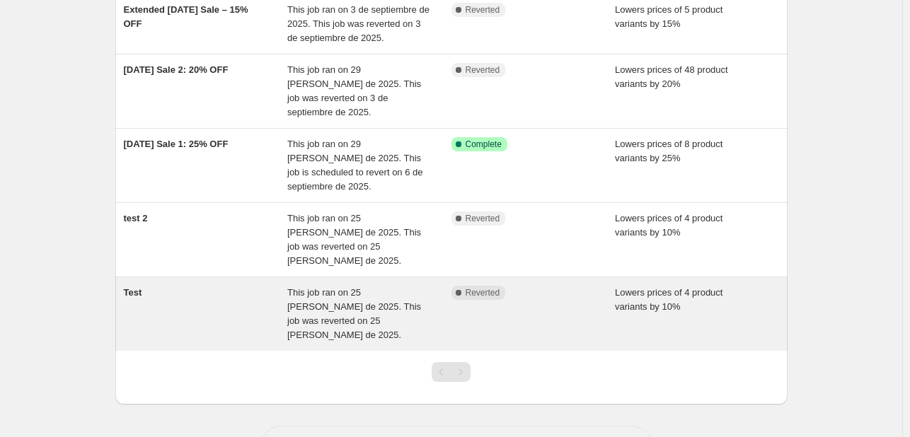
scroll to position [265, 0]
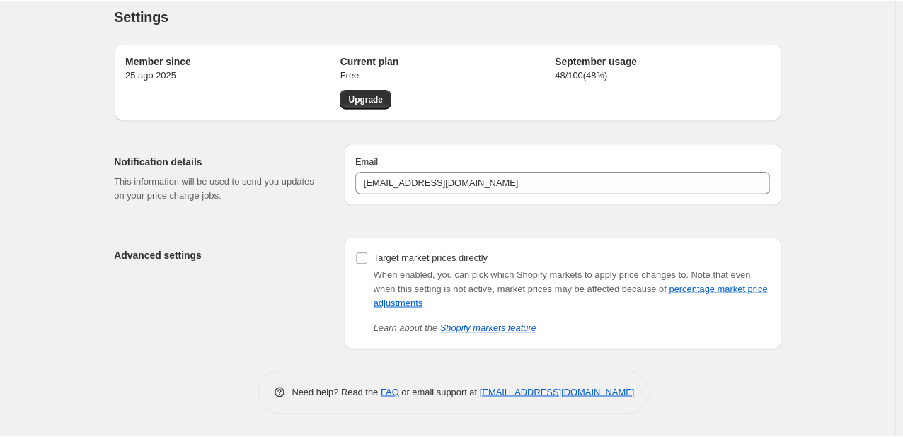
scroll to position [11, 0]
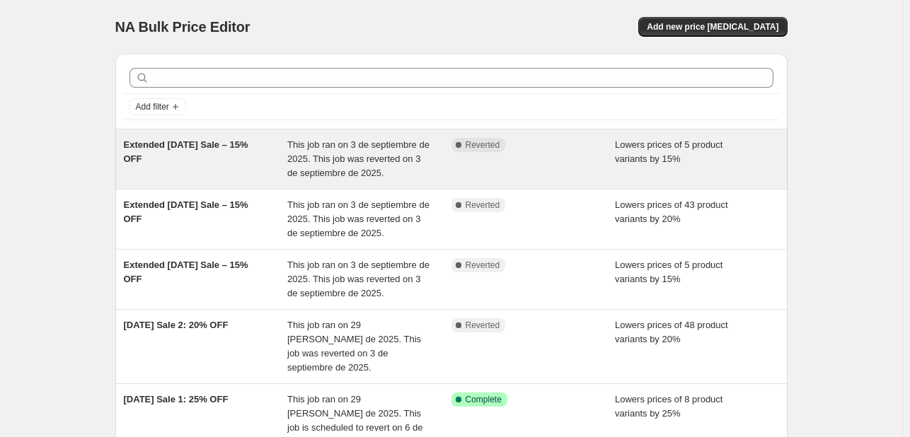
click at [570, 163] on div "Complete Reverted" at bounding box center [534, 159] width 164 height 42
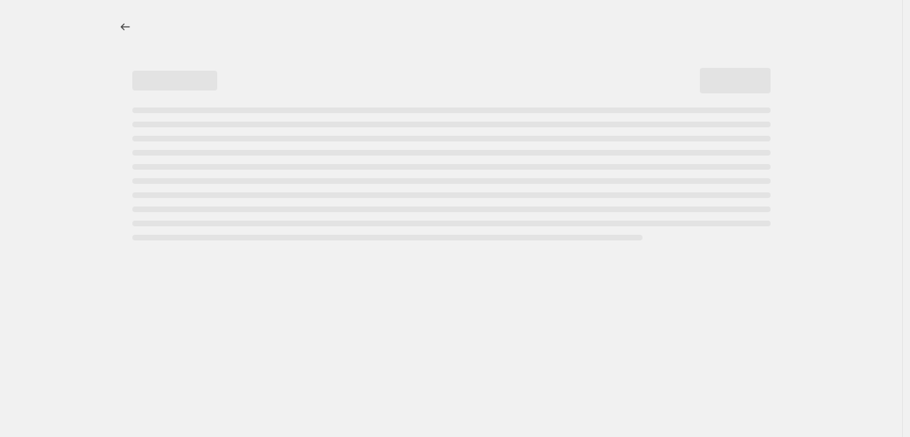
select select "percentage"
select select "tag"
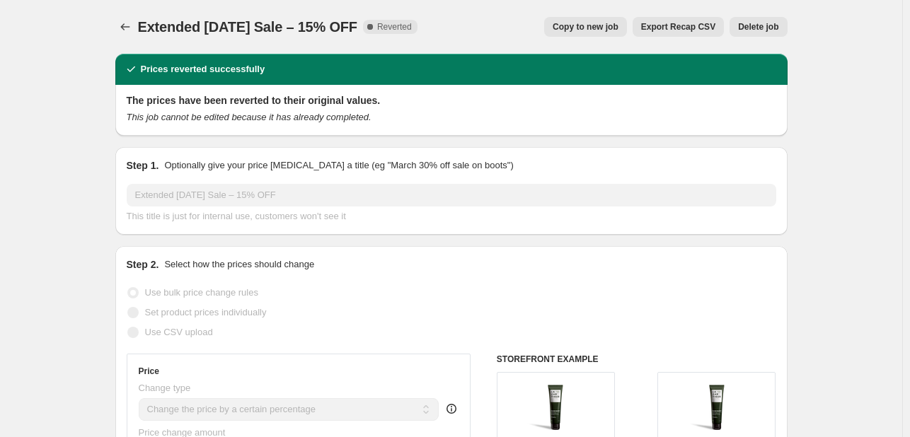
click at [597, 29] on span "Copy to new job" at bounding box center [586, 26] width 66 height 11
select select "percentage"
select select "tag"
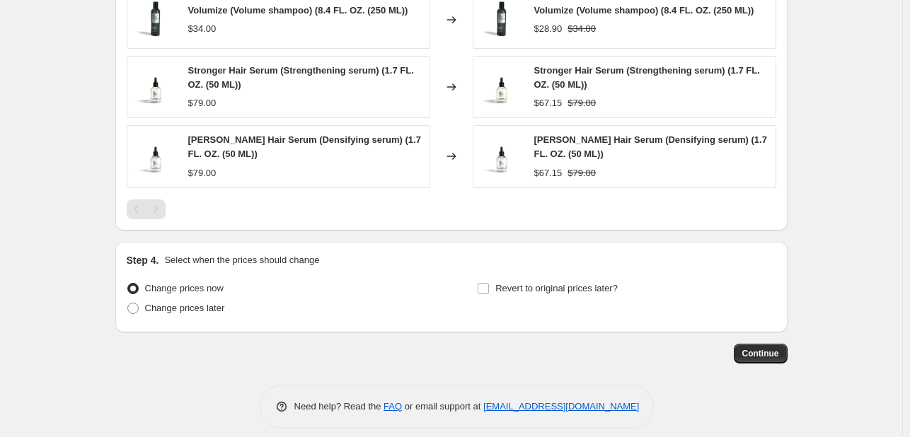
scroll to position [1152, 0]
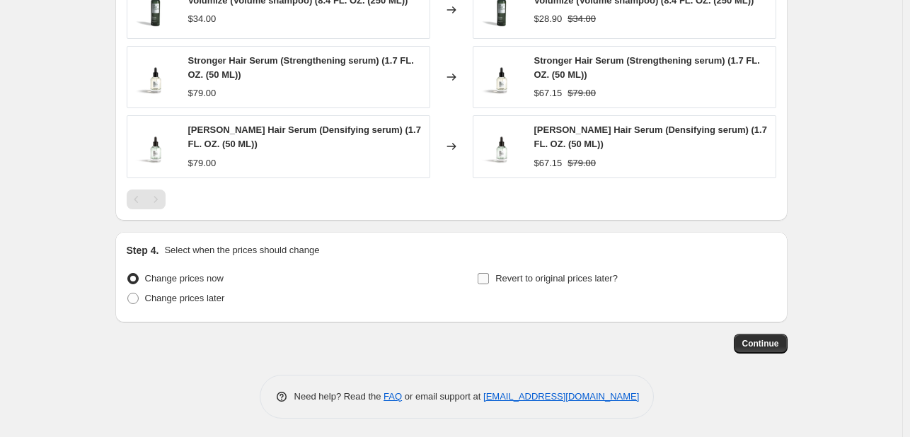
click at [486, 280] on input "Revert to original prices later?" at bounding box center [483, 278] width 11 height 11
checkbox input "true"
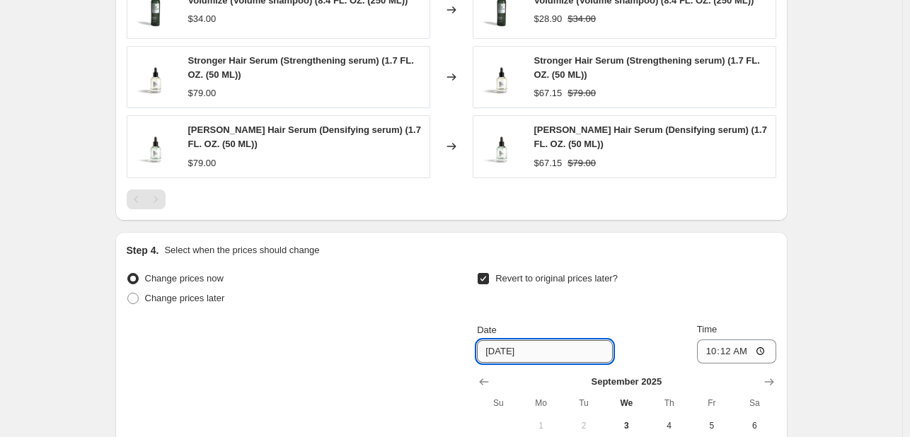
click at [553, 349] on input "[DATE]" at bounding box center [545, 351] width 136 height 23
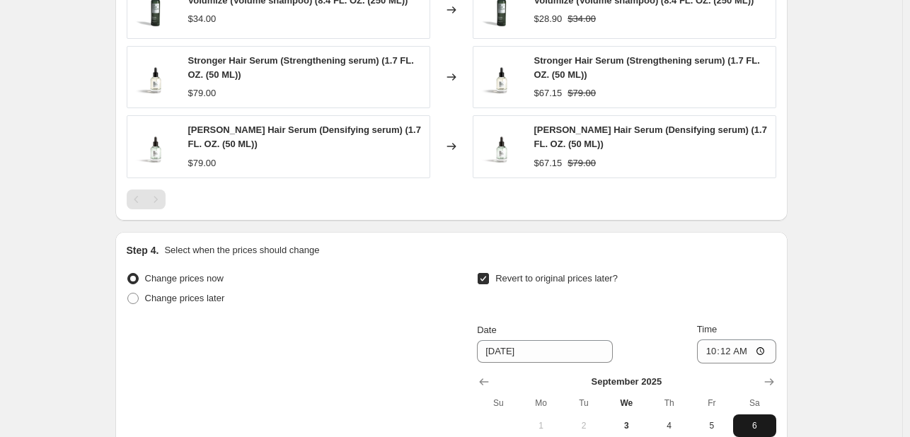
click at [756, 415] on button "6" at bounding box center [754, 426] width 42 height 23
type input "9/6/2025"
click at [725, 346] on input "10:12" at bounding box center [736, 352] width 79 height 24
type input "08:15"
click at [780, 274] on div "Step 4. Select when the prices should change Change prices now Change prices la…" at bounding box center [451, 398] width 672 height 333
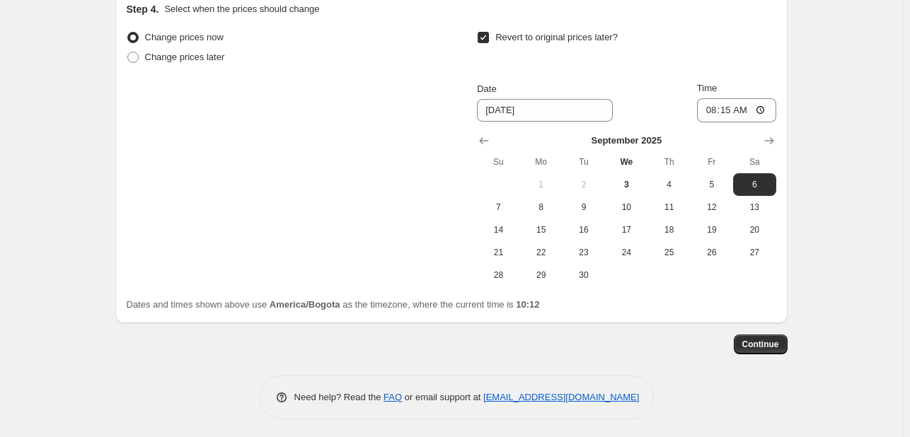
scroll to position [1394, 0]
click at [774, 343] on span "Continue" at bounding box center [760, 343] width 37 height 11
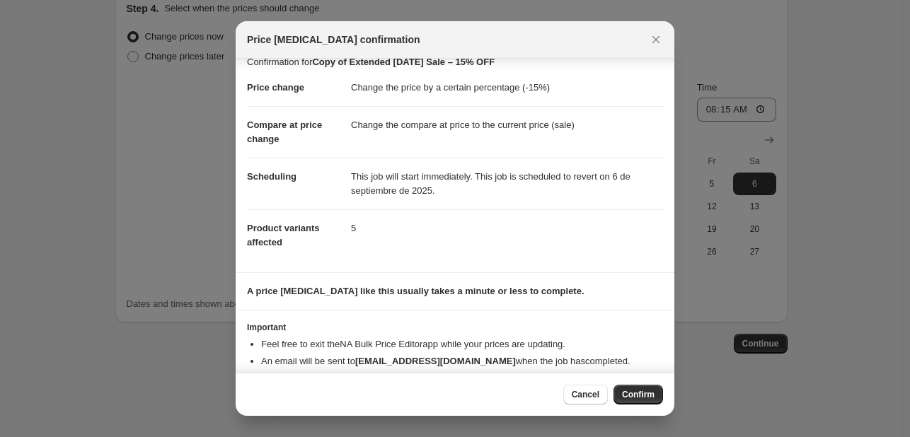
scroll to position [41, 0]
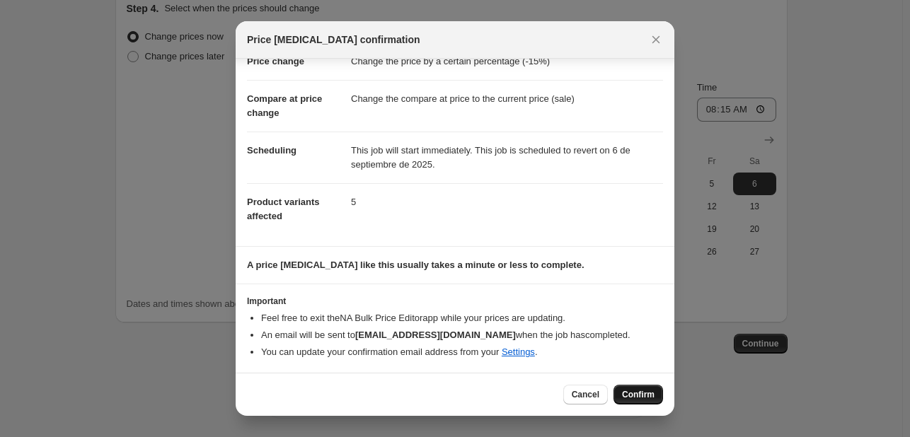
click at [634, 395] on span "Confirm" at bounding box center [638, 394] width 33 height 11
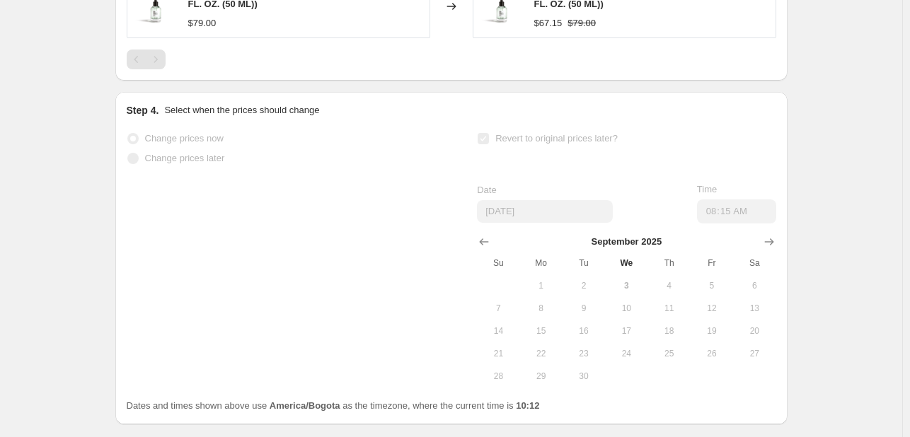
select select "percentage"
select select "tag"
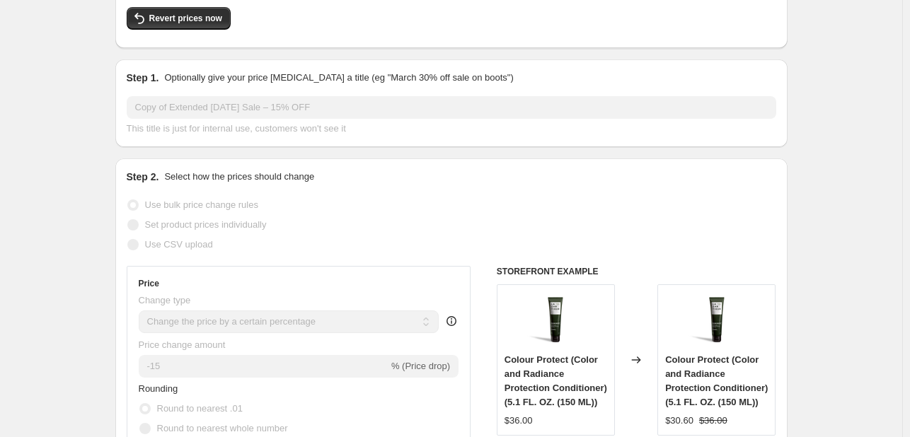
scroll to position [142, 0]
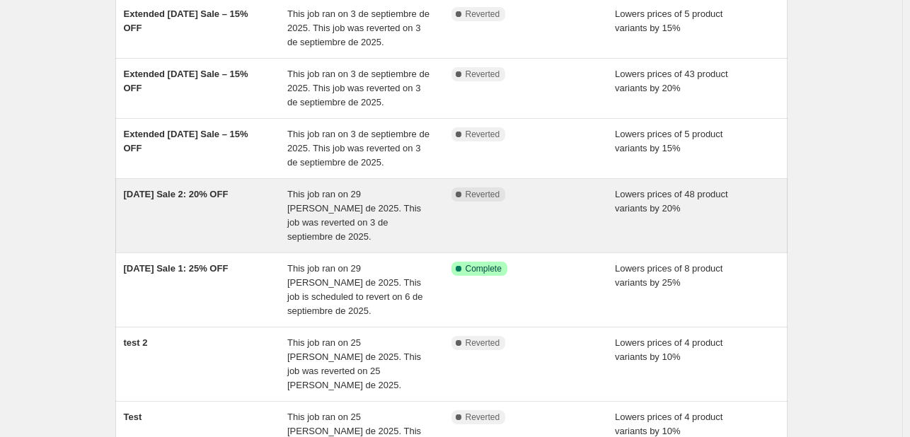
scroll to position [212, 0]
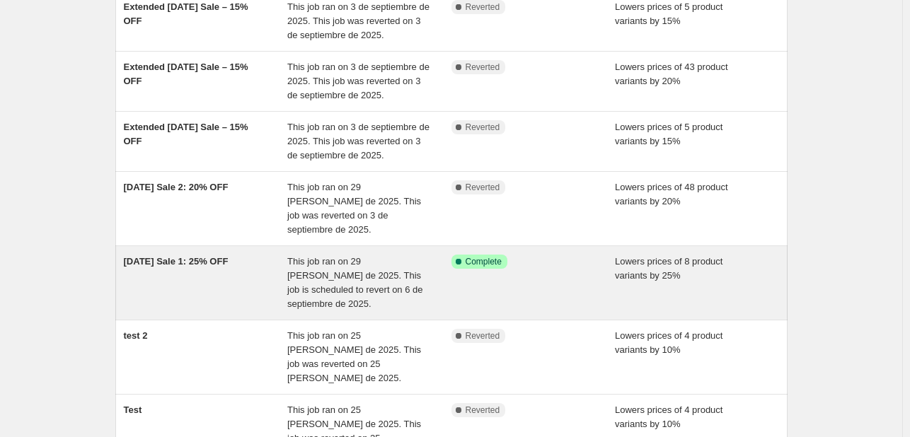
click at [212, 264] on div "Labor Day Sale 1: 25% OFF" at bounding box center [206, 283] width 164 height 57
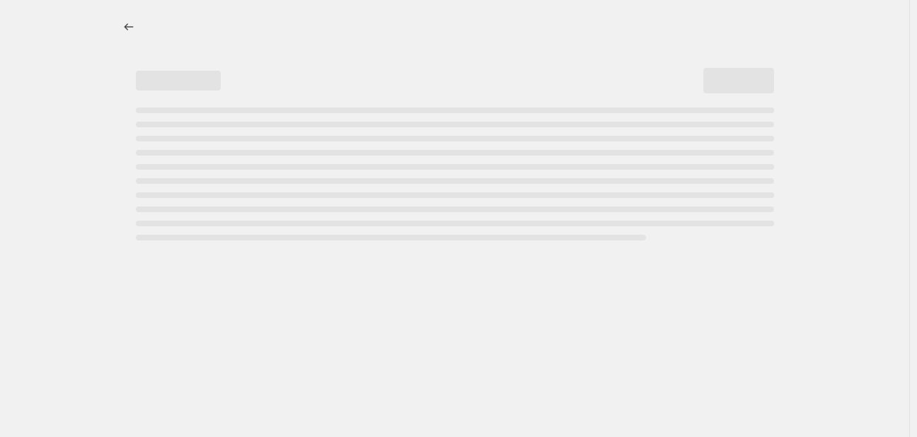
select select "percentage"
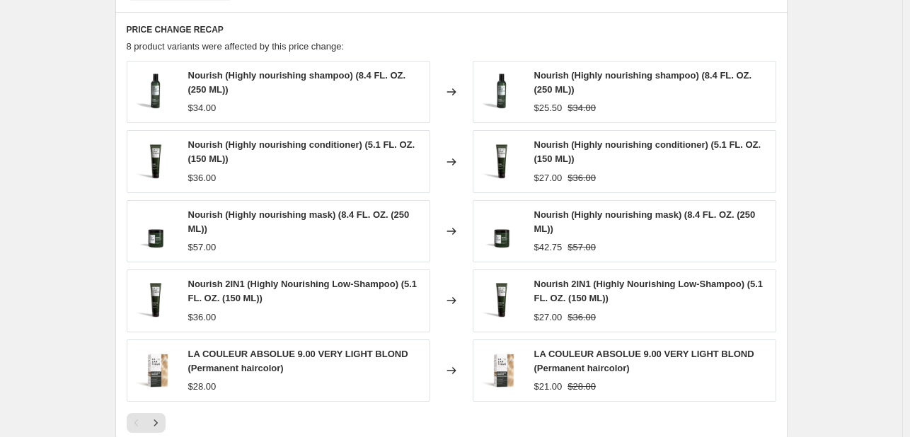
scroll to position [1345, 0]
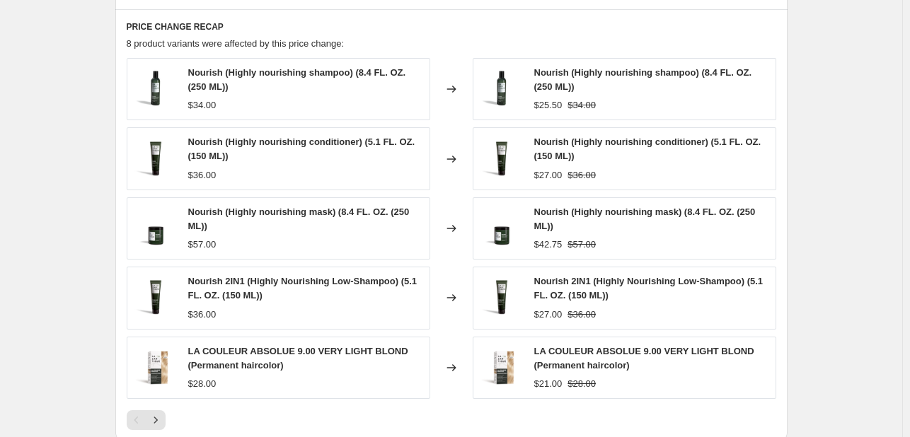
drag, startPoint x: 907, startPoint y: 276, endPoint x: 909, endPoint y: 284, distance: 8.1
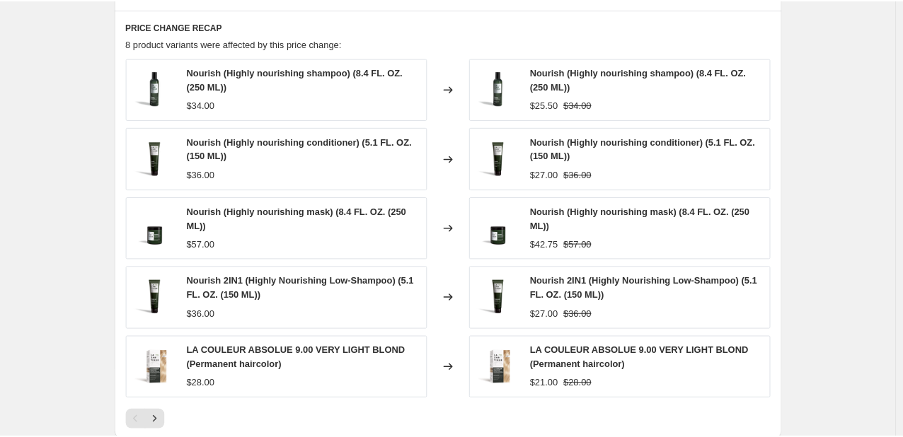
scroll to position [1359, 0]
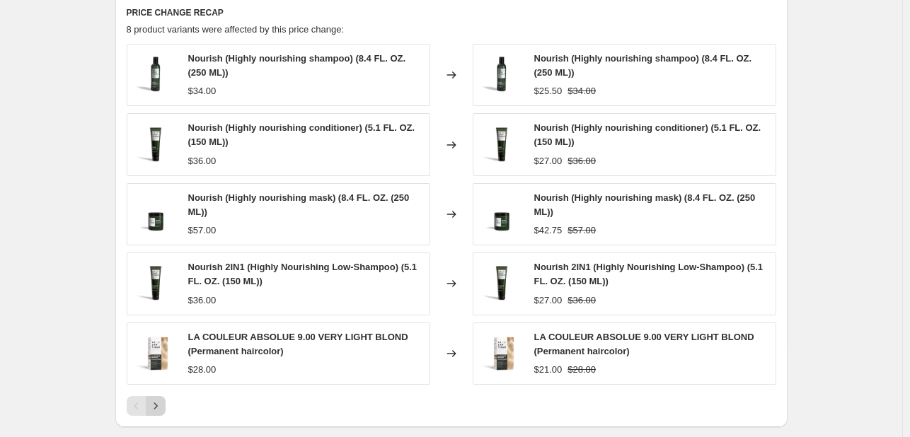
click at [166, 398] on button "Next" at bounding box center [156, 406] width 20 height 20
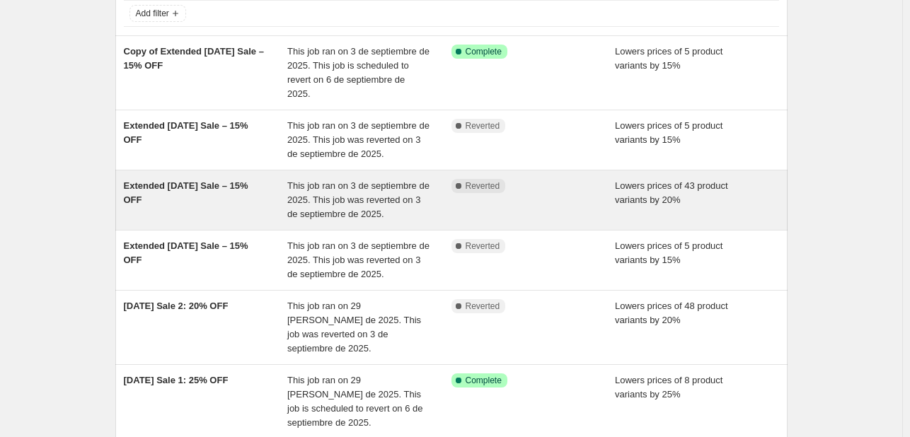
scroll to position [142, 0]
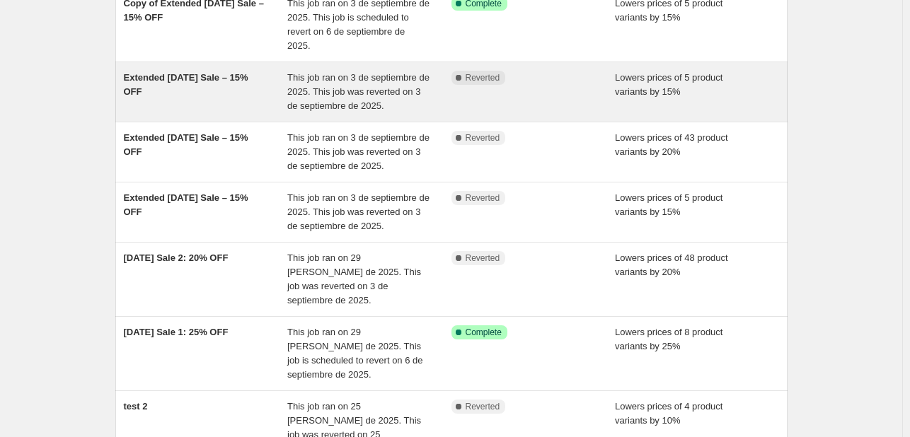
click at [257, 111] on div "Extended [DATE] Sale – 15% OFF" at bounding box center [206, 92] width 164 height 42
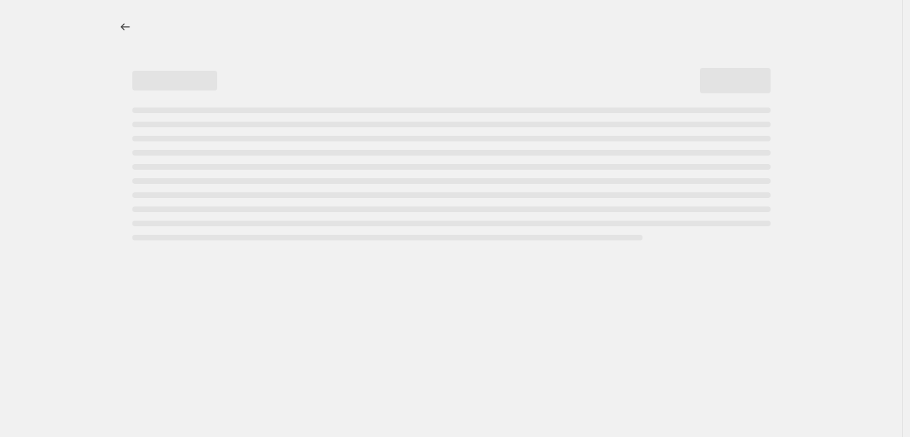
select select "percentage"
select select "tag"
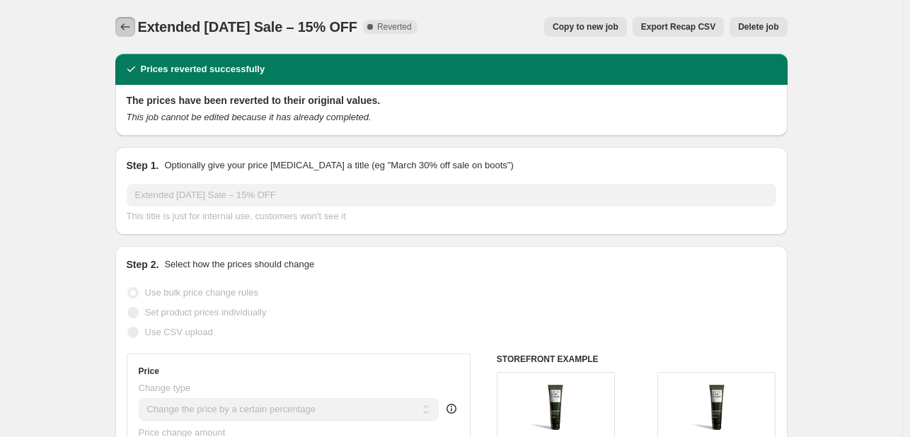
click at [125, 21] on icon "Price change jobs" at bounding box center [125, 27] width 14 height 14
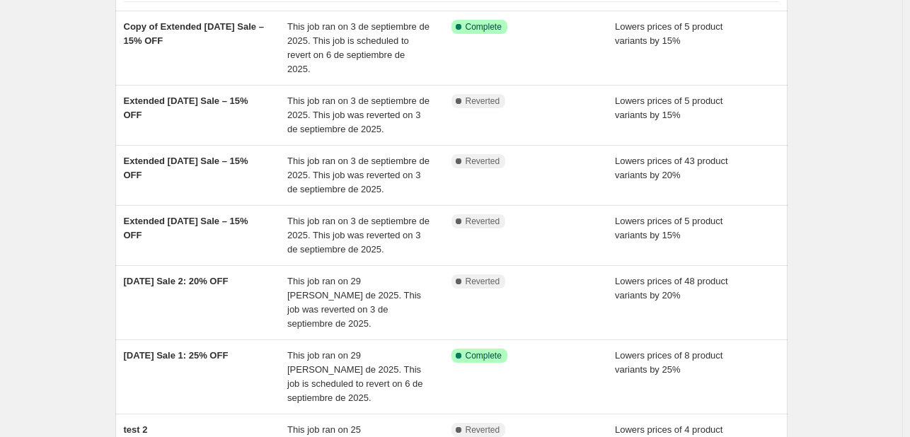
scroll to position [142, 0]
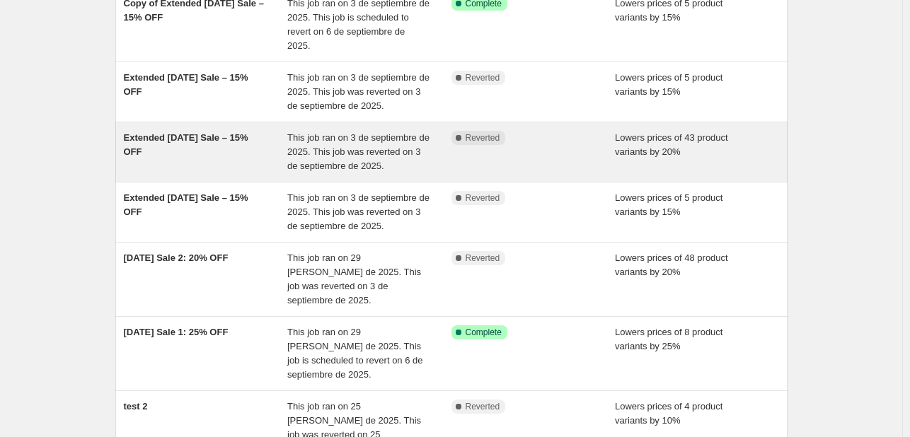
click at [263, 157] on div "Extended Labor Day Sale – 15% OFF" at bounding box center [206, 152] width 164 height 42
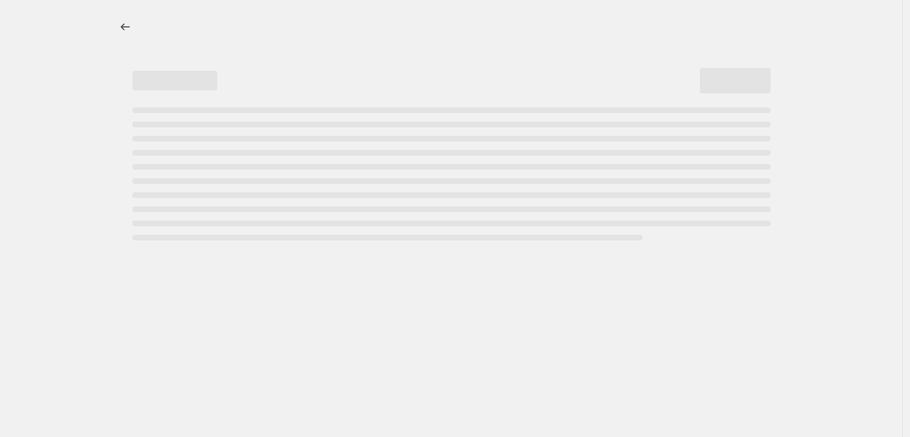
select select "percentage"
select select "tag"
select select "not_equal"
select select "tag"
select select "not_equal"
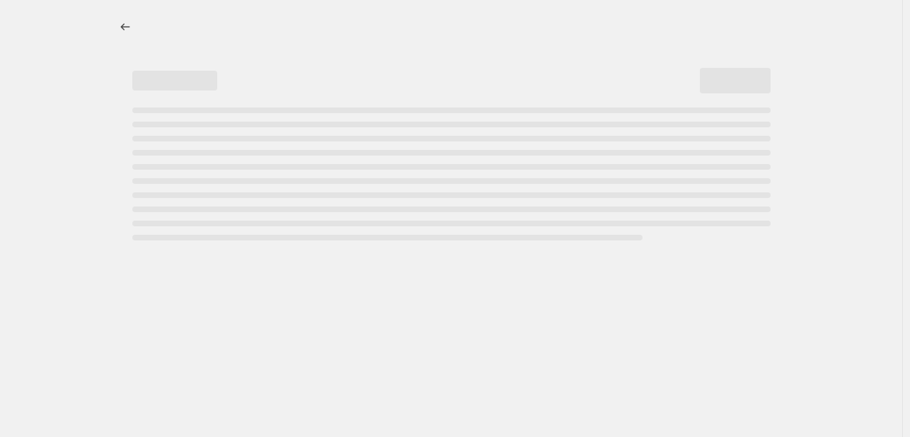
select select "tag"
select select "not_equal"
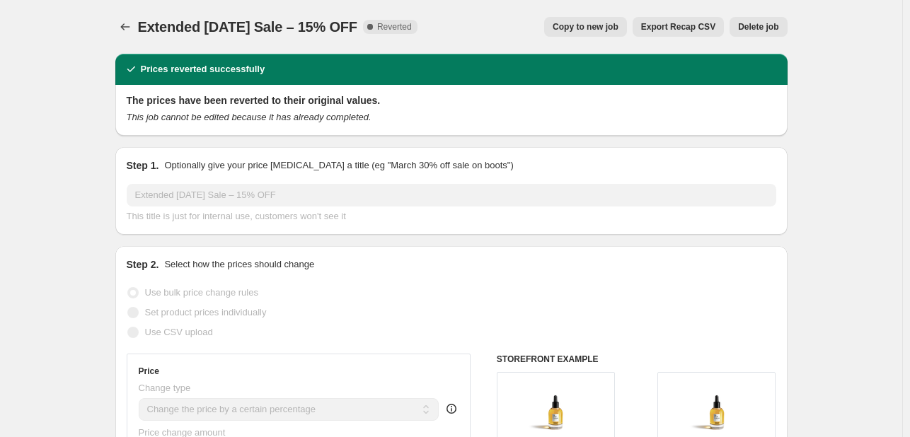
click at [590, 31] on span "Copy to new job" at bounding box center [586, 26] width 66 height 11
select select "percentage"
select select "tag"
select select "not_equal"
select select "tag"
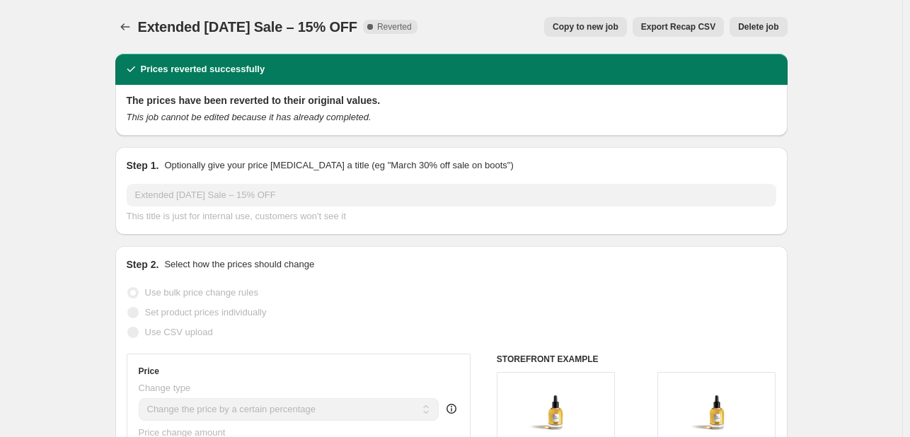
select select "not_equal"
select select "tag"
select select "not_equal"
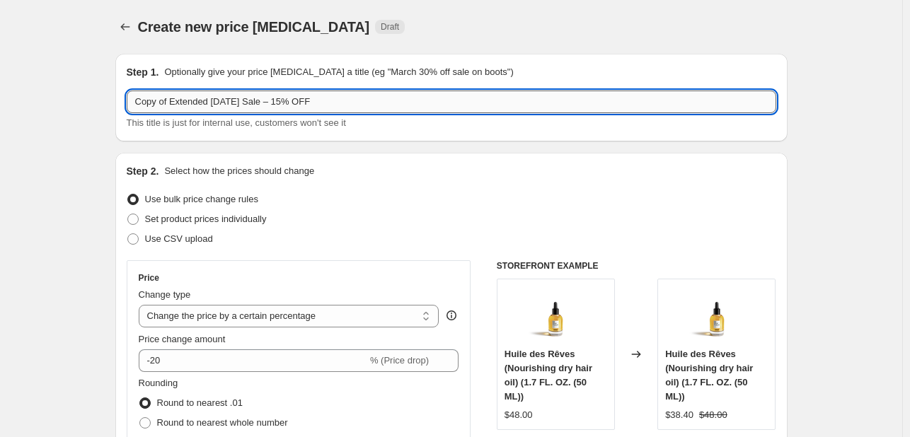
click at [173, 103] on input "Copy of Extended Labor Day Sale – 15% OFF" at bounding box center [452, 102] width 650 height 23
click at [268, 106] on input "Extended Labor Day Sale – 15% OFF" at bounding box center [452, 102] width 650 height 23
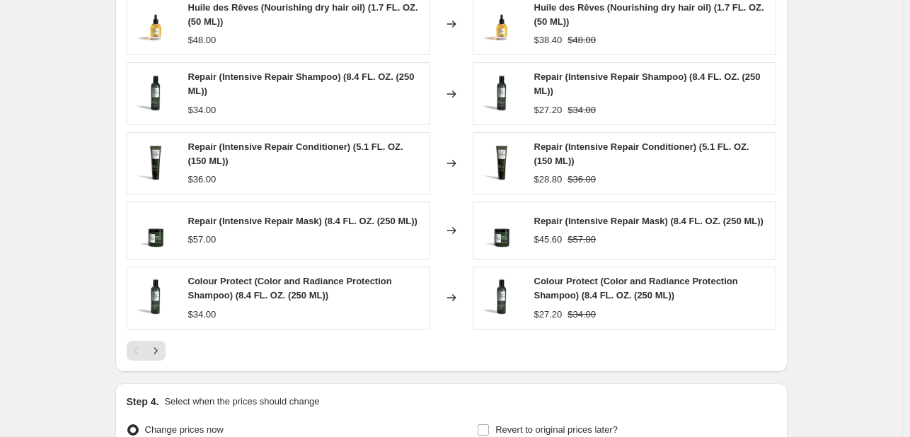
scroll to position [1062, 0]
type input "Extended Labor Day Sale – 20% OFF"
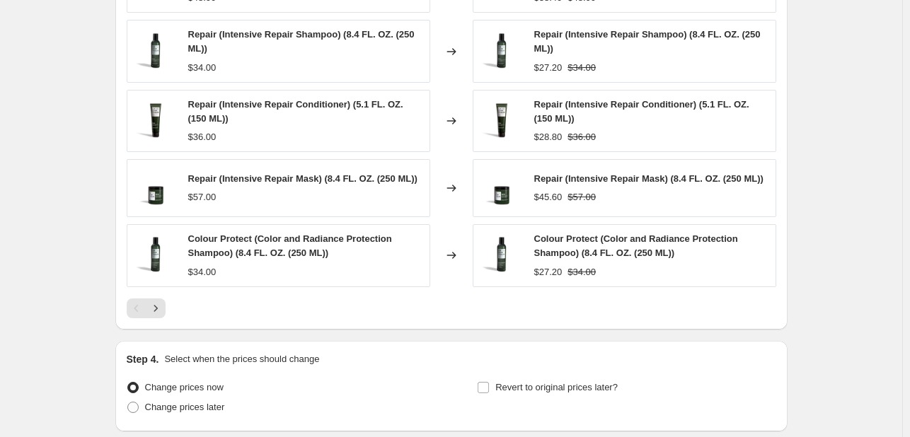
scroll to position [1219, 0]
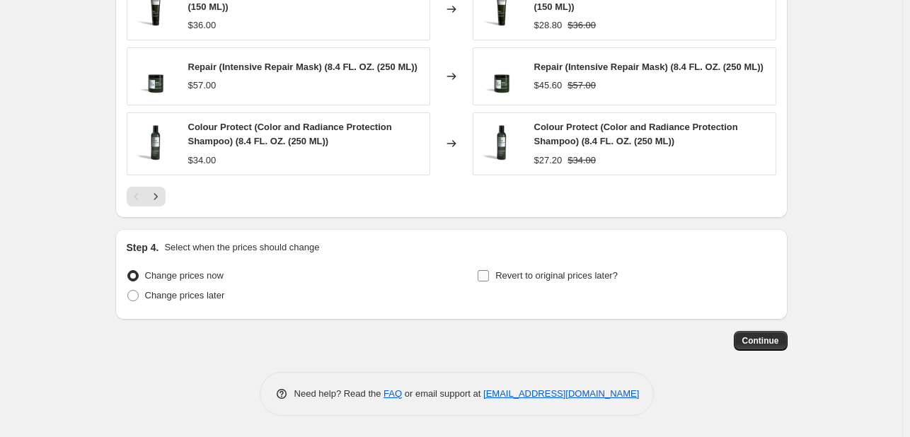
click at [487, 273] on input "Revert to original prices later?" at bounding box center [483, 275] width 11 height 11
checkbox input "true"
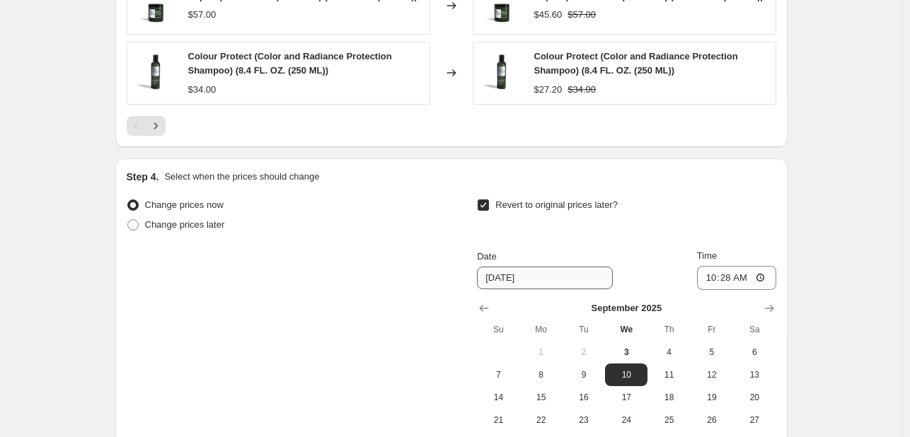
scroll to position [1290, 0]
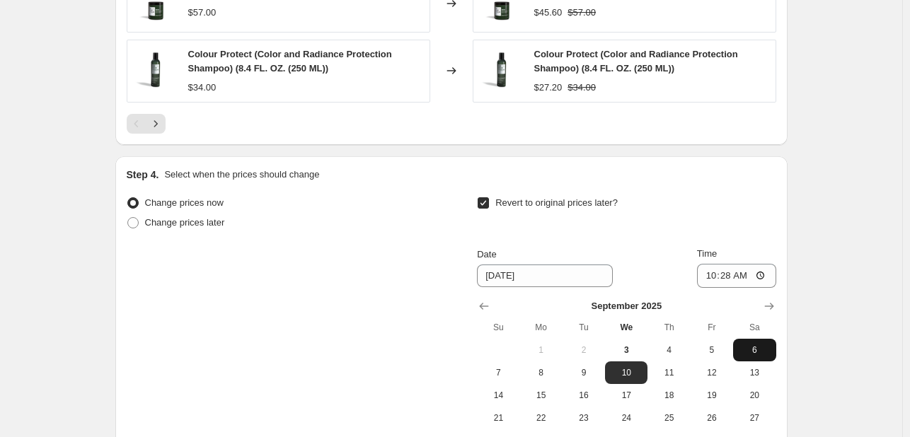
click at [754, 356] on span "6" at bounding box center [754, 350] width 31 height 11
type input "9/6/2025"
click at [713, 284] on input "10:28" at bounding box center [736, 276] width 79 height 24
click at [699, 281] on input "10:28" at bounding box center [736, 276] width 79 height 24
type input "08:15"
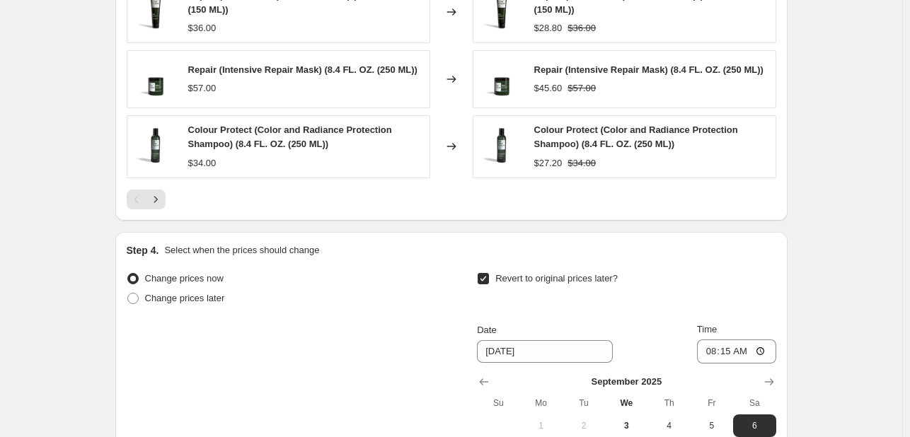
scroll to position [1219, 0]
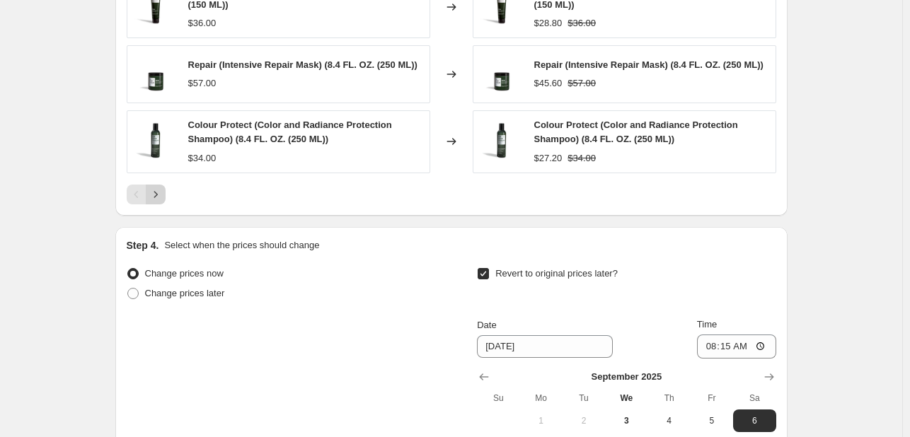
click at [161, 194] on icon "Next" at bounding box center [156, 195] width 14 height 14
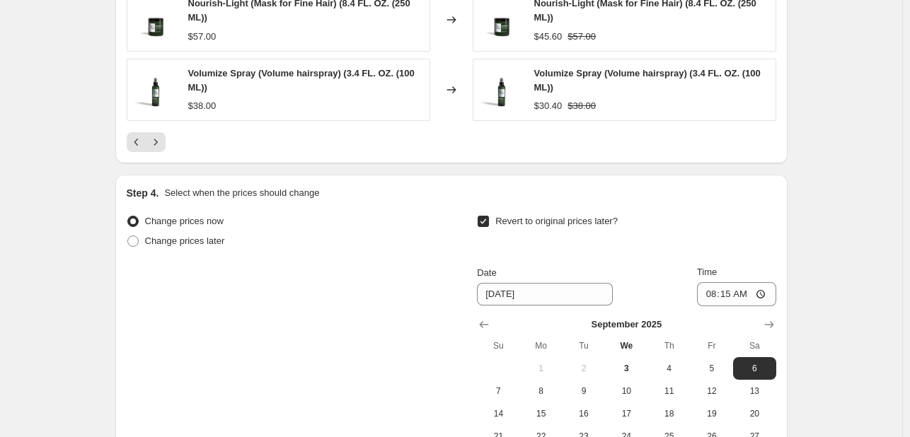
scroll to position [1290, 0]
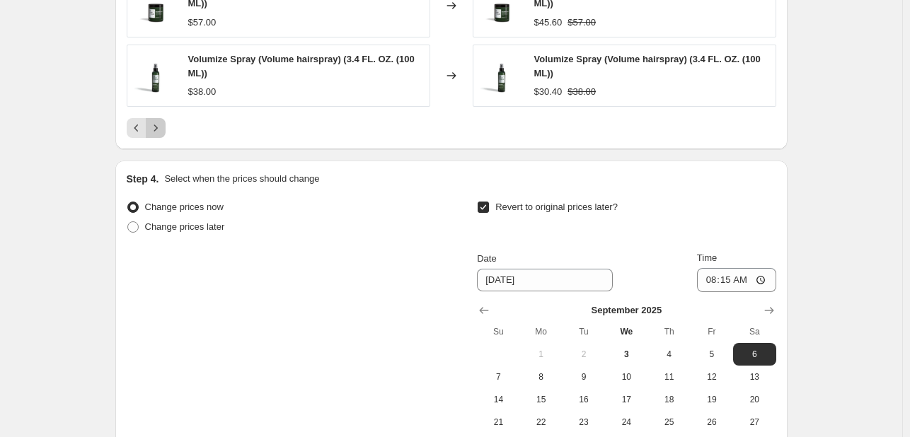
drag, startPoint x: 161, startPoint y: 125, endPoint x: 168, endPoint y: 128, distance: 7.3
click at [161, 125] on icon "Next" at bounding box center [156, 128] width 14 height 14
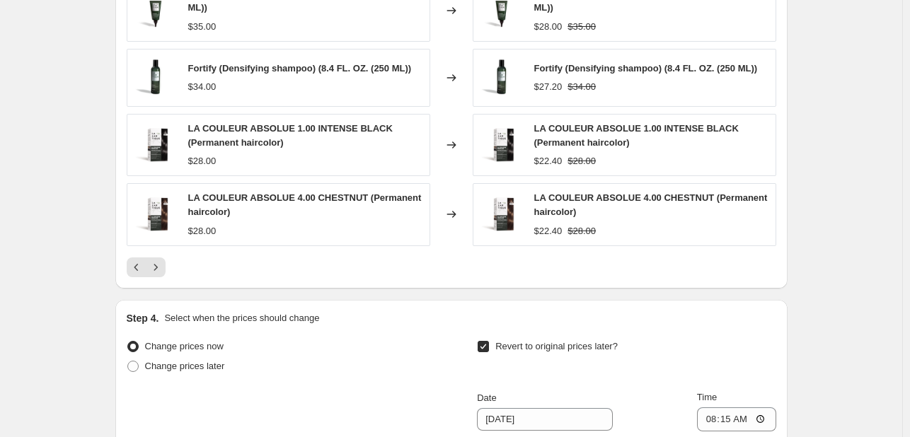
scroll to position [1149, 0]
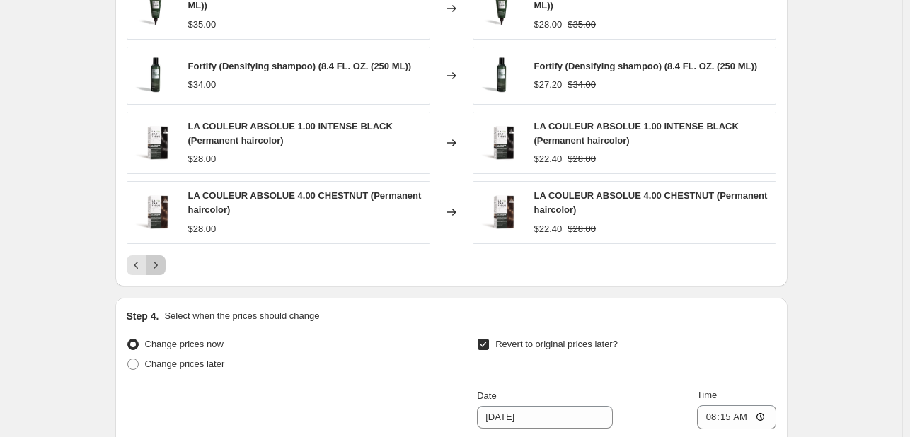
click at [166, 263] on button "Next" at bounding box center [156, 266] width 20 height 20
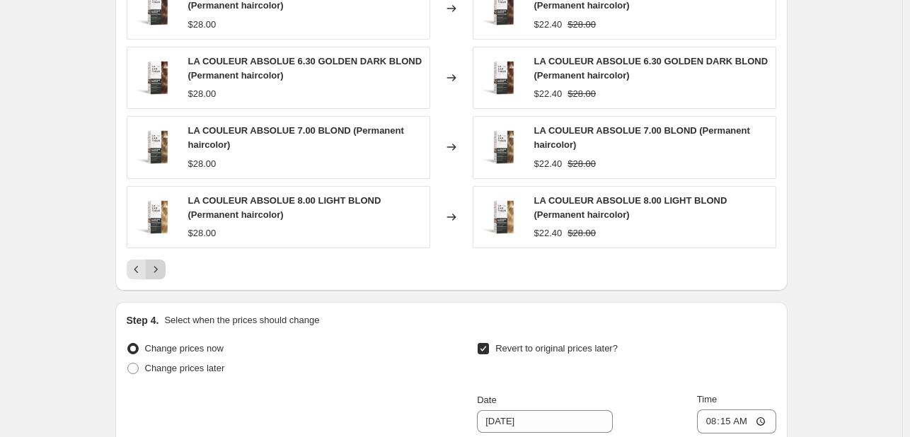
click at [163, 268] on icon "Next" at bounding box center [156, 270] width 14 height 14
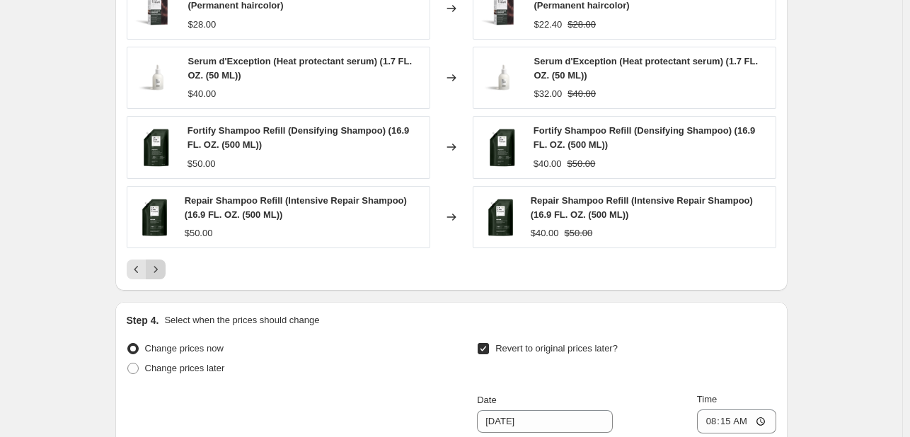
click at [163, 272] on icon "Next" at bounding box center [156, 270] width 14 height 14
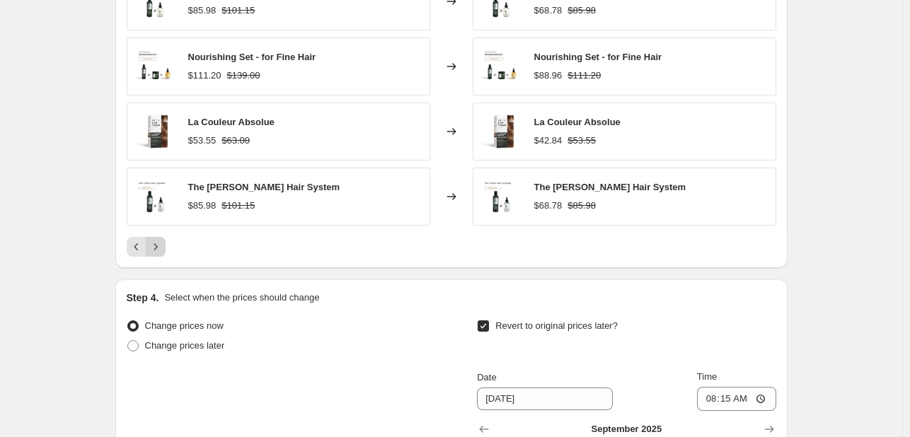
click at [161, 251] on icon "Next" at bounding box center [156, 247] width 14 height 14
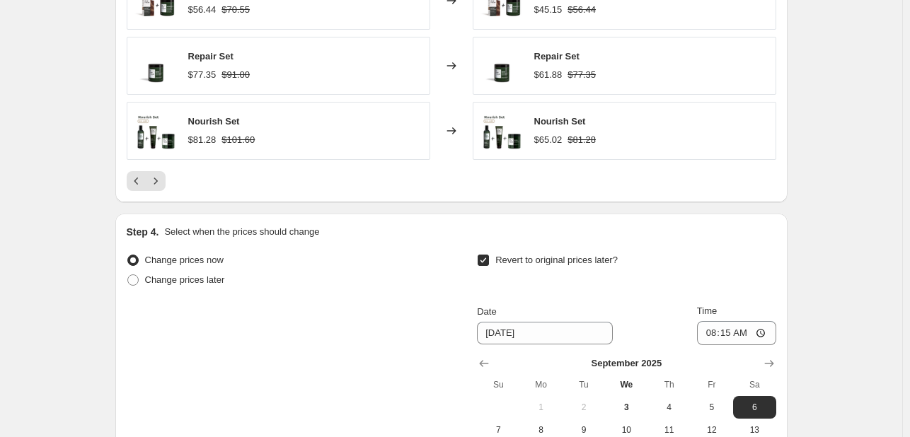
scroll to position [1219, 0]
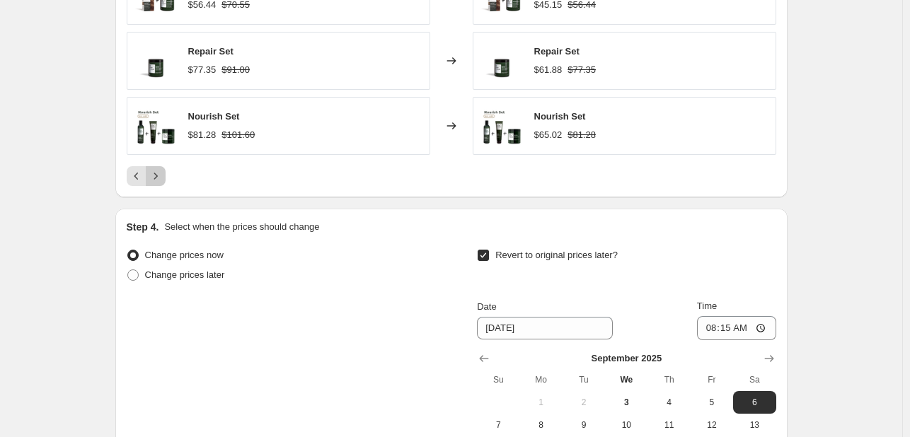
click at [163, 179] on icon "Next" at bounding box center [156, 176] width 14 height 14
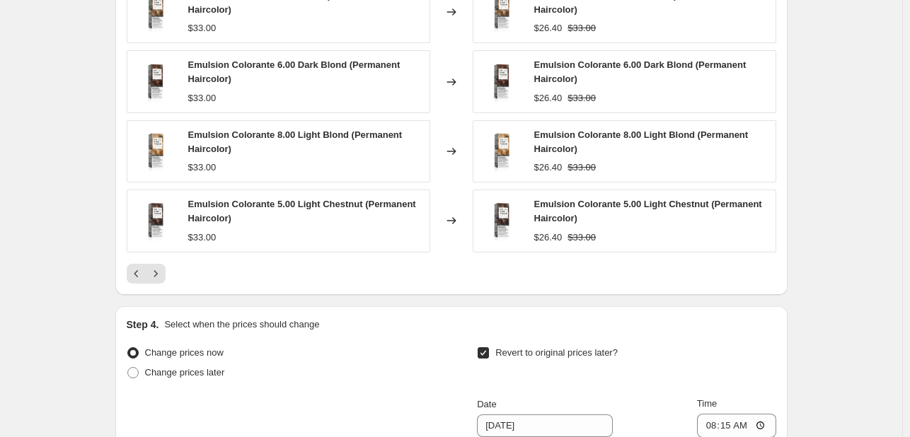
scroll to position [1149, 0]
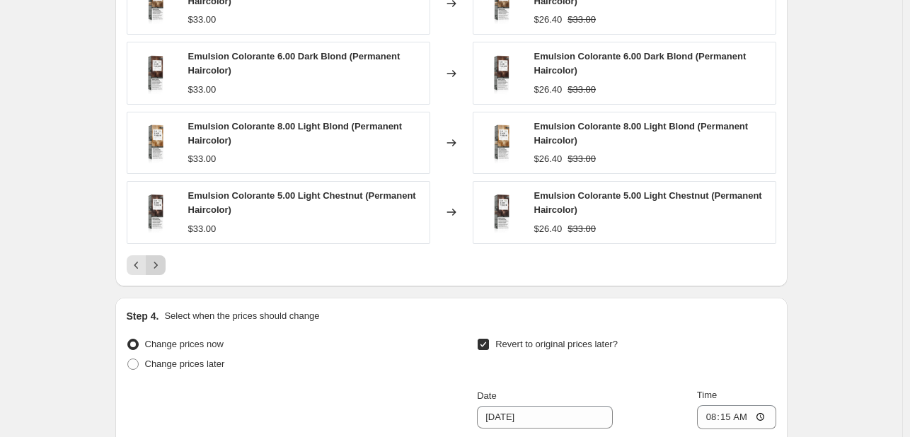
click at [166, 261] on button "Next" at bounding box center [156, 266] width 20 height 20
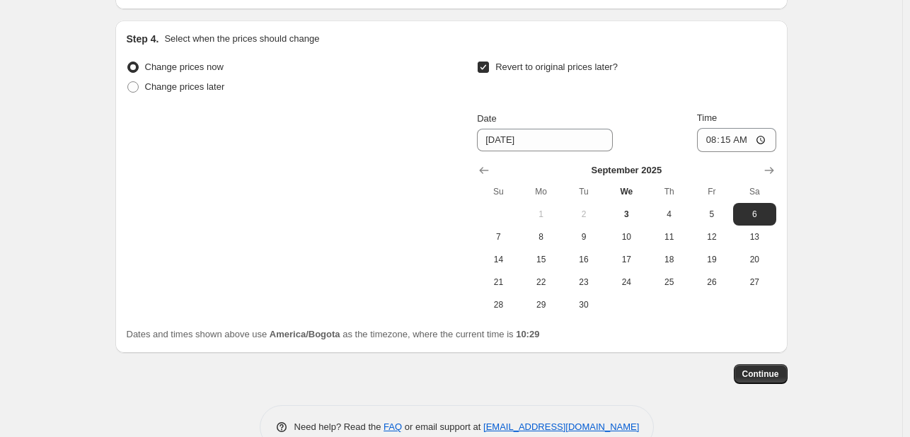
scroll to position [1309, 0]
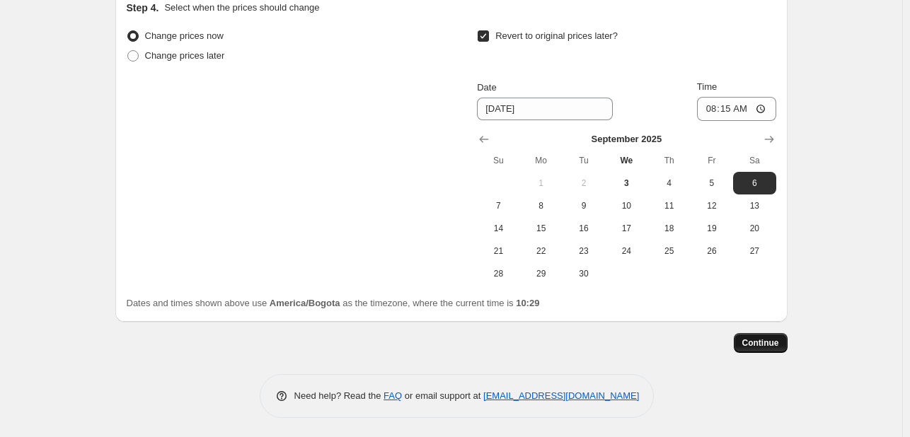
click at [762, 343] on span "Continue" at bounding box center [760, 343] width 37 height 11
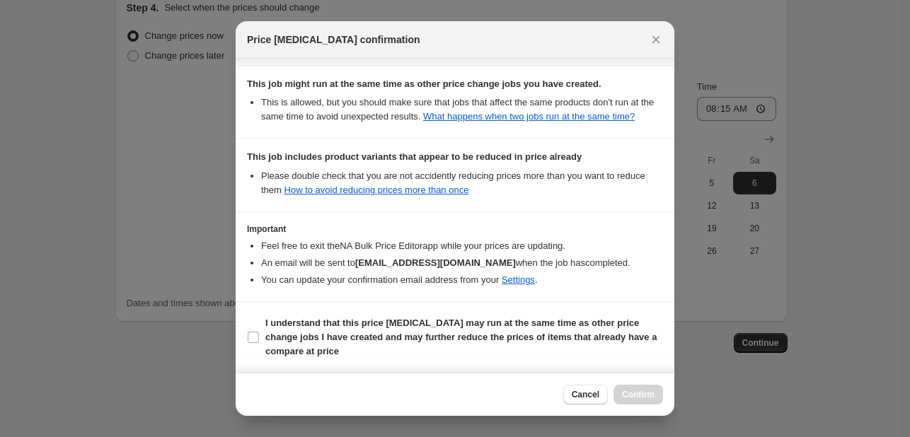
scroll to position [272, 0]
click at [254, 337] on input "I understand that this price change job may run at the same time as other price…" at bounding box center [253, 337] width 11 height 11
checkbox input "true"
click at [631, 394] on span "Confirm" at bounding box center [638, 394] width 33 height 11
type input "Extended Labor Day Sale – 20% OFF"
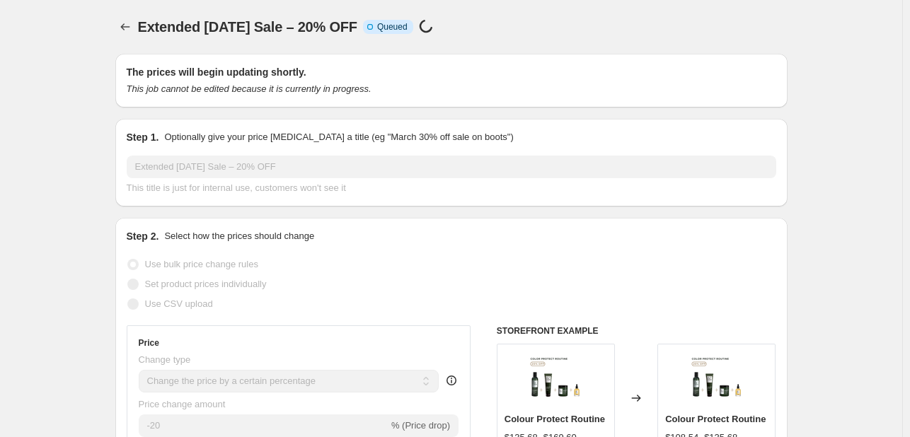
scroll to position [1309, 0]
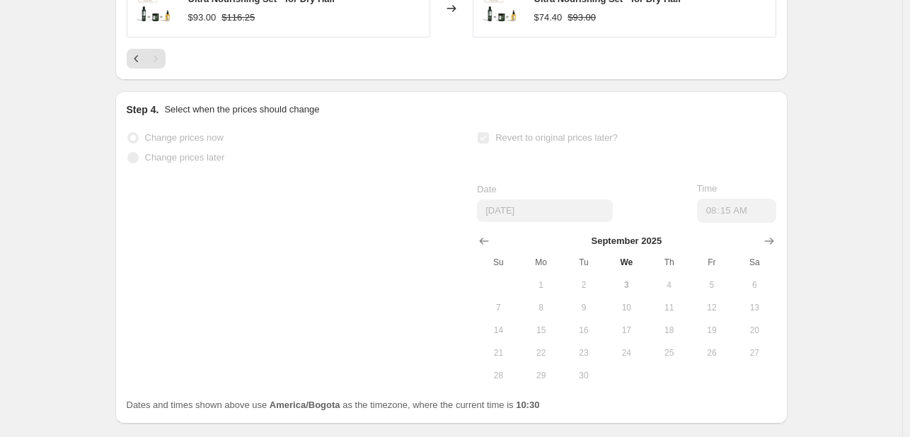
select select "percentage"
select select "tag"
select select "not_equal"
select select "tag"
select select "not_equal"
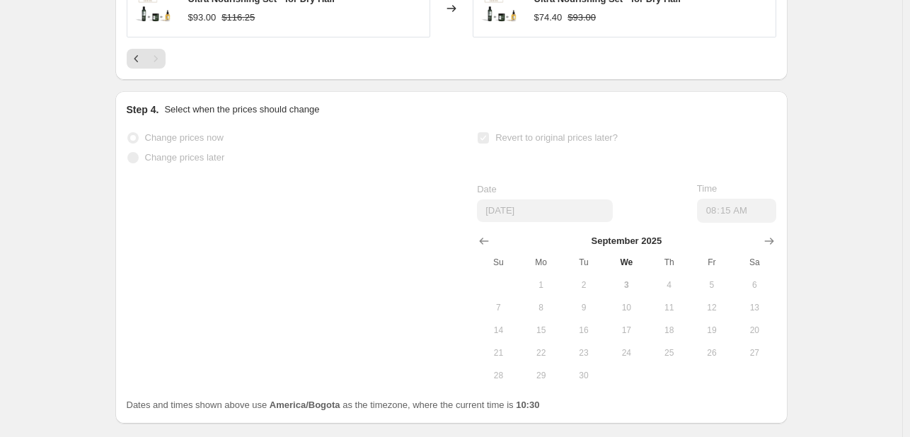
select select "tag"
select select "not_equal"
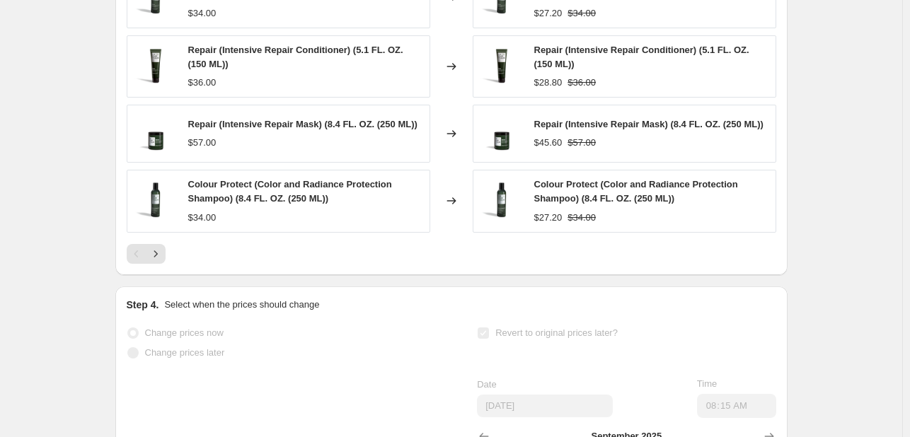
scroll to position [0, 0]
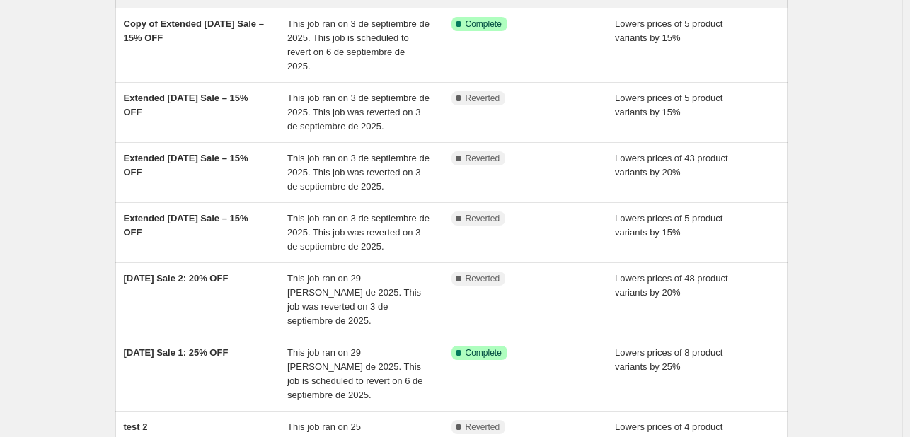
scroll to position [212, 0]
